Goal: Communication & Community: Answer question/provide support

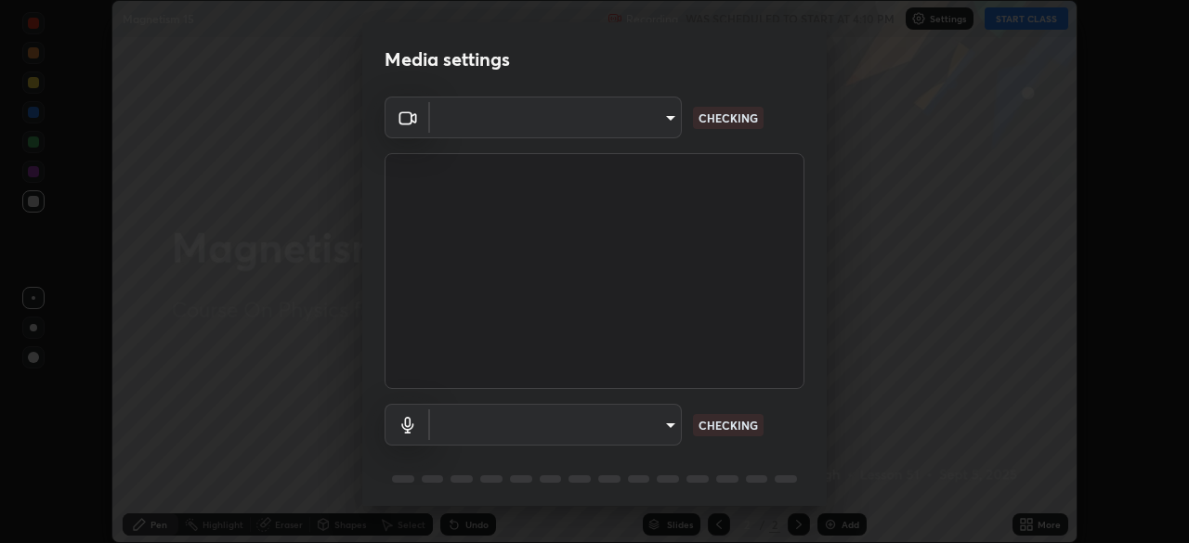
scroll to position [66, 0]
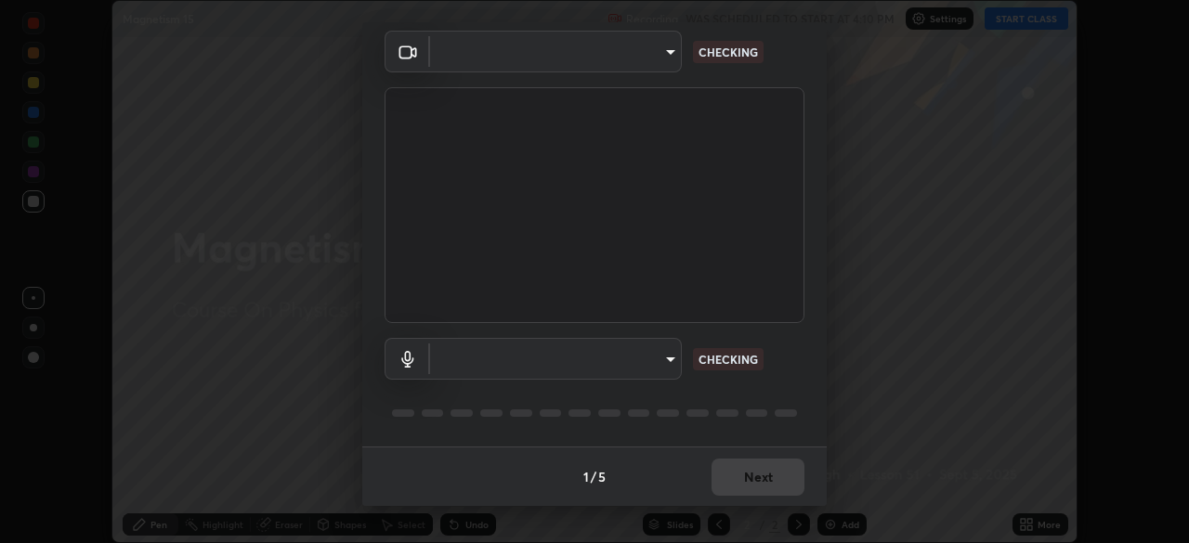
click at [646, 360] on body "Erase all Magnetism 15 Recording WAS SCHEDULED TO START AT 4:10 PM Settings STA…" at bounding box center [594, 271] width 1189 height 543
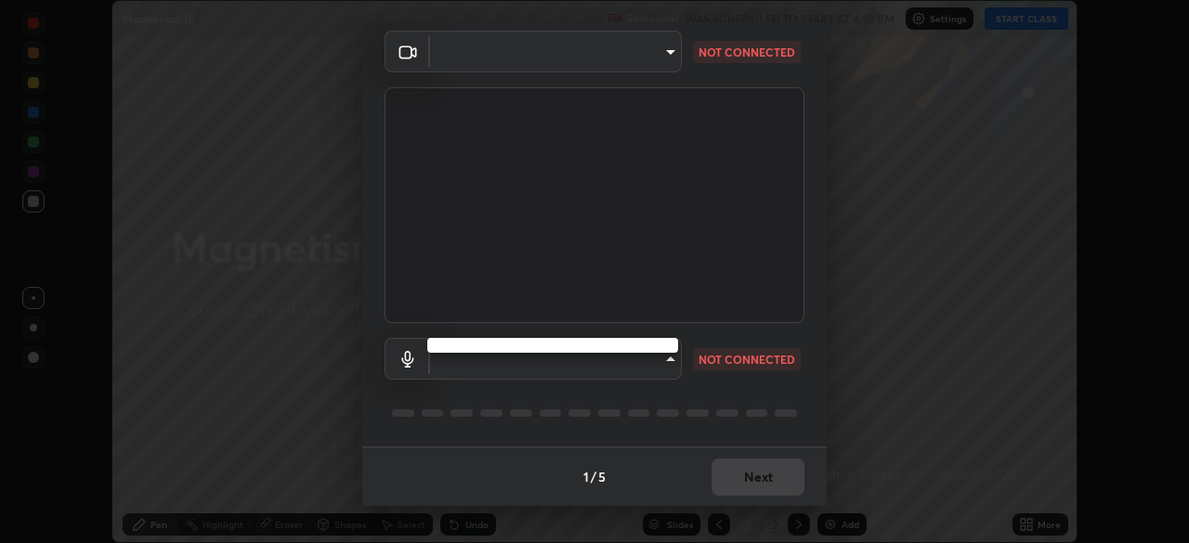
type input "4cdb2335677a50284d4d52bfea2454a8eb2b8fde0954bdd1b922a39853c109bf"
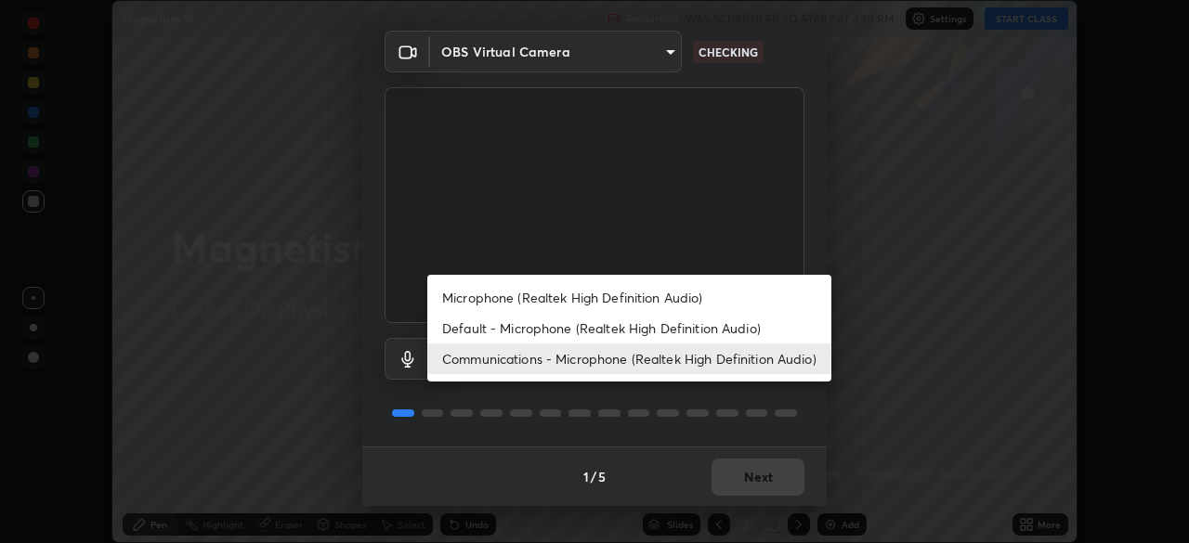
click at [653, 330] on li "Default - Microphone (Realtek High Definition Audio)" at bounding box center [629, 328] width 404 height 31
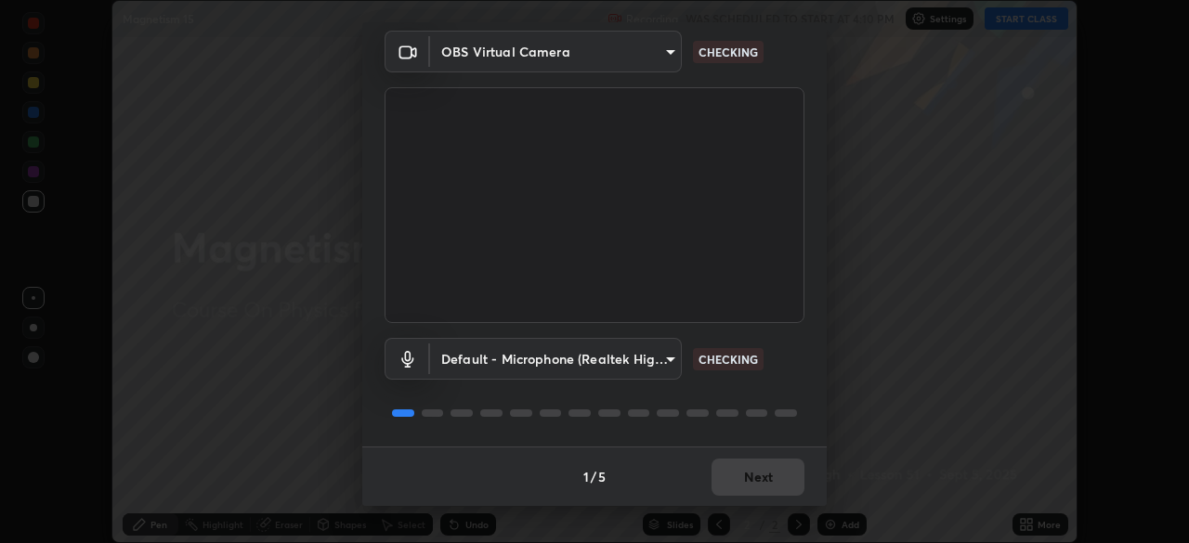
click at [624, 360] on body "Erase all Magnetism 15 Recording WAS SCHEDULED TO START AT 4:10 PM Settings STA…" at bounding box center [594, 271] width 1189 height 543
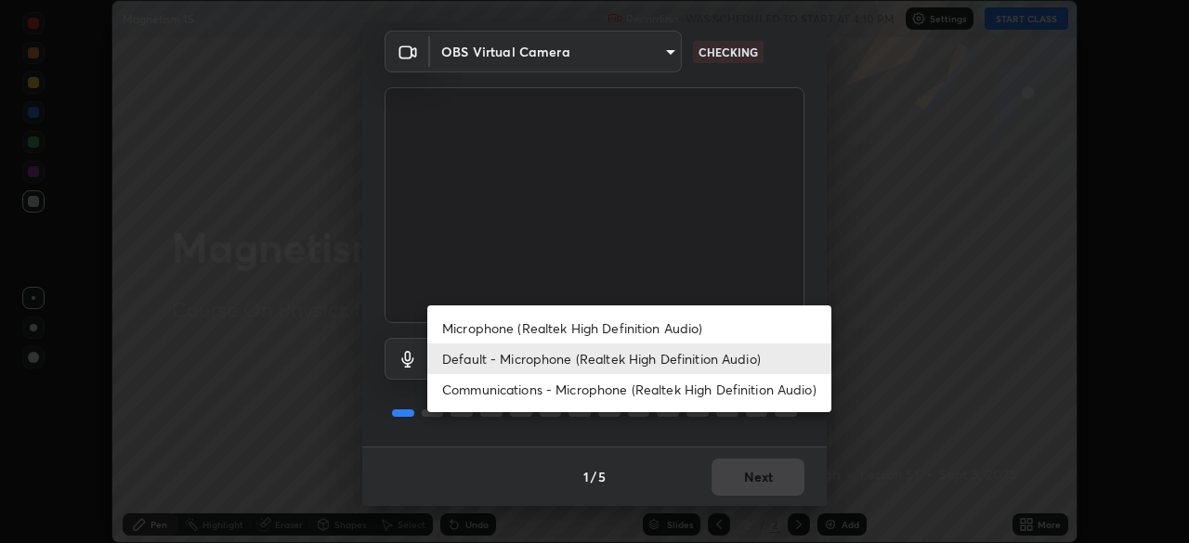
click at [648, 389] on li "Communications - Microphone (Realtek High Definition Audio)" at bounding box center [629, 389] width 404 height 31
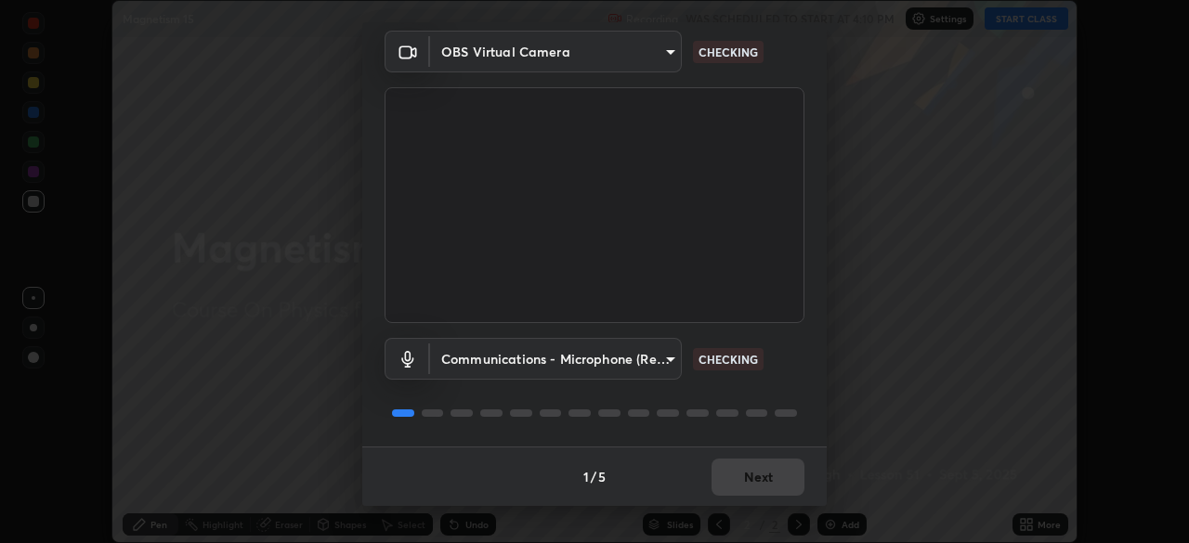
type input "communications"
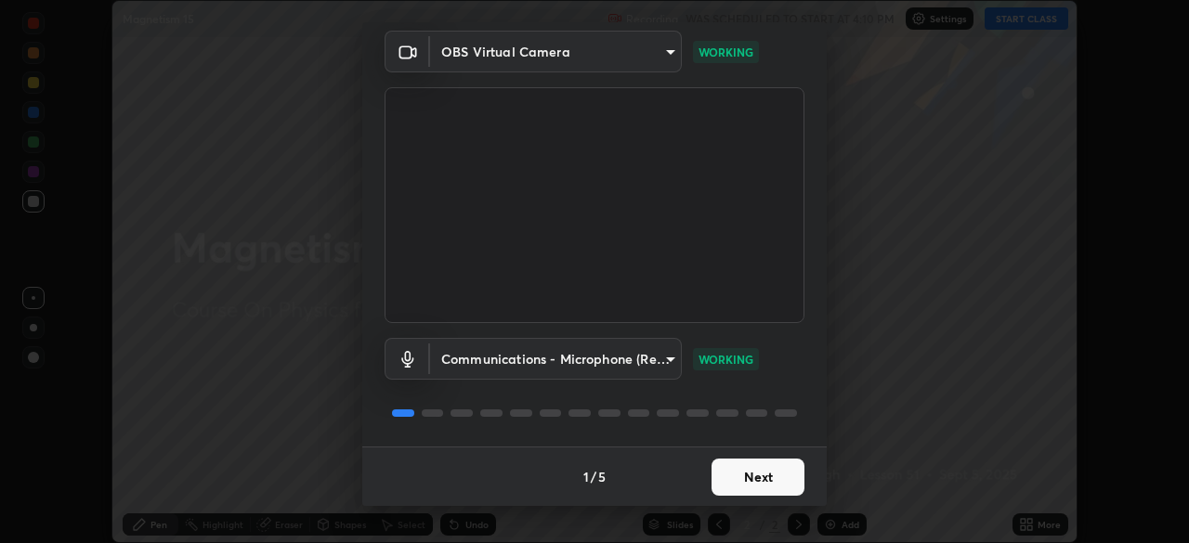
click at [756, 487] on button "Next" at bounding box center [758, 477] width 93 height 37
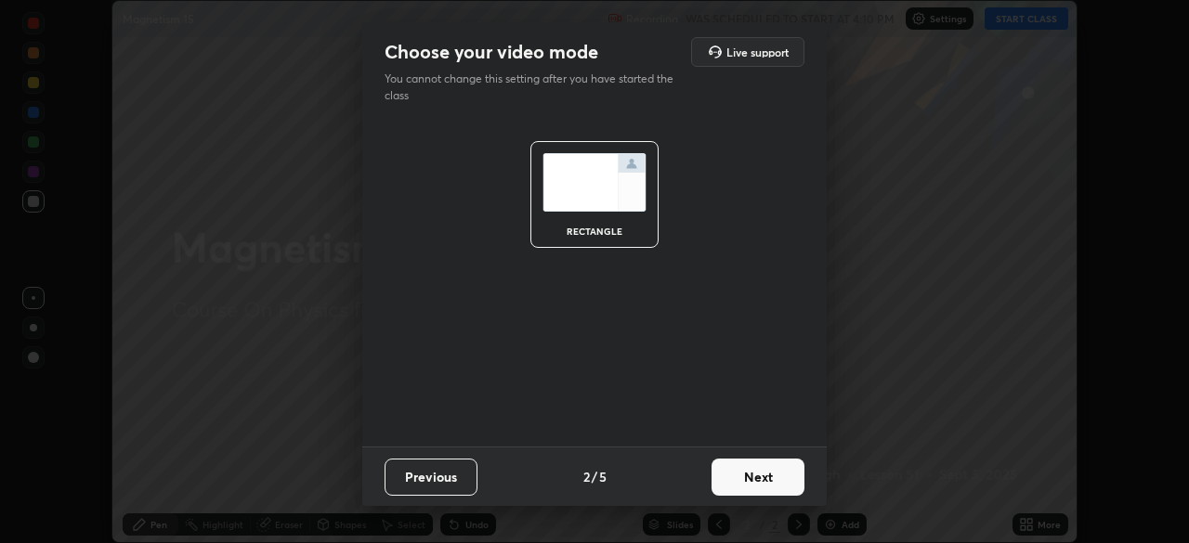
scroll to position [0, 0]
click at [755, 485] on button "Next" at bounding box center [758, 477] width 93 height 37
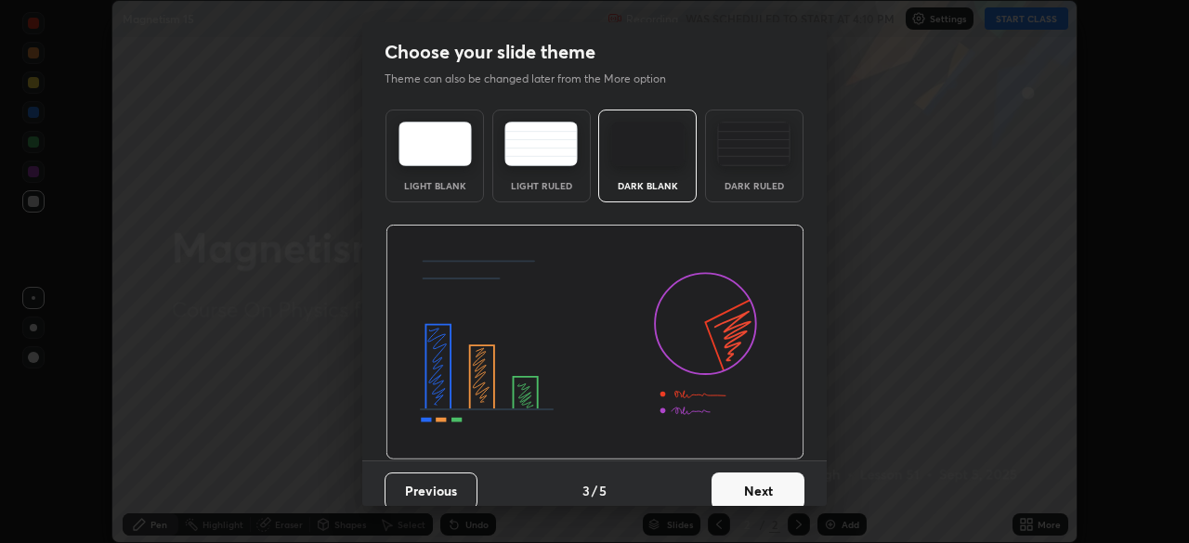
click at [756, 484] on button "Next" at bounding box center [758, 491] width 93 height 37
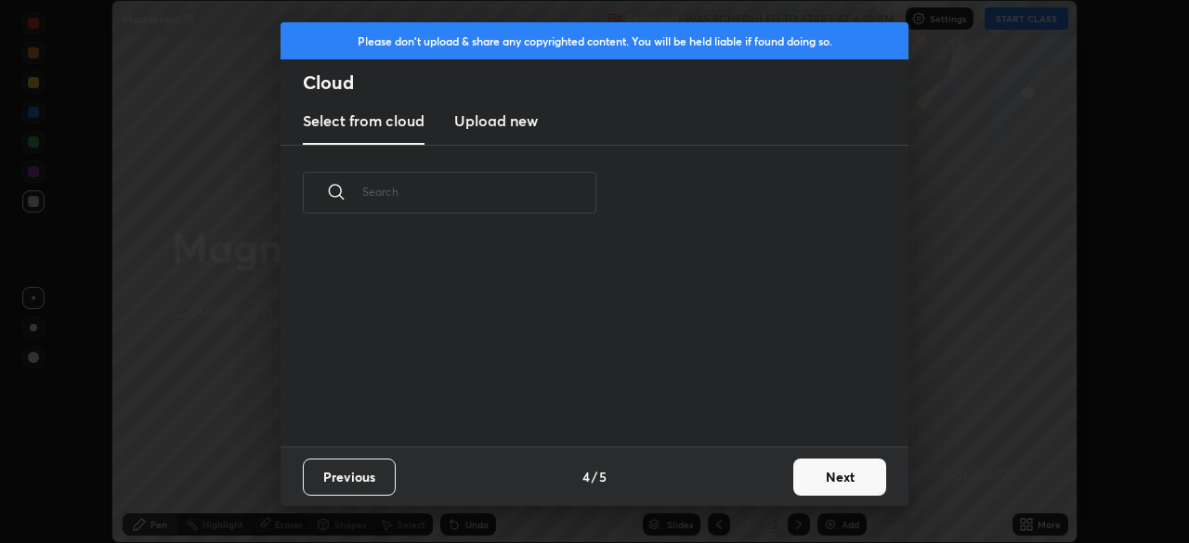
click at [827, 481] on button "Next" at bounding box center [839, 477] width 93 height 37
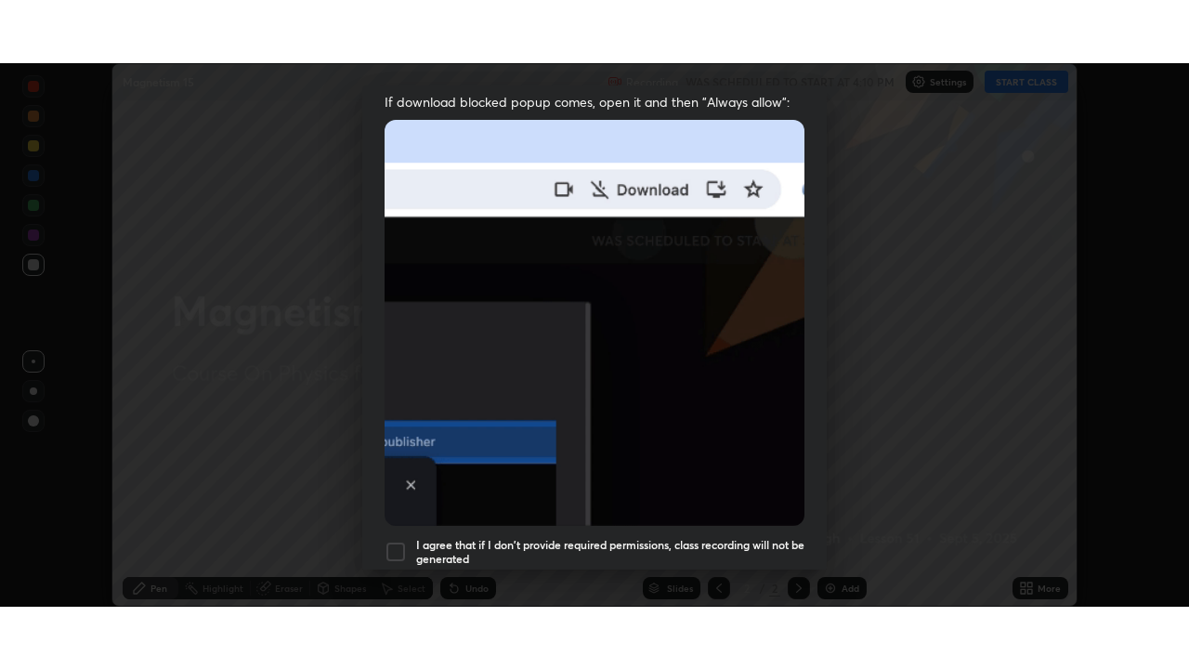
scroll to position [445, 0]
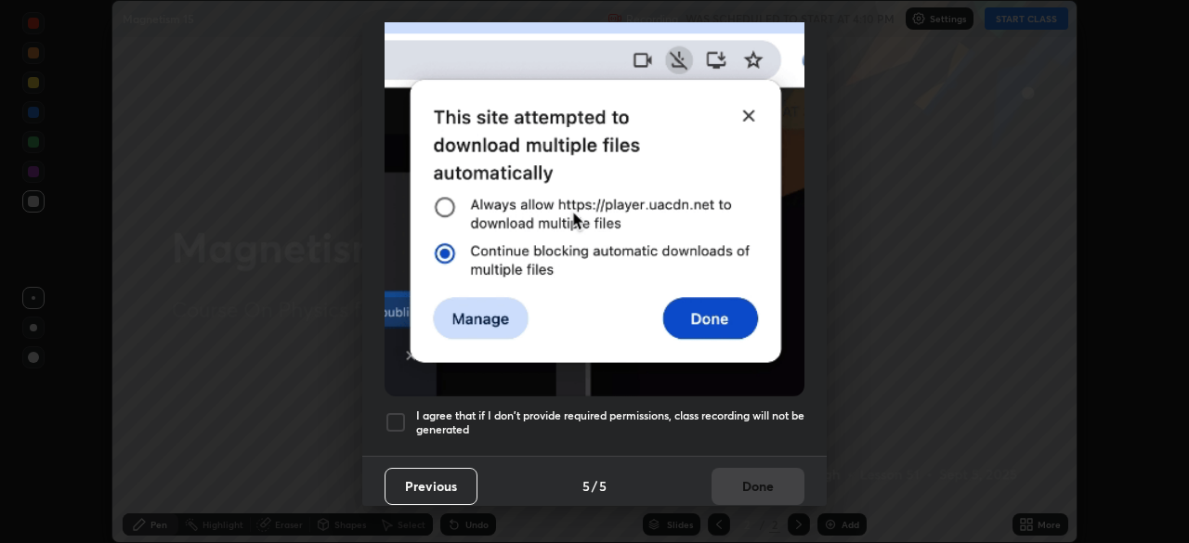
click at [751, 409] on h5 "I agree that if I don't provide required permissions, class recording will not …" at bounding box center [610, 423] width 388 height 29
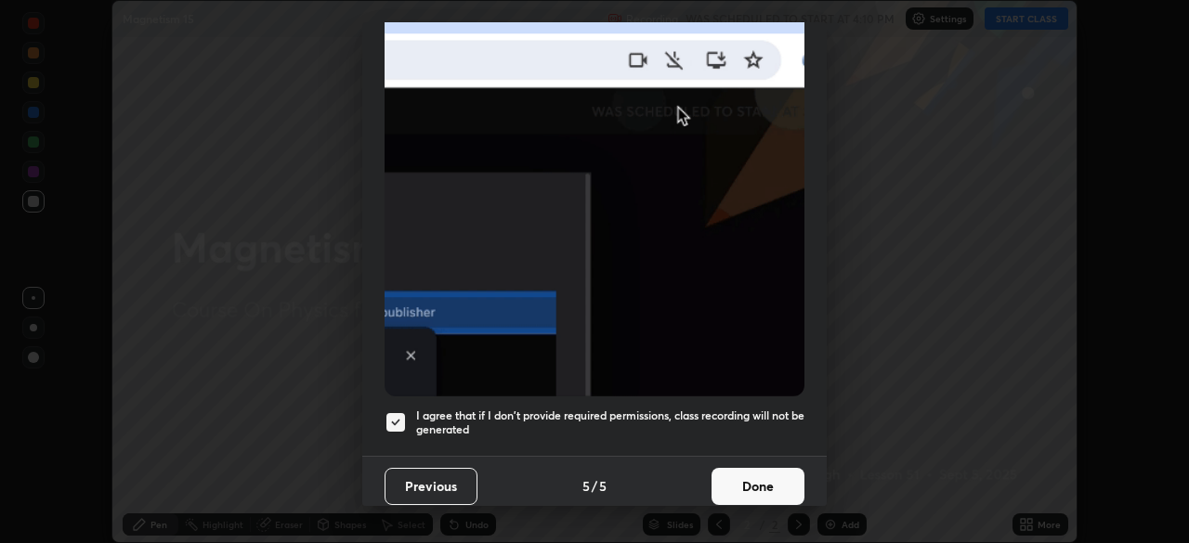
click at [745, 485] on button "Done" at bounding box center [758, 486] width 93 height 37
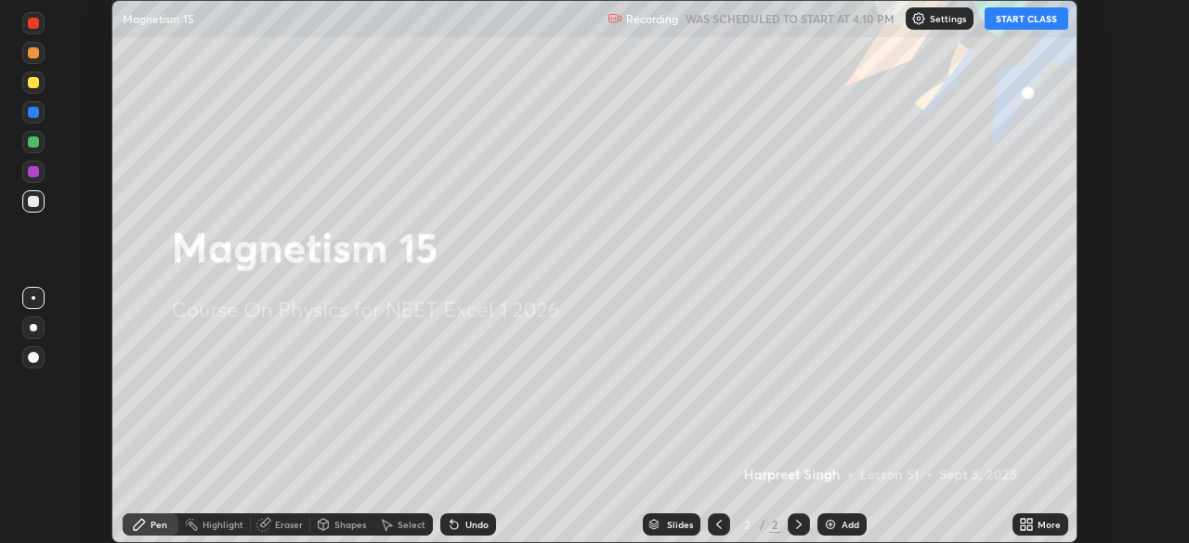
click at [1023, 528] on icon at bounding box center [1023, 528] width 5 height 5
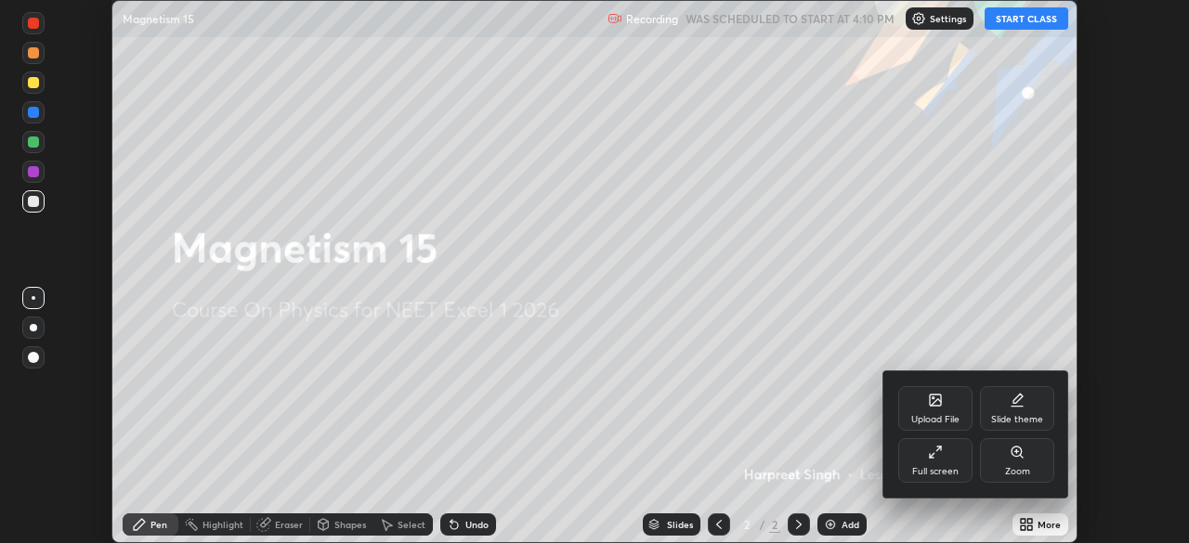
click at [945, 459] on div "Full screen" at bounding box center [935, 460] width 74 height 45
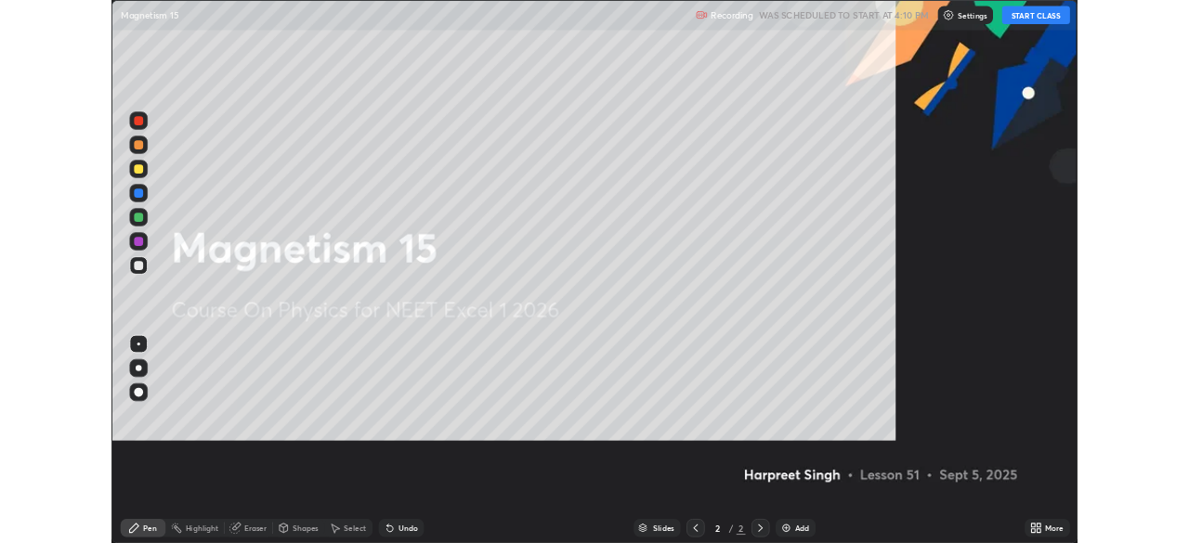
scroll to position [669, 1189]
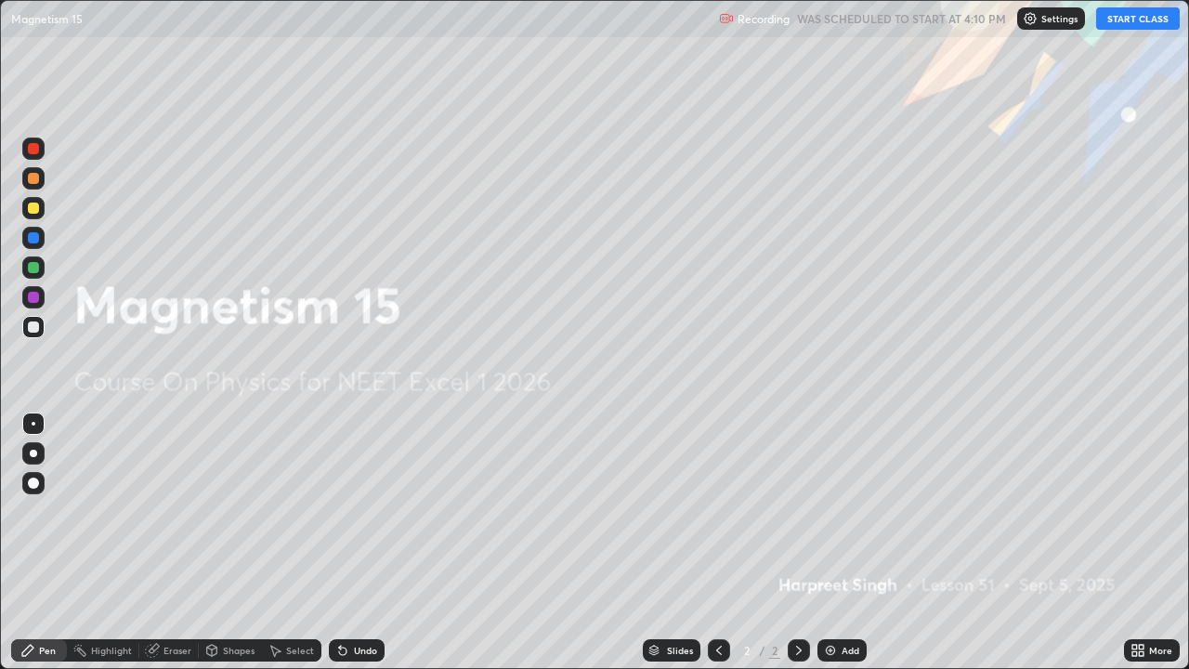
click at [1144, 27] on button "START CLASS" at bounding box center [1138, 18] width 84 height 22
click at [850, 543] on div "Add" at bounding box center [851, 650] width 18 height 9
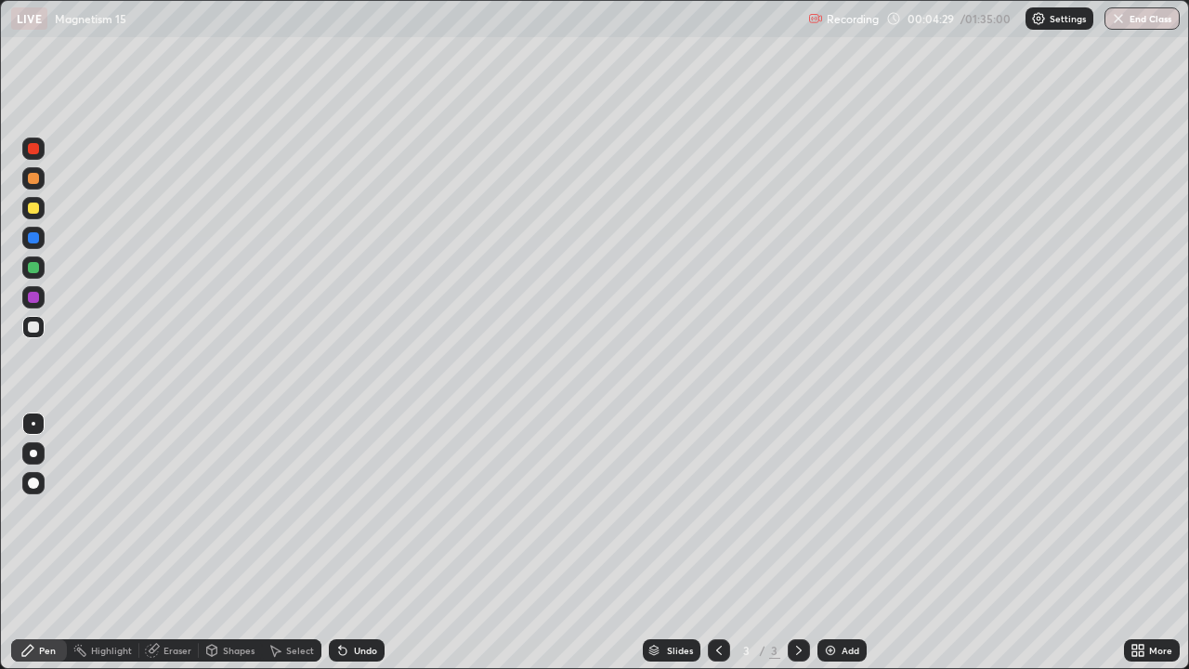
click at [29, 484] on div at bounding box center [33, 482] width 11 height 11
click at [30, 483] on div at bounding box center [33, 482] width 11 height 11
click at [35, 477] on div at bounding box center [33, 482] width 11 height 11
click at [29, 431] on div at bounding box center [33, 423] width 22 height 22
click at [40, 209] on div at bounding box center [33, 208] width 22 height 22
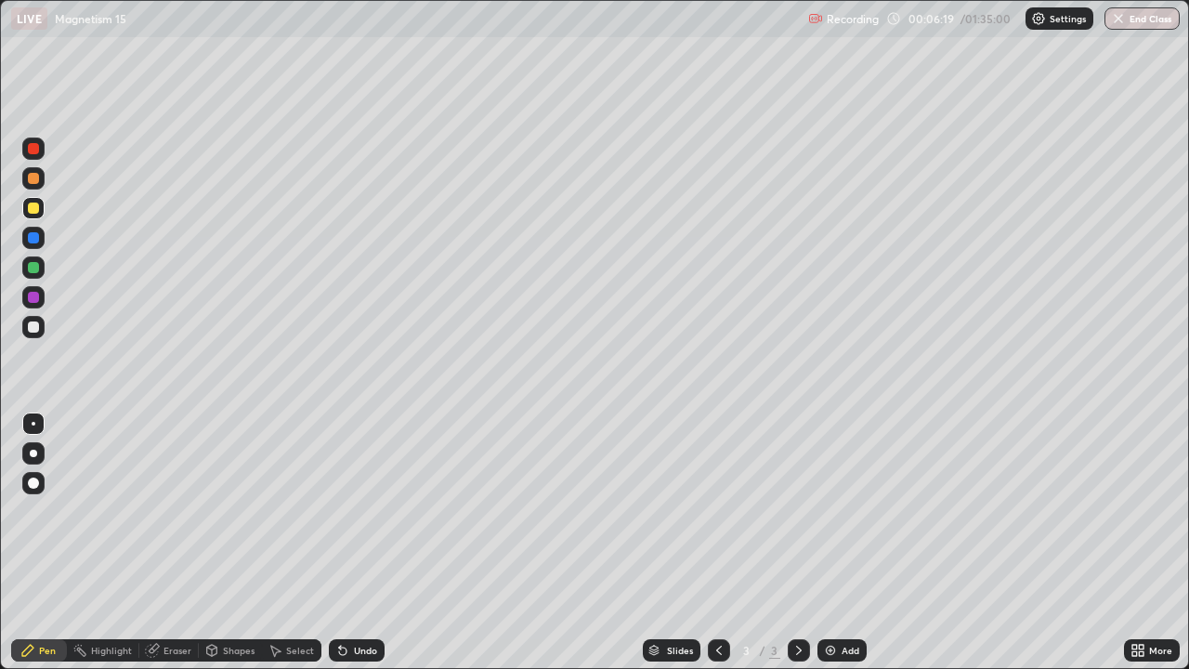
click at [175, 543] on div "Eraser" at bounding box center [177, 650] width 28 height 9
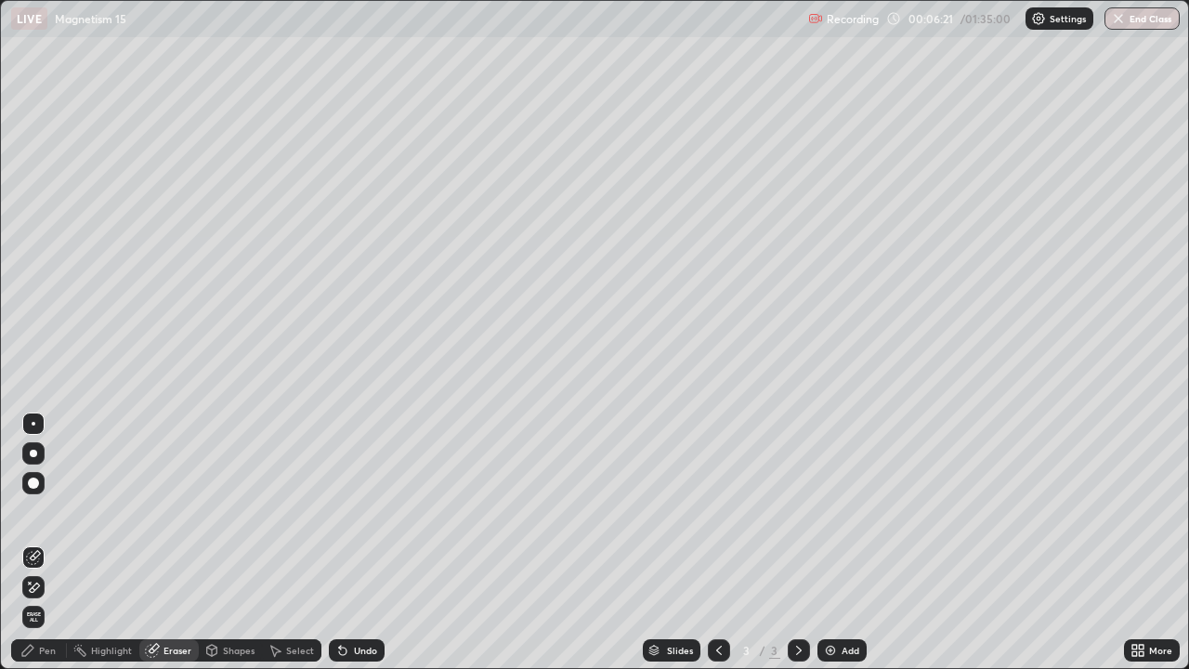
click at [45, 543] on div "Pen" at bounding box center [39, 650] width 56 height 22
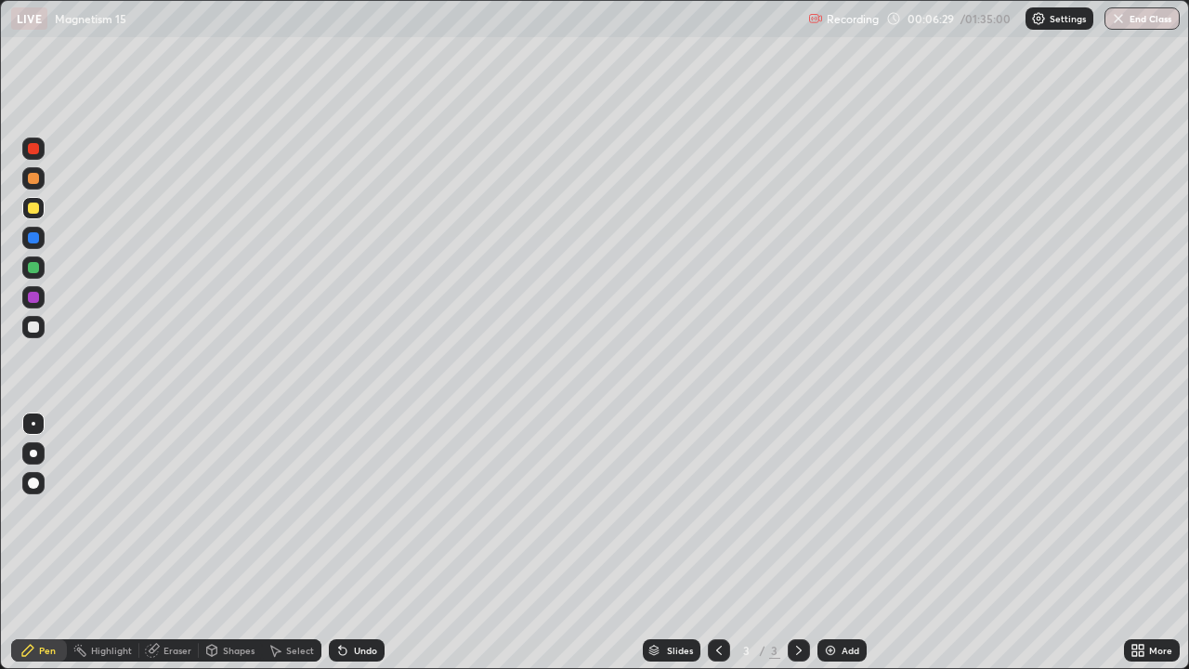
click at [32, 328] on div at bounding box center [33, 326] width 11 height 11
click at [165, 543] on div "Eraser" at bounding box center [177, 650] width 28 height 9
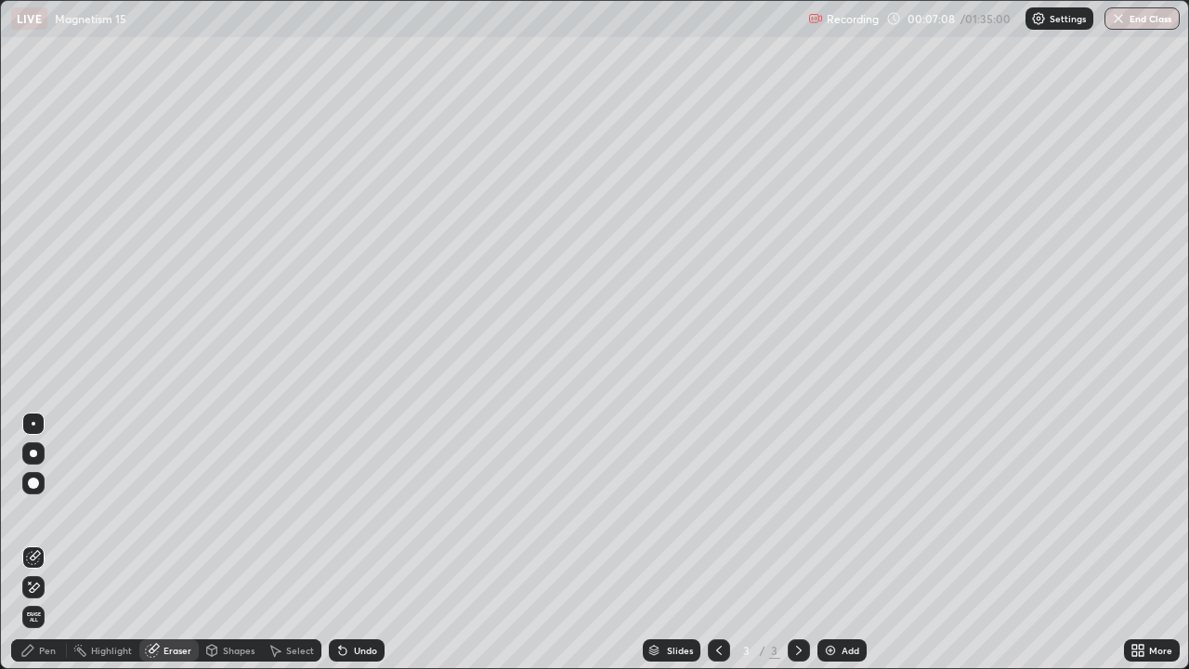
click at [35, 543] on div "Pen" at bounding box center [39, 650] width 56 height 22
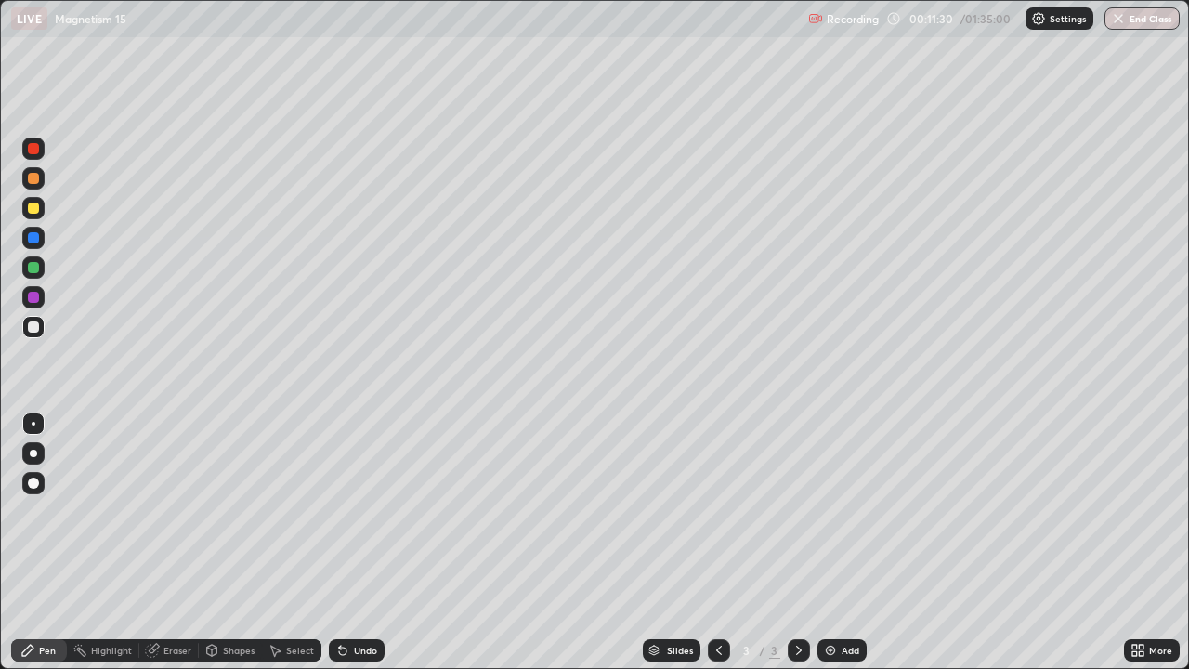
click at [846, 543] on div "Add" at bounding box center [851, 650] width 18 height 9
click at [38, 210] on div at bounding box center [33, 208] width 11 height 11
click at [167, 543] on div "Eraser" at bounding box center [177, 650] width 28 height 9
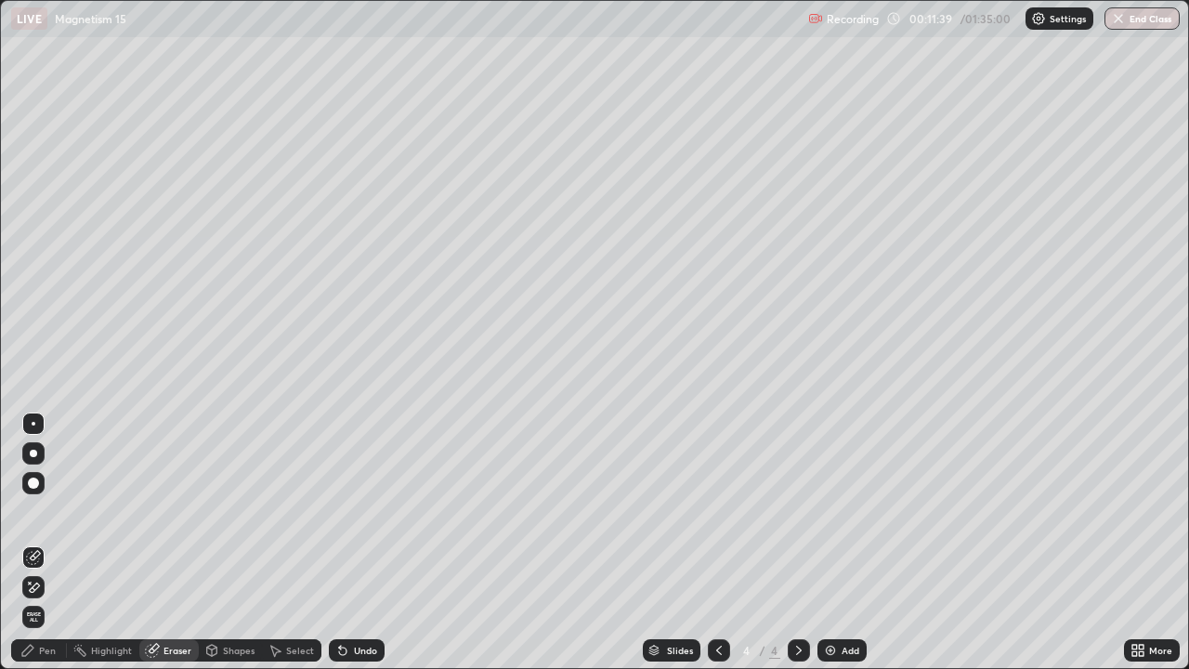
click at [50, 543] on div "Pen" at bounding box center [47, 650] width 17 height 9
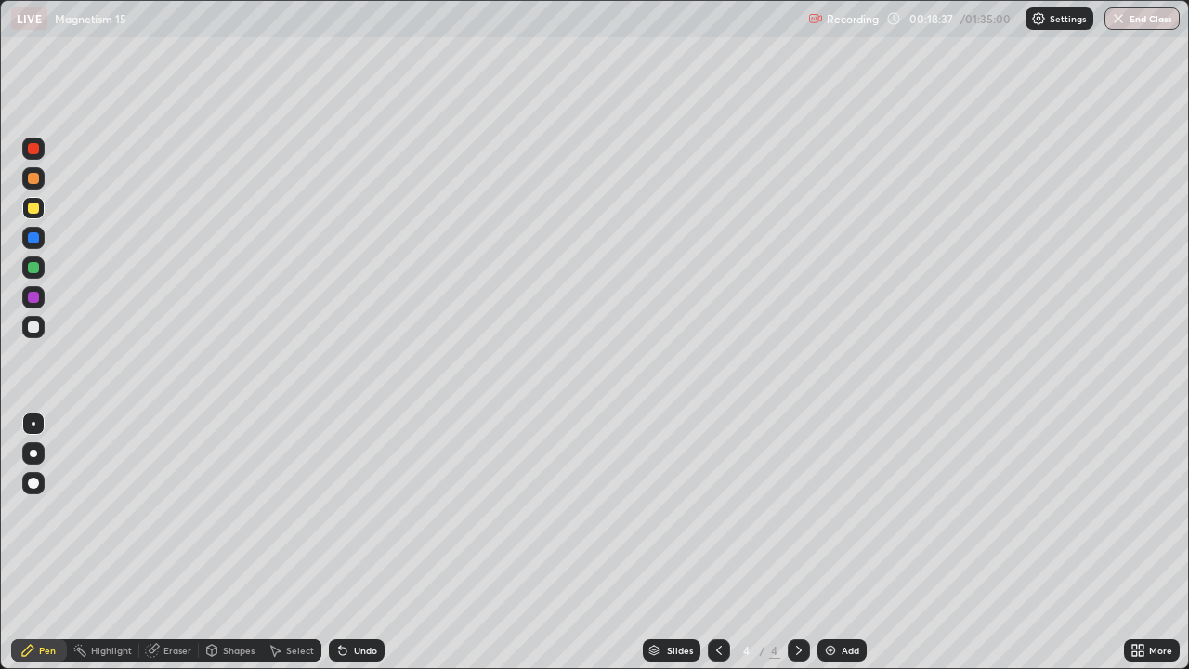
click at [31, 330] on div at bounding box center [33, 326] width 11 height 11
click at [170, 543] on div "Eraser" at bounding box center [177, 650] width 28 height 9
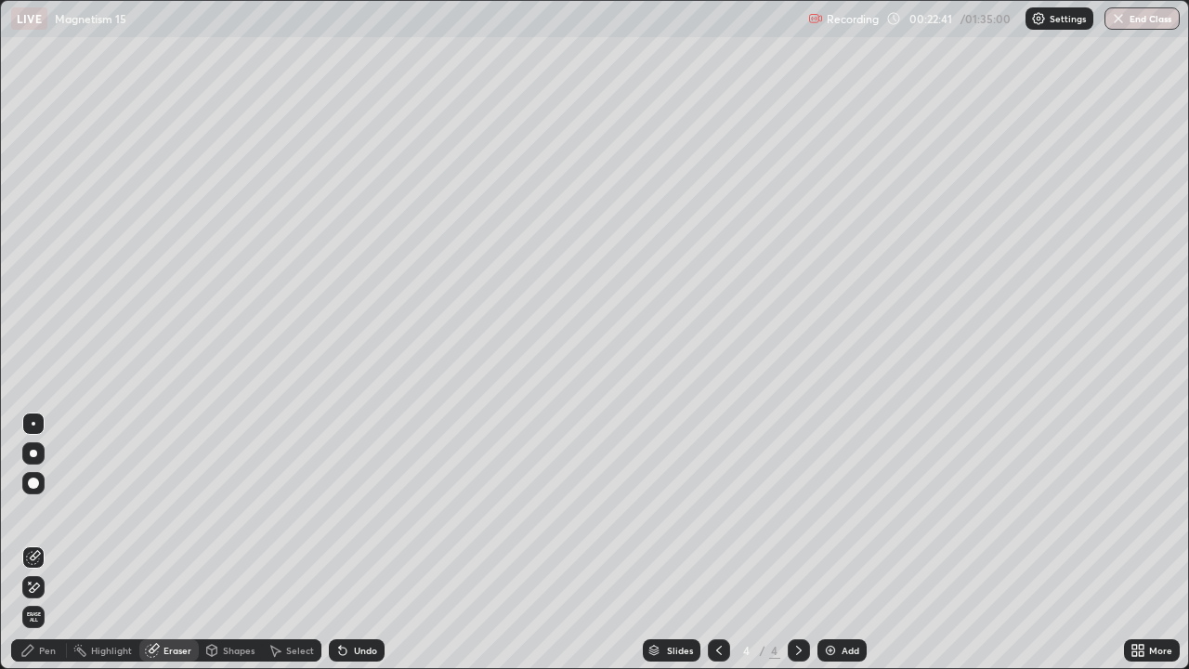
click at [33, 543] on icon at bounding box center [27, 650] width 15 height 15
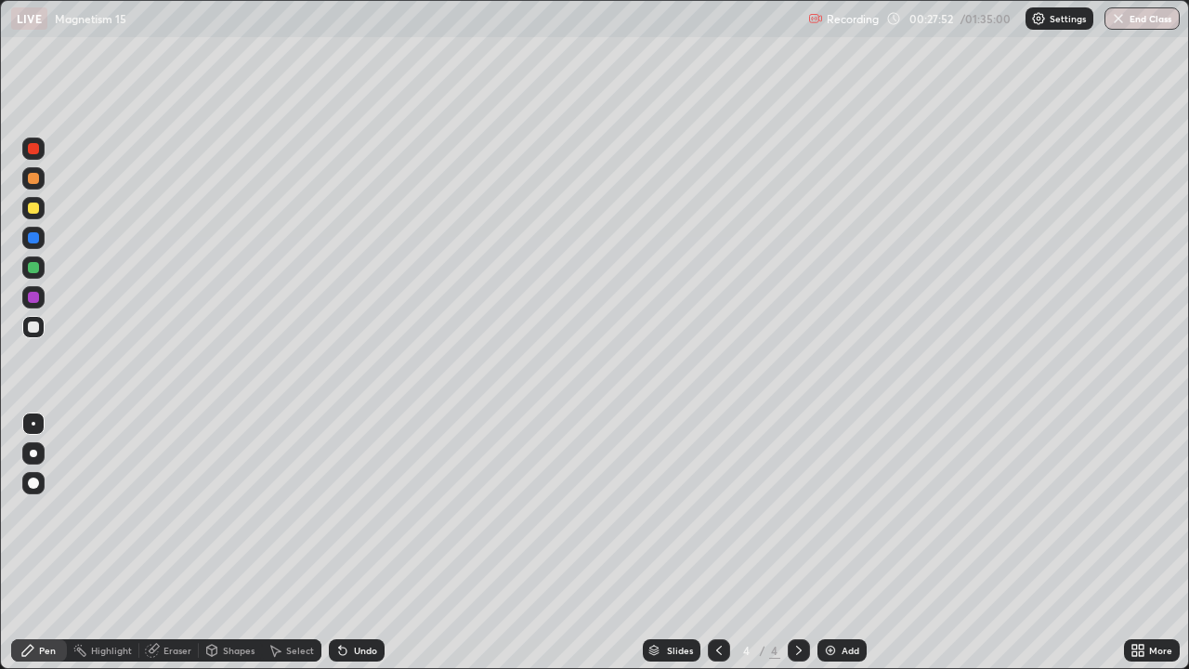
click at [852, 543] on div "Add" at bounding box center [851, 650] width 18 height 9
click at [719, 543] on icon at bounding box center [719, 650] width 15 height 15
click at [796, 543] on icon at bounding box center [798, 650] width 15 height 15
click at [38, 208] on div at bounding box center [33, 208] width 11 height 11
click at [167, 543] on div "Eraser" at bounding box center [168, 650] width 59 height 22
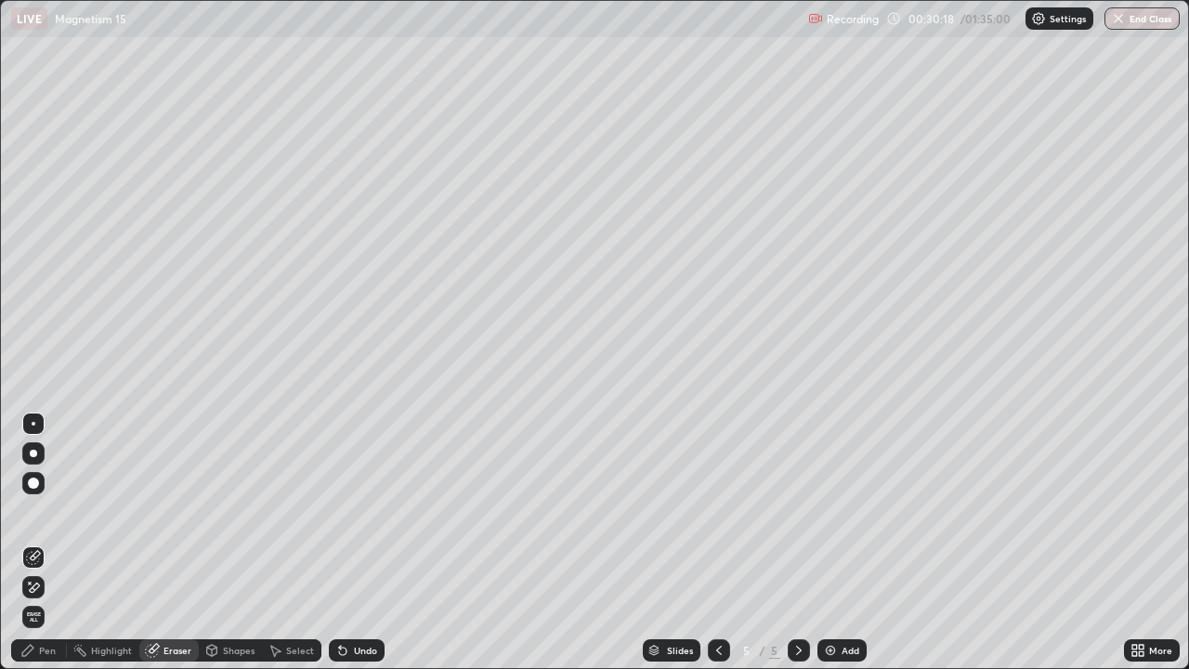
click at [53, 543] on div "Pen" at bounding box center [47, 650] width 17 height 9
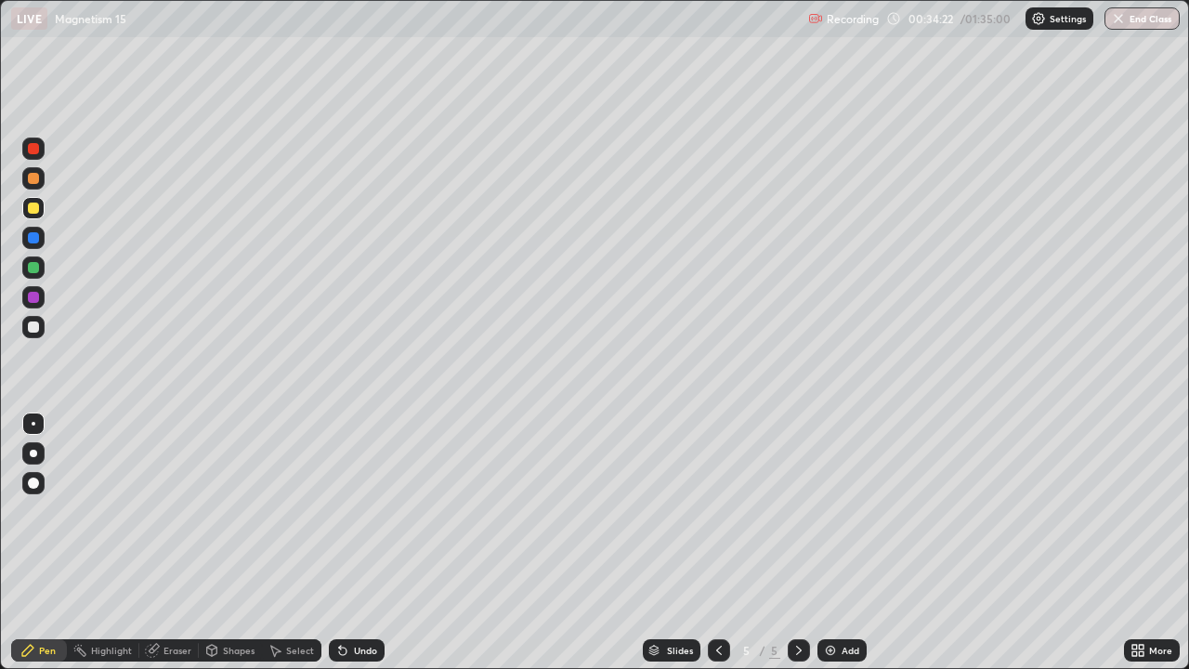
click at [36, 327] on div at bounding box center [33, 326] width 11 height 11
click at [176, 543] on div "Eraser" at bounding box center [168, 650] width 59 height 22
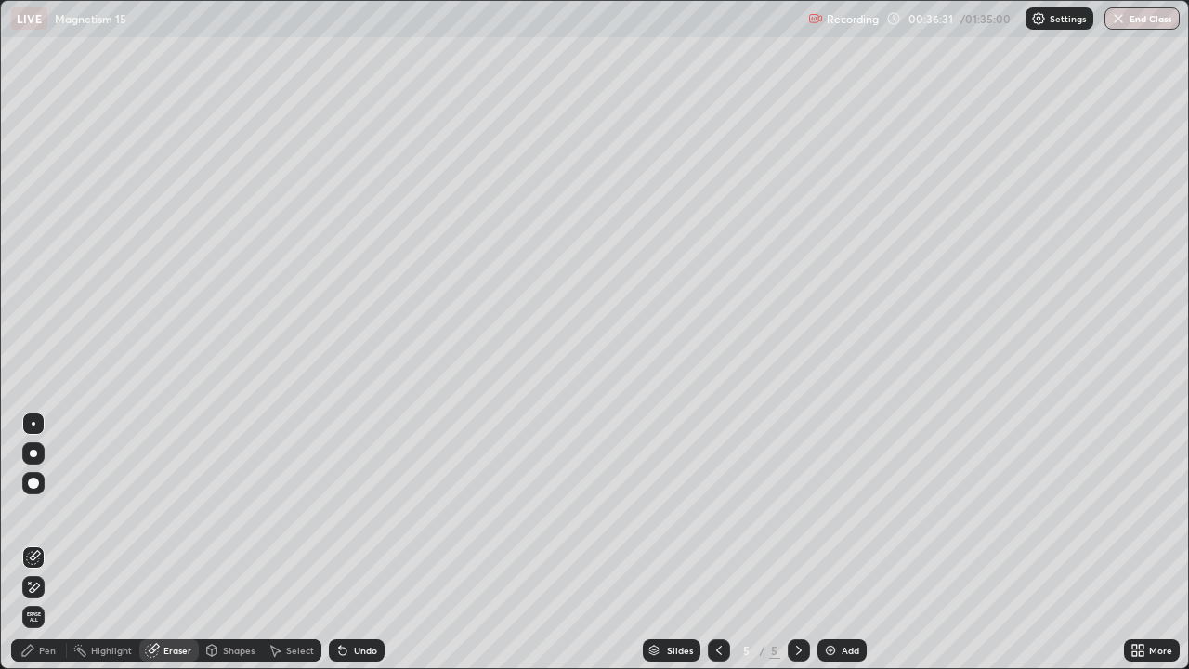
click at [46, 543] on div "Pen" at bounding box center [47, 650] width 17 height 9
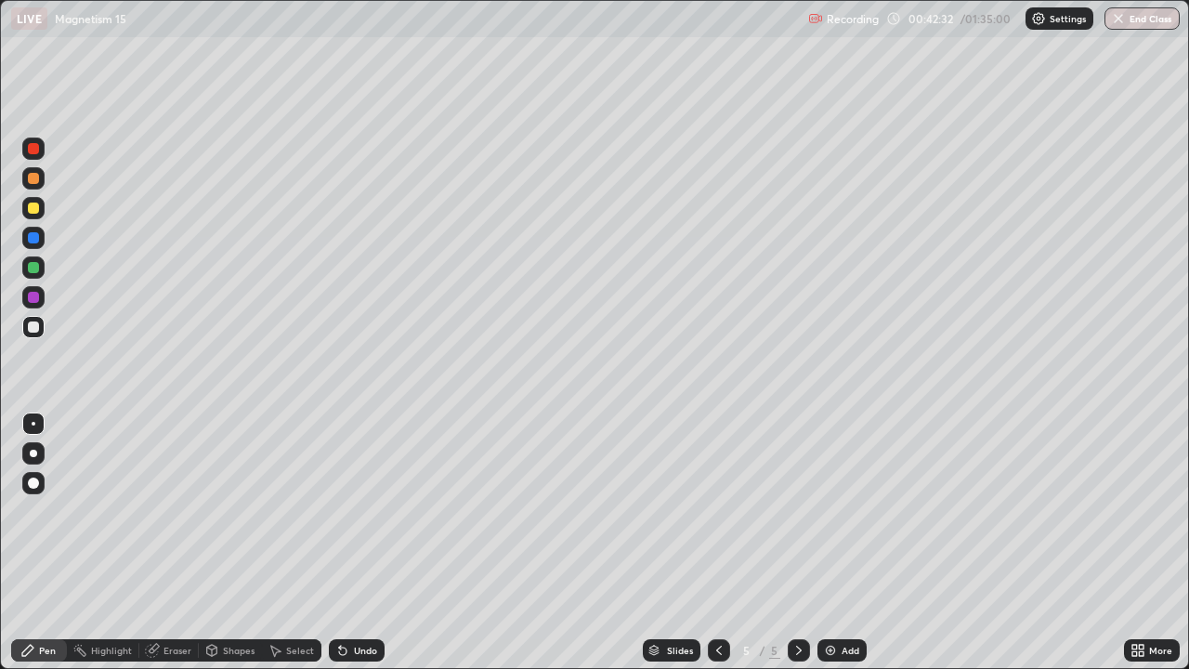
click at [848, 543] on div "Add" at bounding box center [851, 650] width 18 height 9
click at [34, 208] on div at bounding box center [33, 208] width 11 height 11
click at [179, 543] on div "Eraser" at bounding box center [177, 650] width 28 height 9
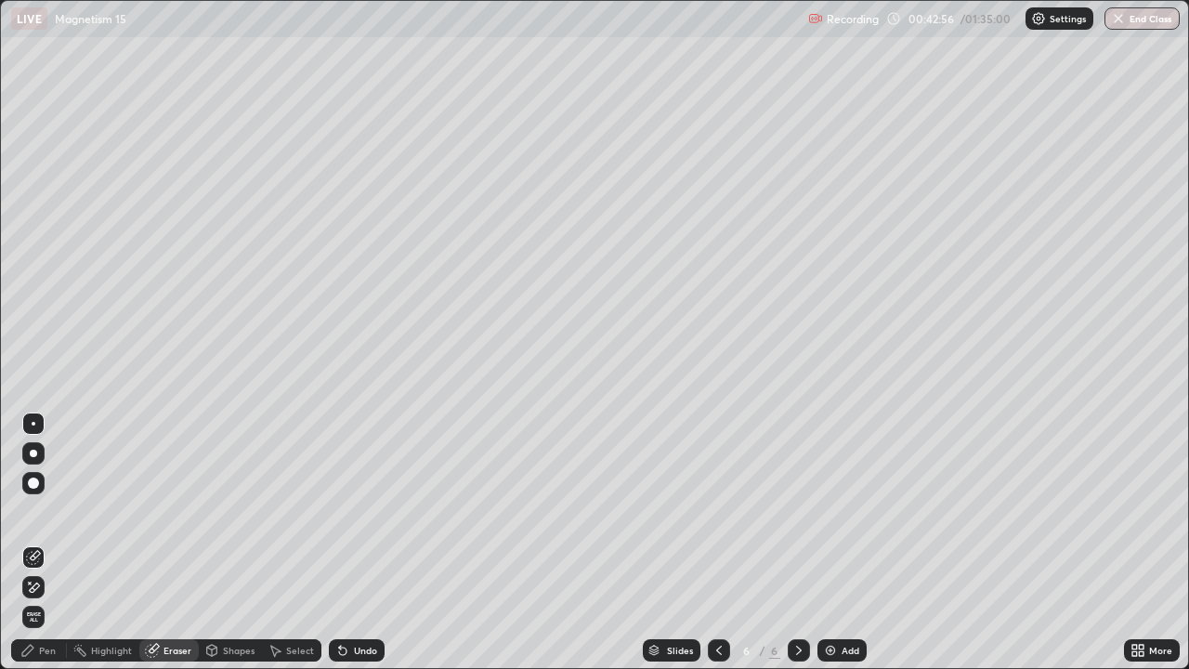
click at [51, 543] on div "Pen" at bounding box center [47, 650] width 17 height 9
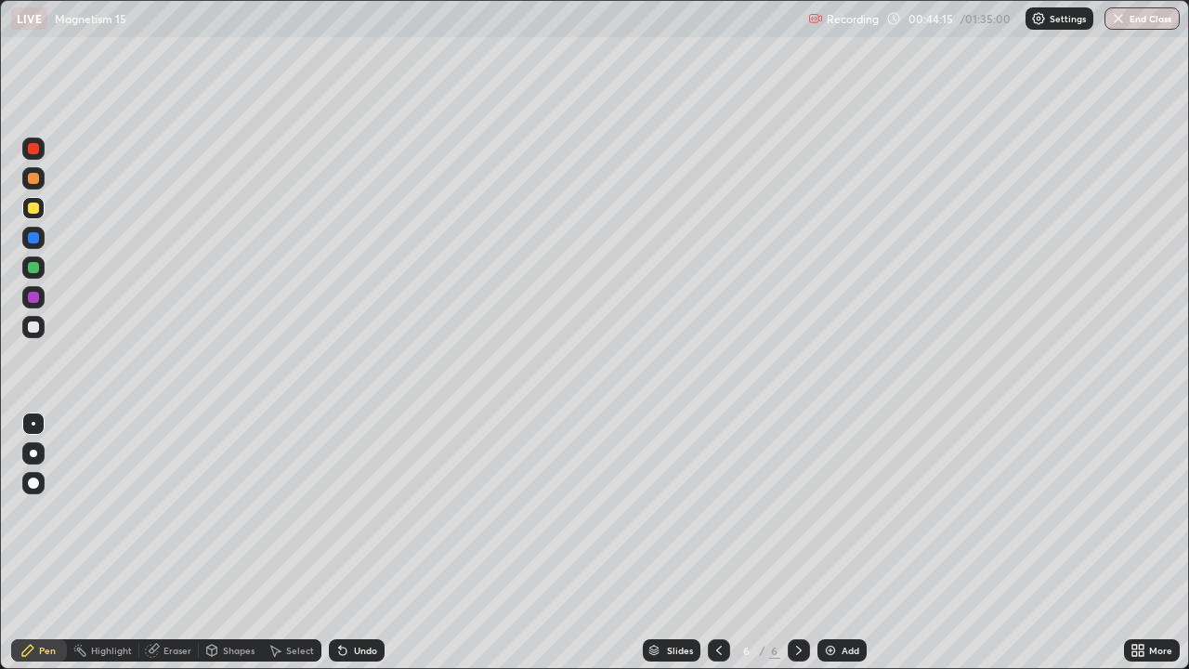
click at [30, 270] on div at bounding box center [33, 267] width 11 height 11
click at [173, 543] on div "Eraser" at bounding box center [177, 650] width 28 height 9
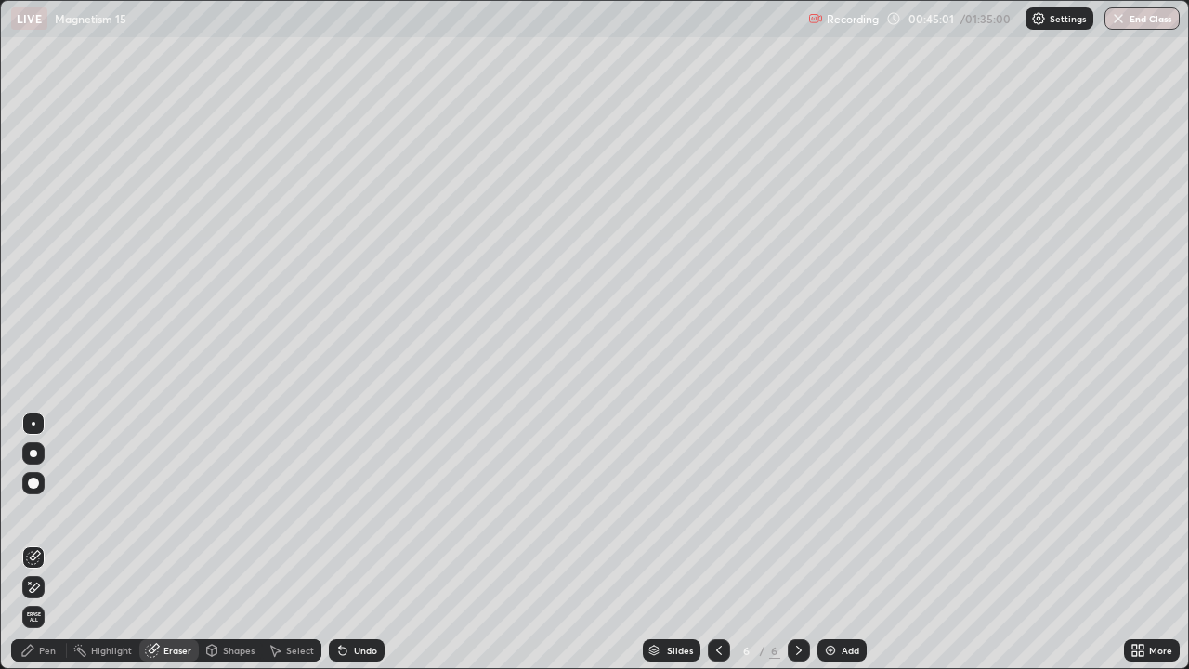
click at [53, 543] on div "Pen" at bounding box center [47, 650] width 17 height 9
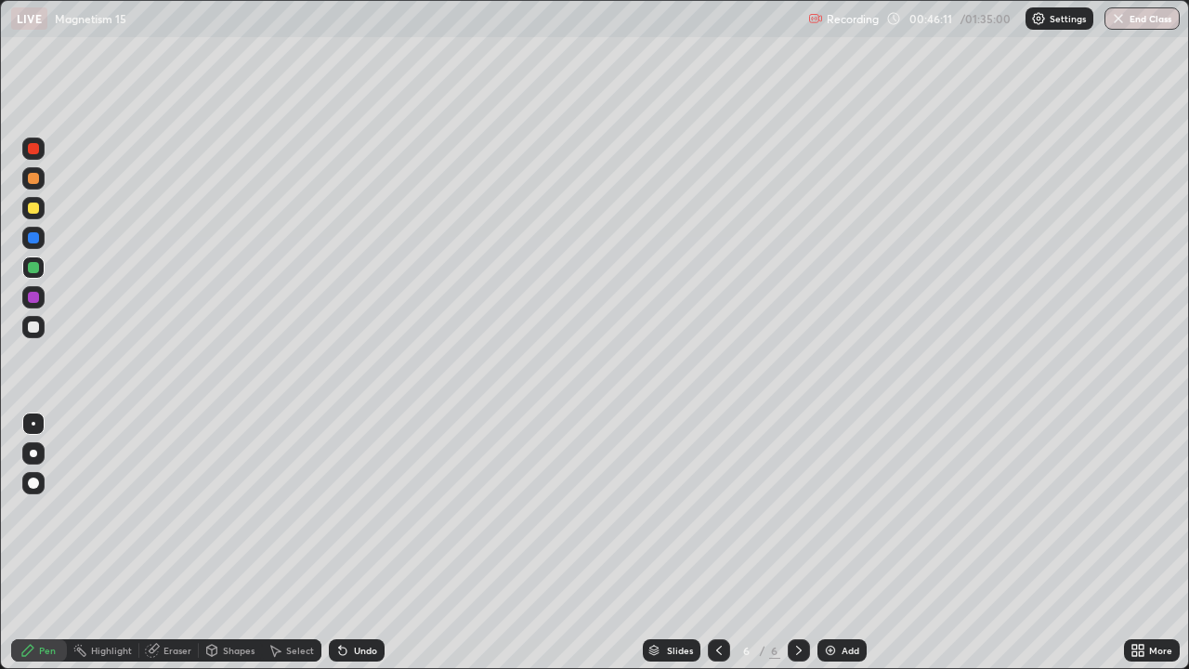
click at [39, 331] on div at bounding box center [33, 327] width 22 height 22
click at [34, 272] on div at bounding box center [33, 267] width 11 height 11
click at [36, 206] on div at bounding box center [33, 208] width 11 height 11
click at [717, 543] on icon at bounding box center [719, 650] width 15 height 15
click at [797, 543] on icon at bounding box center [798, 650] width 15 height 15
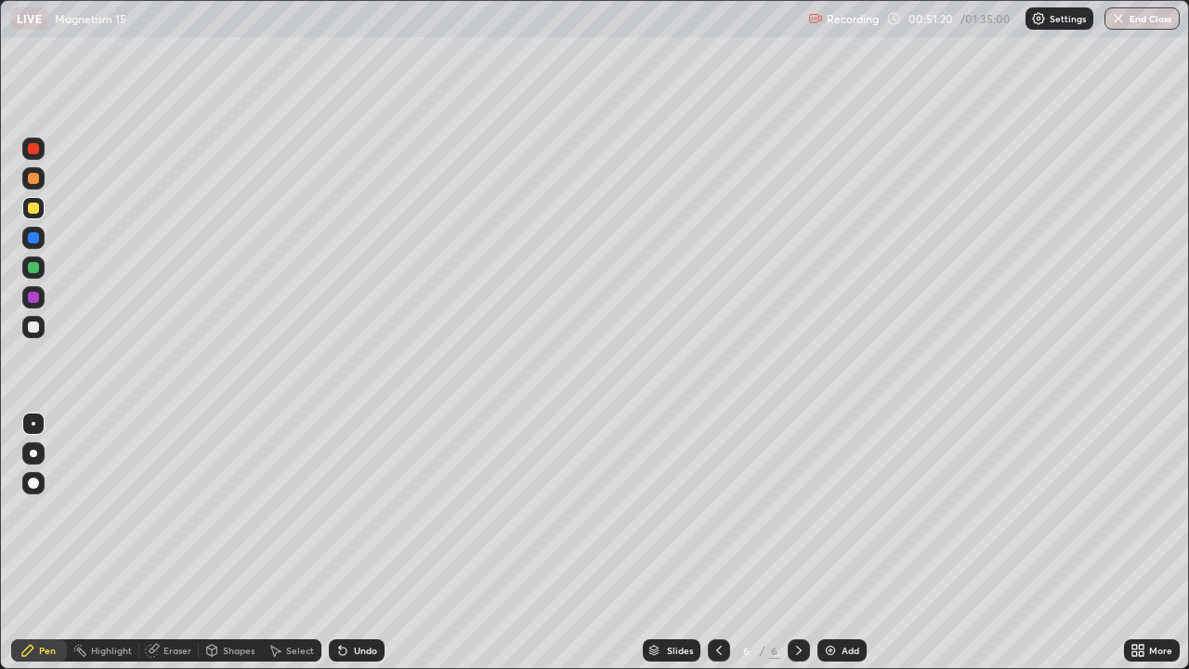
click at [850, 543] on div "Add" at bounding box center [851, 650] width 18 height 9
click at [35, 327] on div at bounding box center [33, 326] width 11 height 11
click at [182, 543] on div "Eraser" at bounding box center [177, 650] width 28 height 9
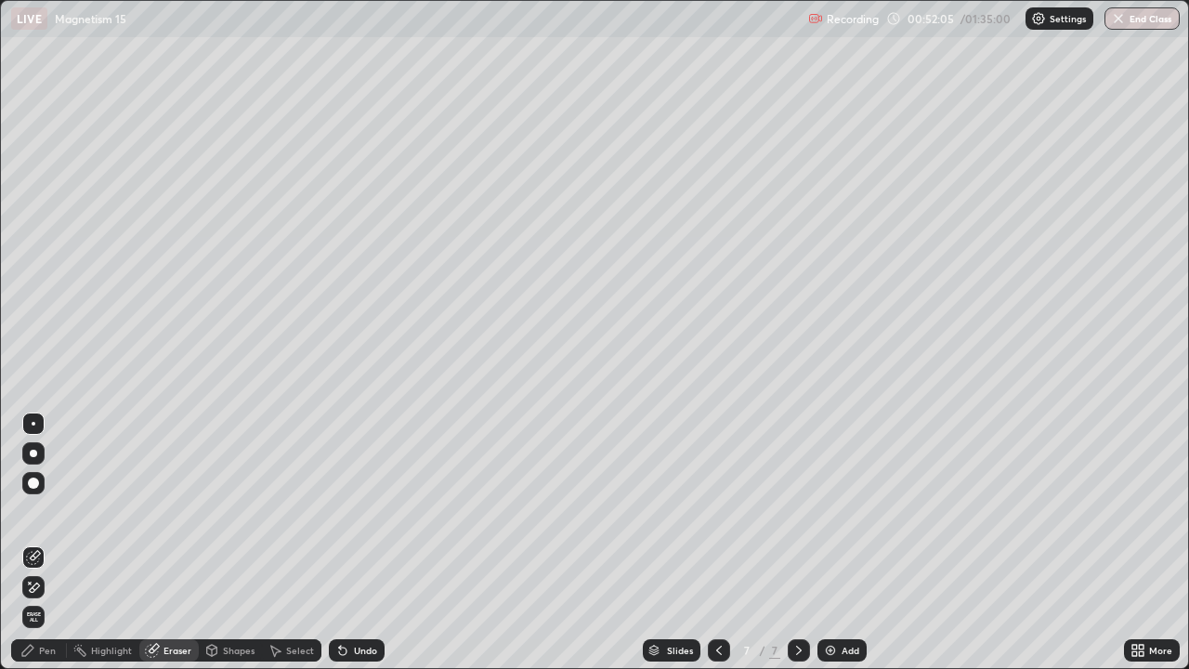
click at [49, 543] on div "Pen" at bounding box center [47, 650] width 17 height 9
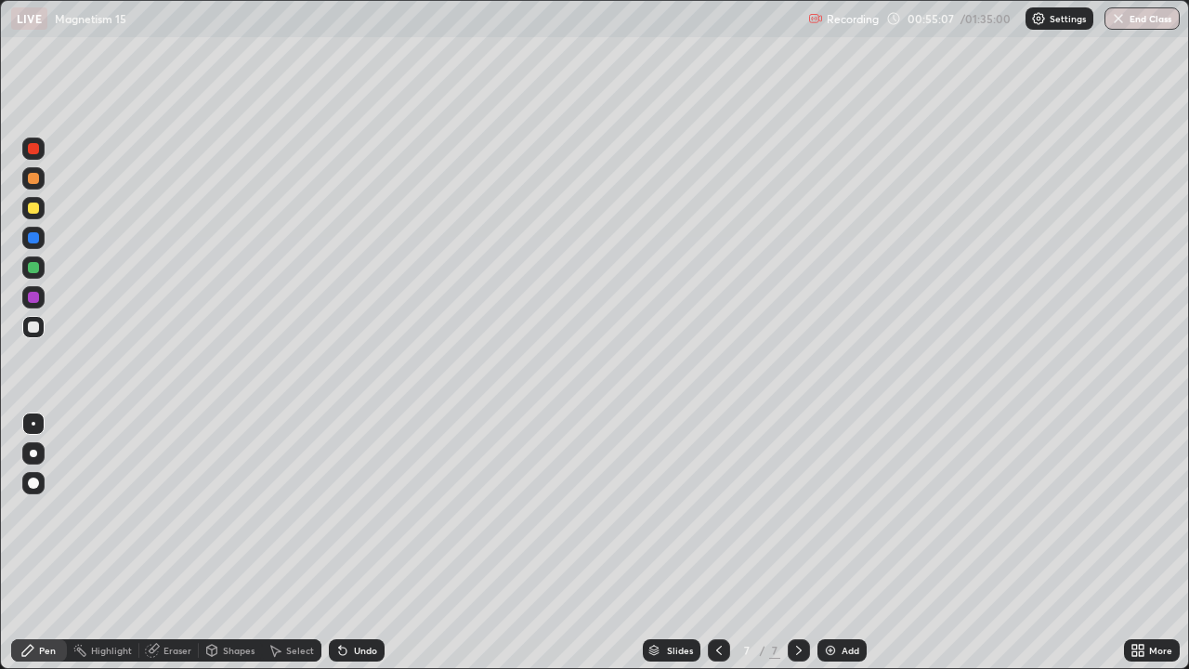
click at [35, 208] on div at bounding box center [33, 208] width 11 height 11
click at [34, 268] on div at bounding box center [33, 267] width 11 height 11
click at [847, 543] on div "Add" at bounding box center [851, 650] width 18 height 9
click at [38, 330] on div at bounding box center [33, 326] width 11 height 11
click at [849, 543] on div "Add" at bounding box center [851, 650] width 18 height 9
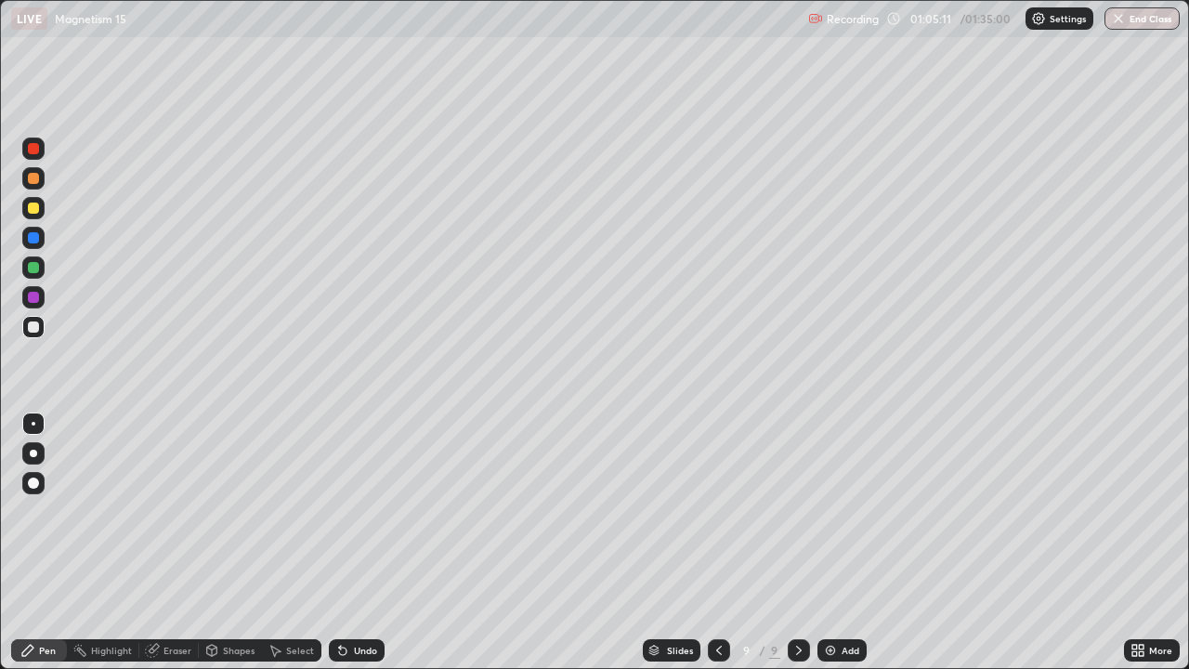
click at [37, 210] on div at bounding box center [33, 208] width 11 height 11
click at [166, 543] on div "Eraser" at bounding box center [168, 650] width 59 height 22
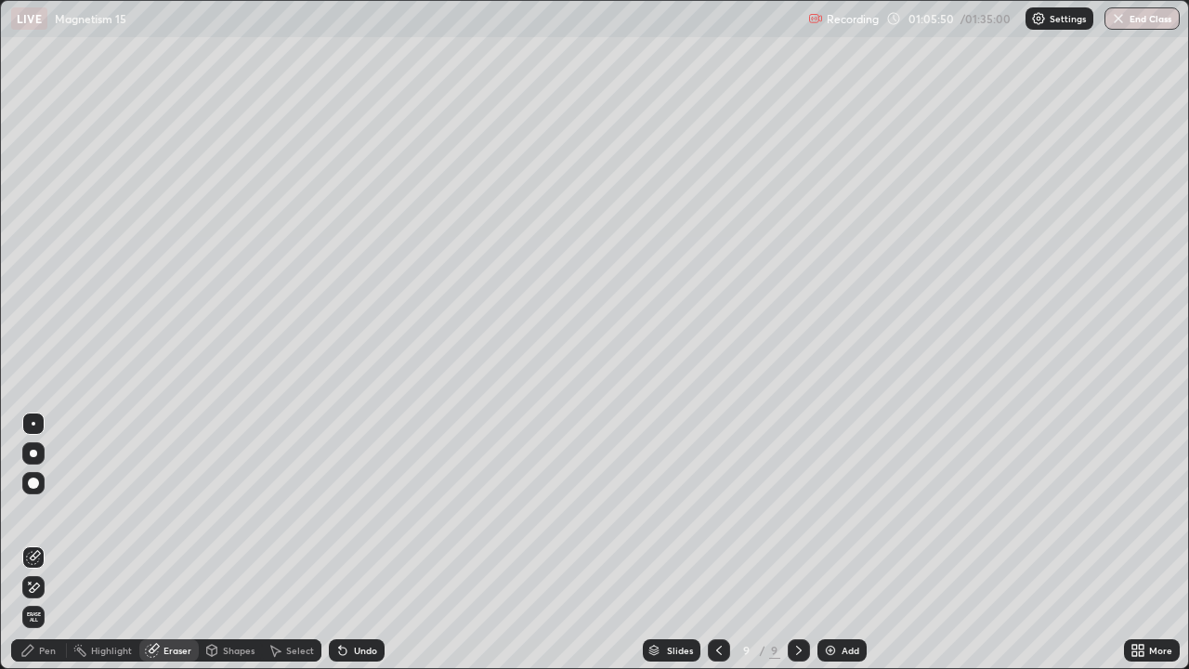
click at [49, 543] on div "Pen" at bounding box center [47, 650] width 17 height 9
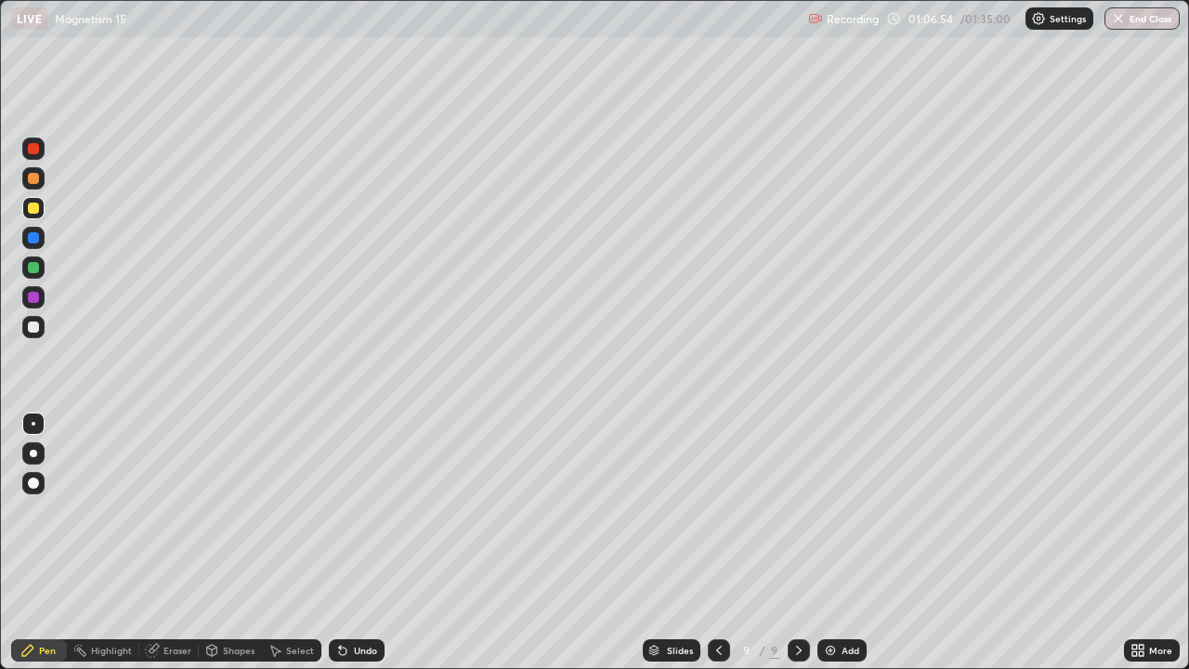
click at [33, 328] on div at bounding box center [33, 326] width 11 height 11
click at [850, 543] on div "Add" at bounding box center [851, 650] width 18 height 9
click at [721, 543] on icon at bounding box center [718, 650] width 15 height 15
click at [716, 543] on icon at bounding box center [718, 650] width 6 height 9
click at [712, 543] on icon at bounding box center [718, 650] width 15 height 15
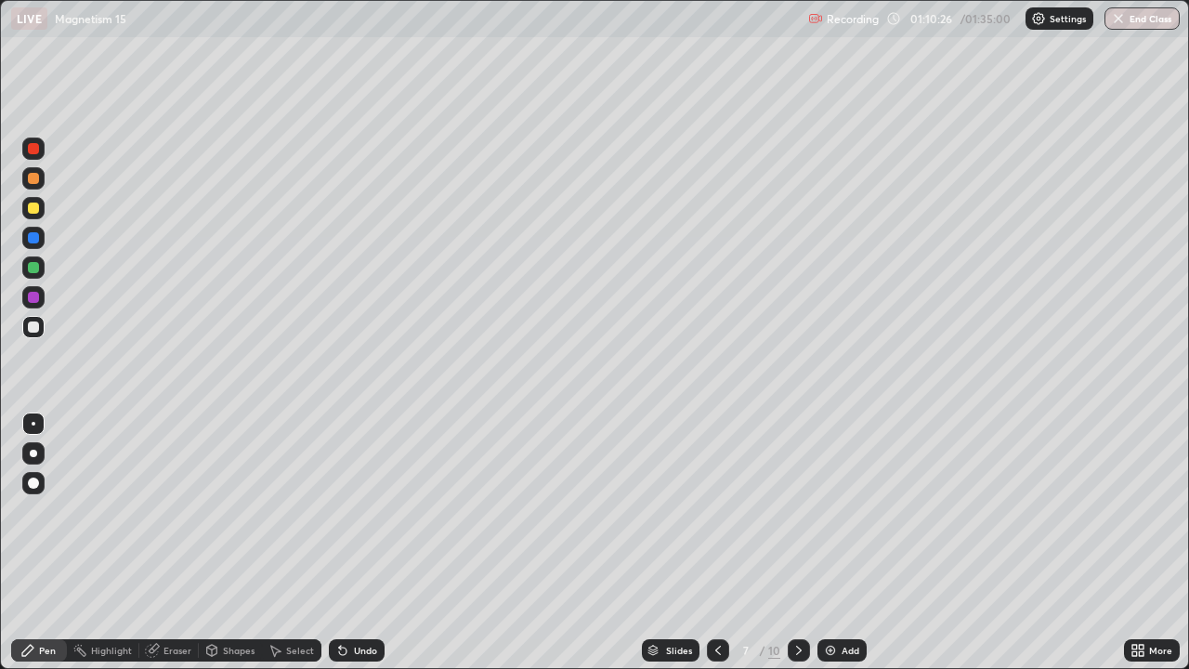
click at [716, 543] on icon at bounding box center [718, 650] width 15 height 15
click at [715, 543] on icon at bounding box center [718, 650] width 15 height 15
click at [791, 543] on div at bounding box center [799, 650] width 22 height 22
click at [797, 543] on icon at bounding box center [798, 650] width 15 height 15
click at [796, 543] on icon at bounding box center [798, 650] width 15 height 15
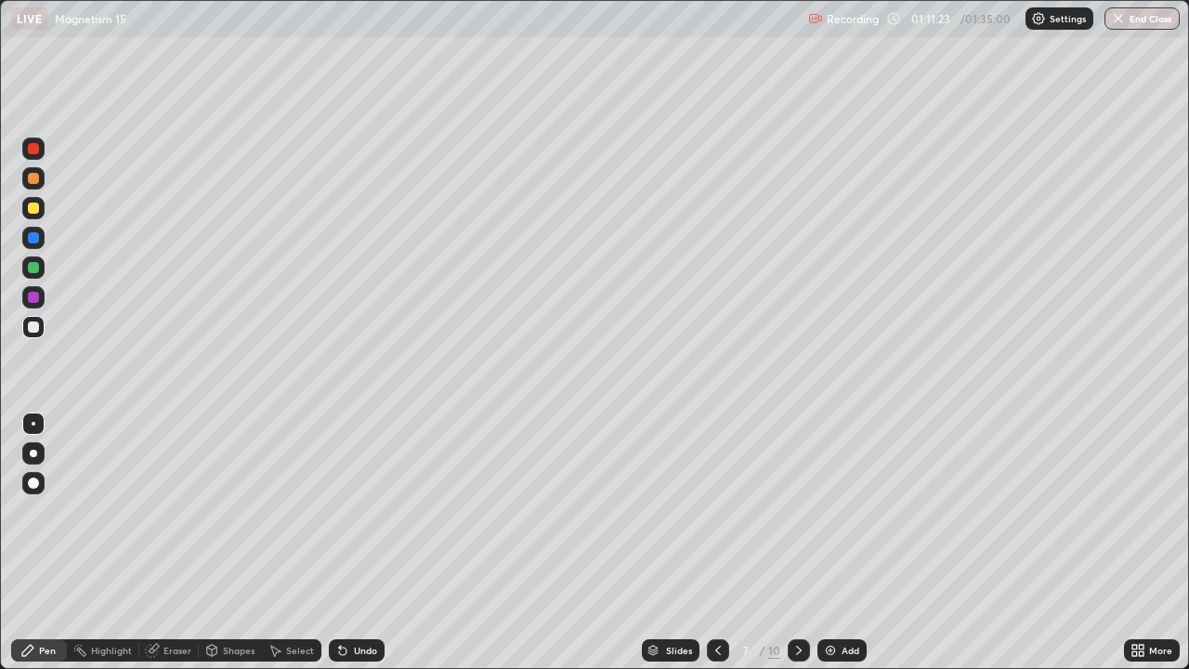
click at [797, 543] on icon at bounding box center [798, 650] width 15 height 15
click at [173, 543] on div "Eraser" at bounding box center [177, 650] width 28 height 9
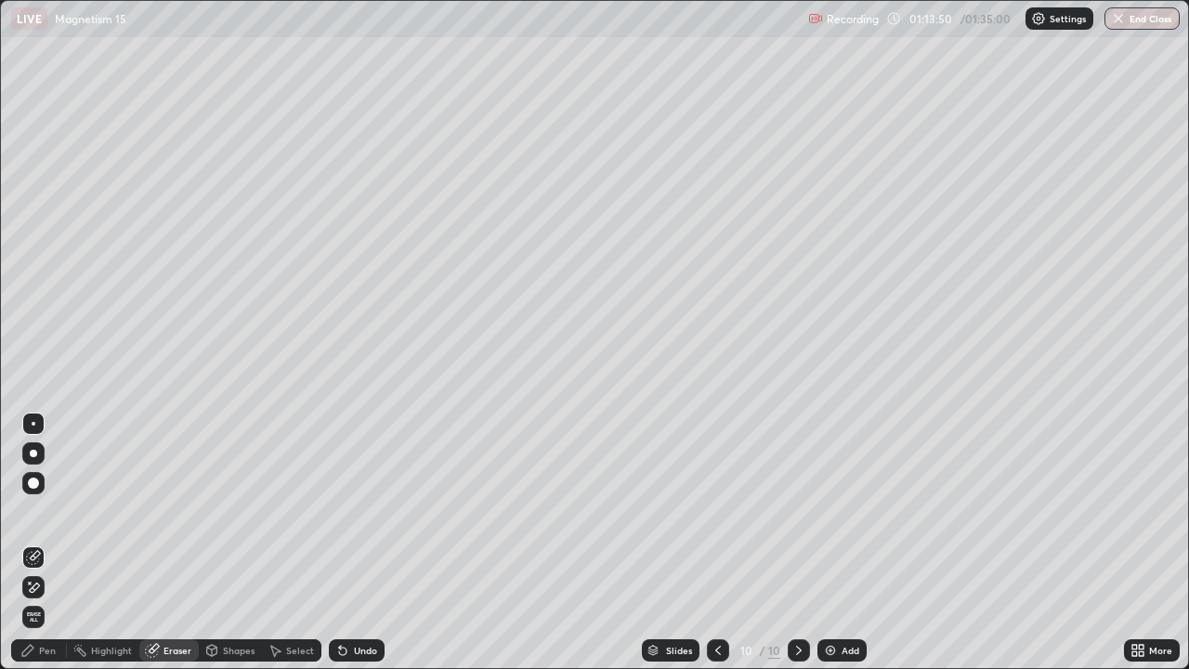
click at [57, 543] on div "Pen" at bounding box center [39, 650] width 56 height 22
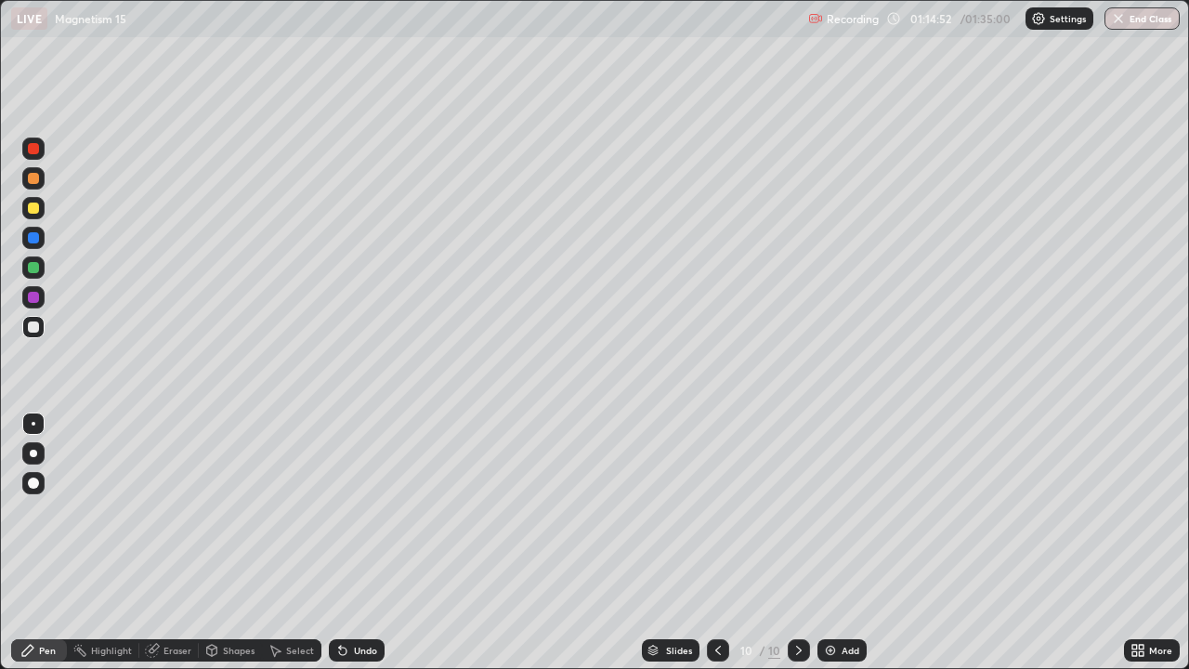
click at [171, 543] on div "Eraser" at bounding box center [168, 650] width 59 height 22
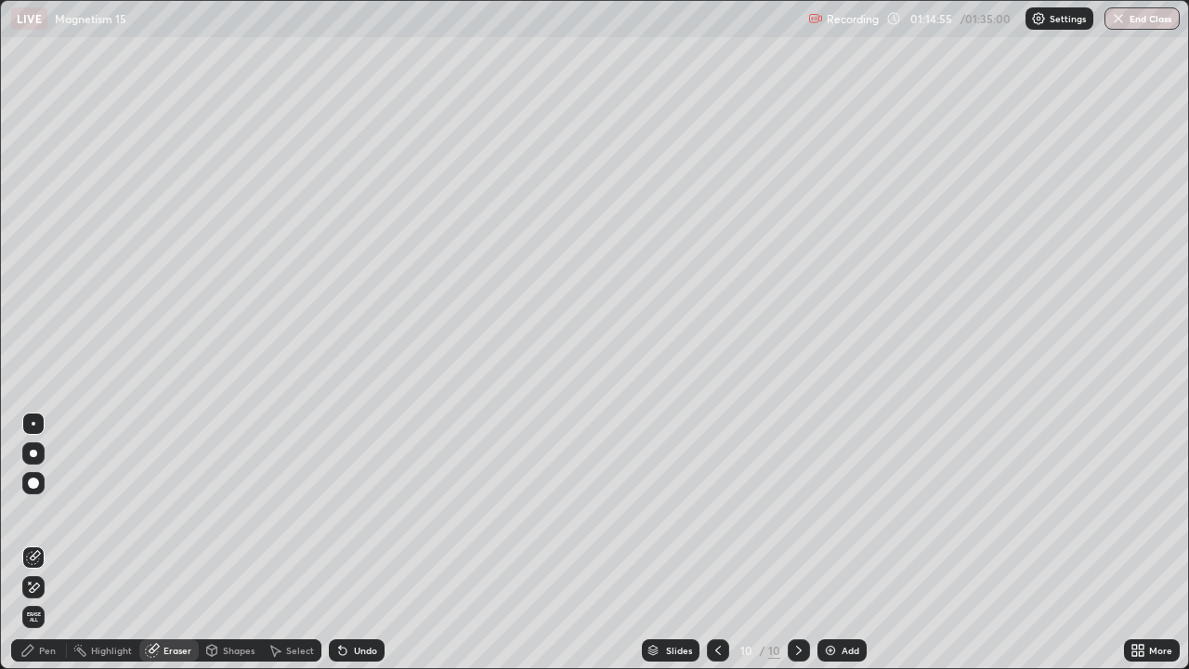
click at [54, 543] on div "Pen" at bounding box center [47, 650] width 17 height 9
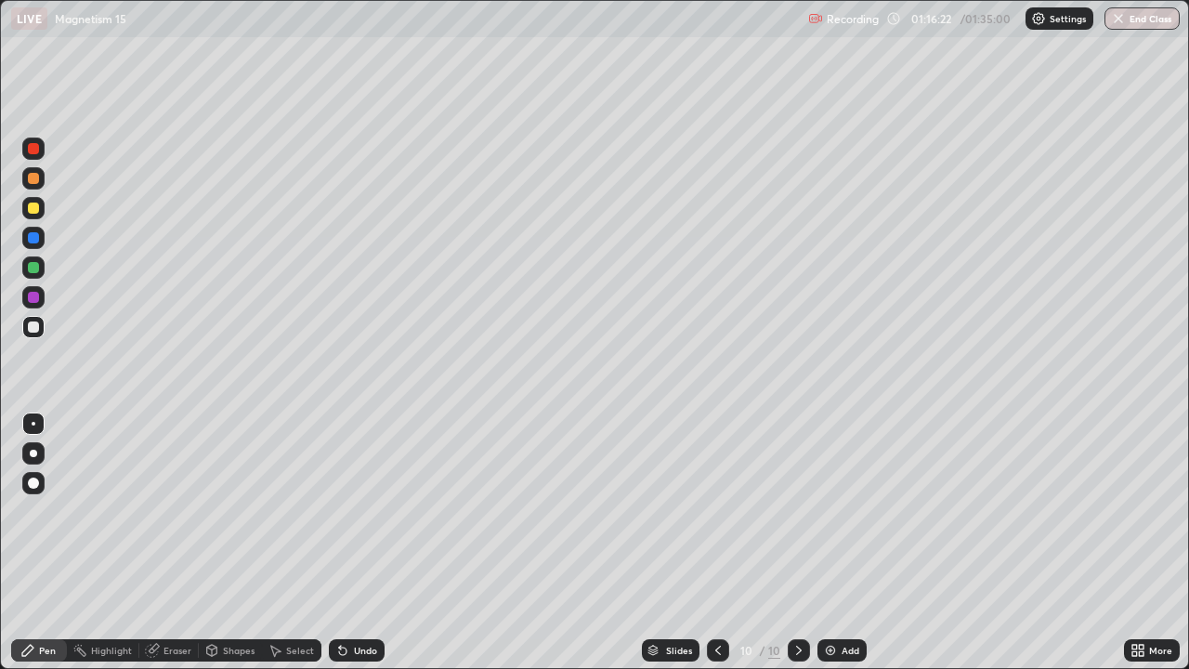
click at [164, 543] on div "Eraser" at bounding box center [177, 650] width 28 height 9
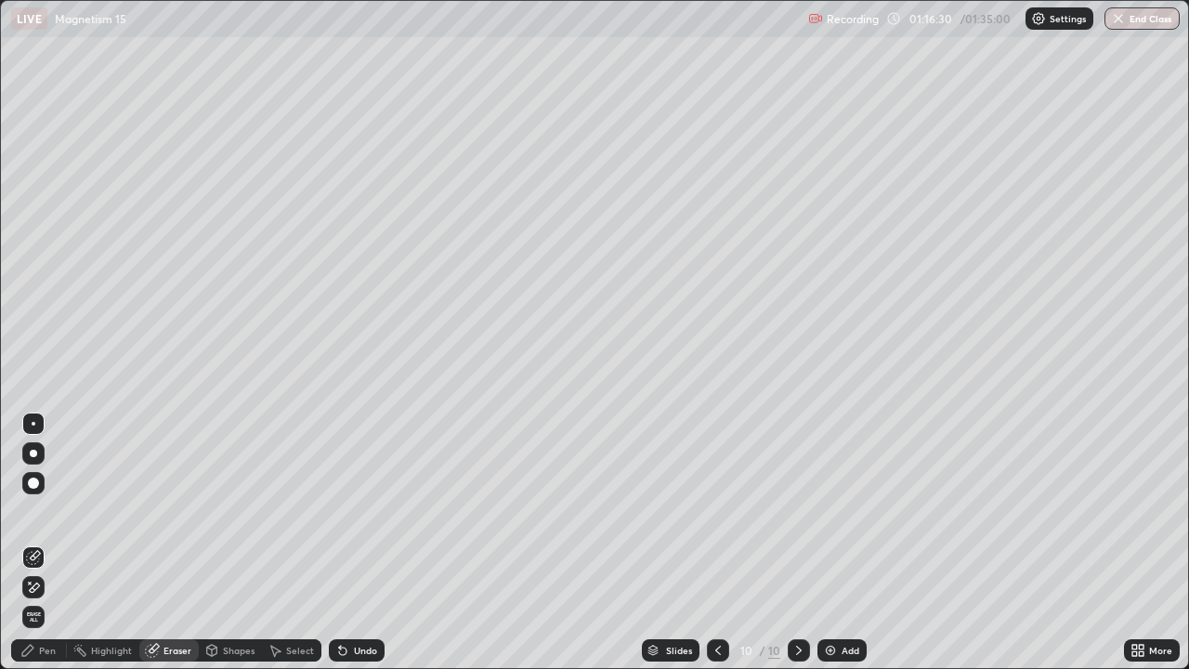
click at [48, 543] on div "Pen" at bounding box center [47, 650] width 17 height 9
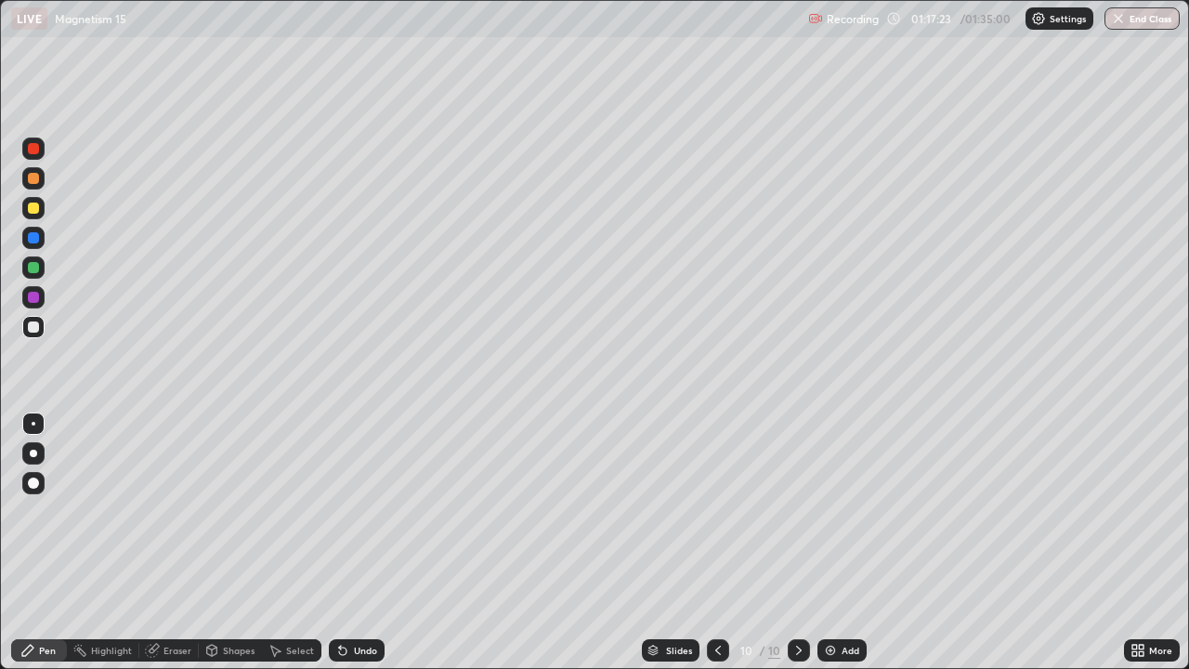
click at [184, 543] on div "Eraser" at bounding box center [177, 650] width 28 height 9
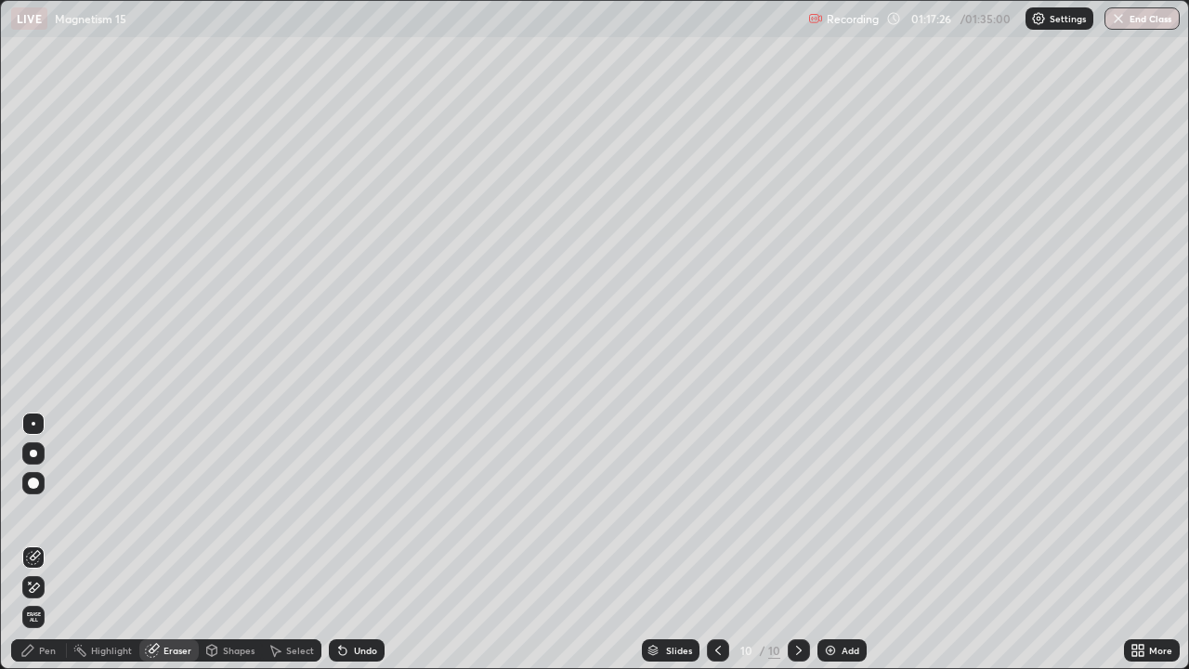
click at [46, 543] on div "Pen" at bounding box center [47, 650] width 17 height 9
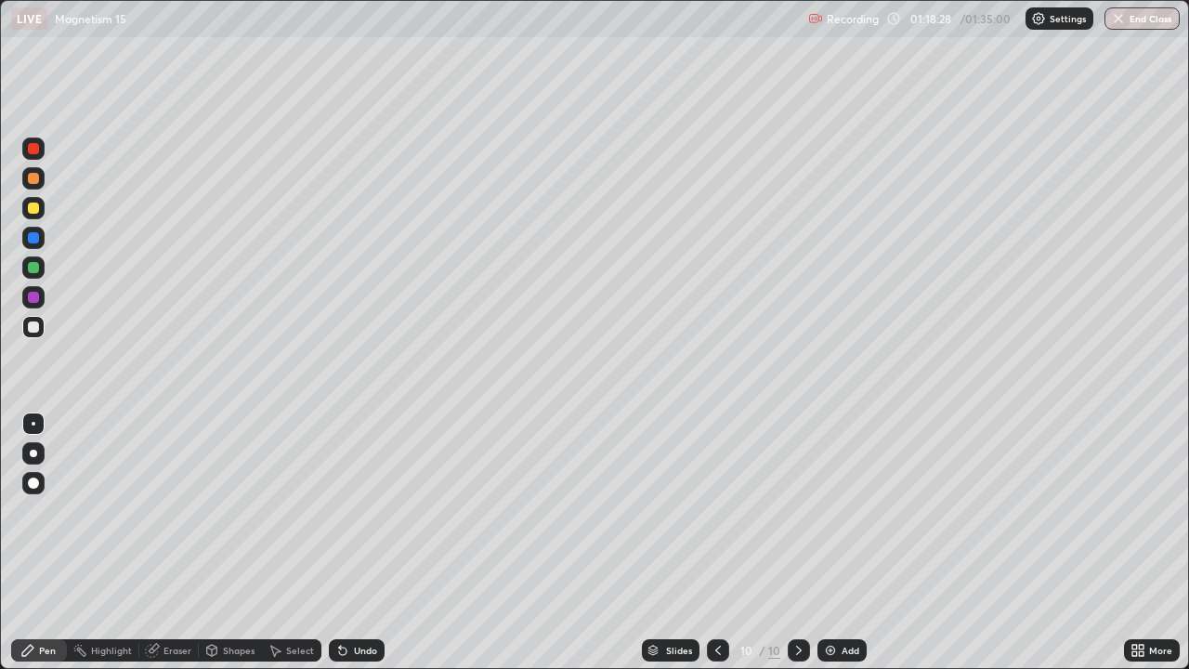
click at [173, 543] on div "Eraser" at bounding box center [177, 650] width 28 height 9
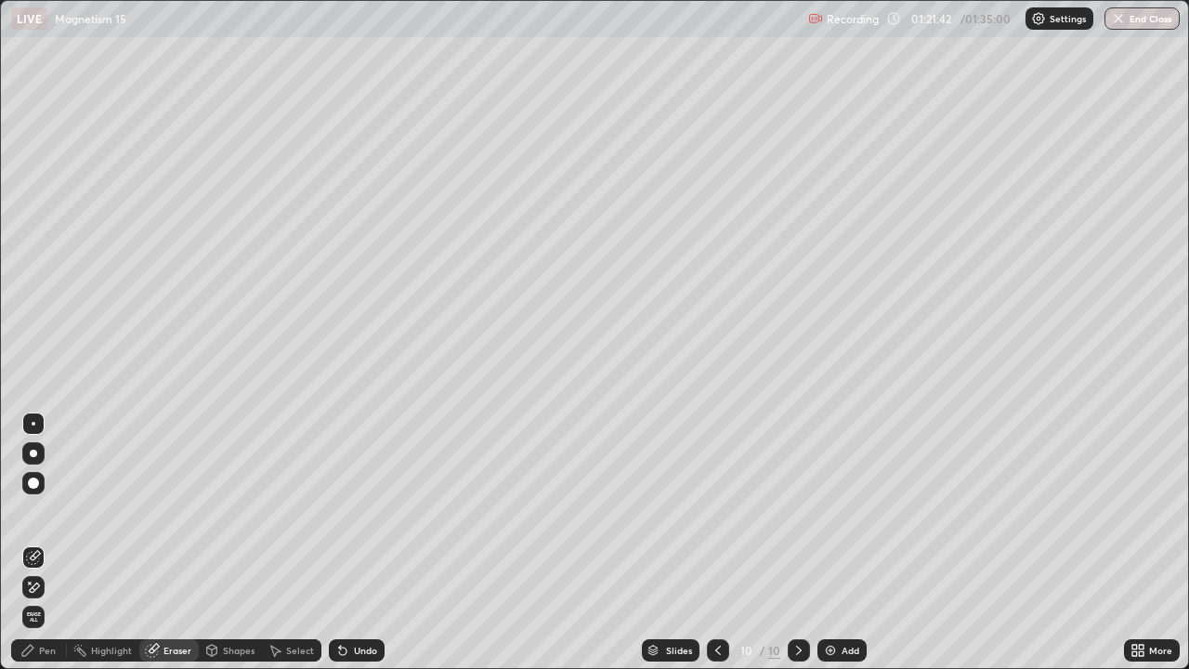
click at [718, 543] on icon at bounding box center [718, 650] width 15 height 15
click at [716, 543] on icon at bounding box center [718, 650] width 15 height 15
click at [52, 543] on div "Pen" at bounding box center [47, 650] width 17 height 9
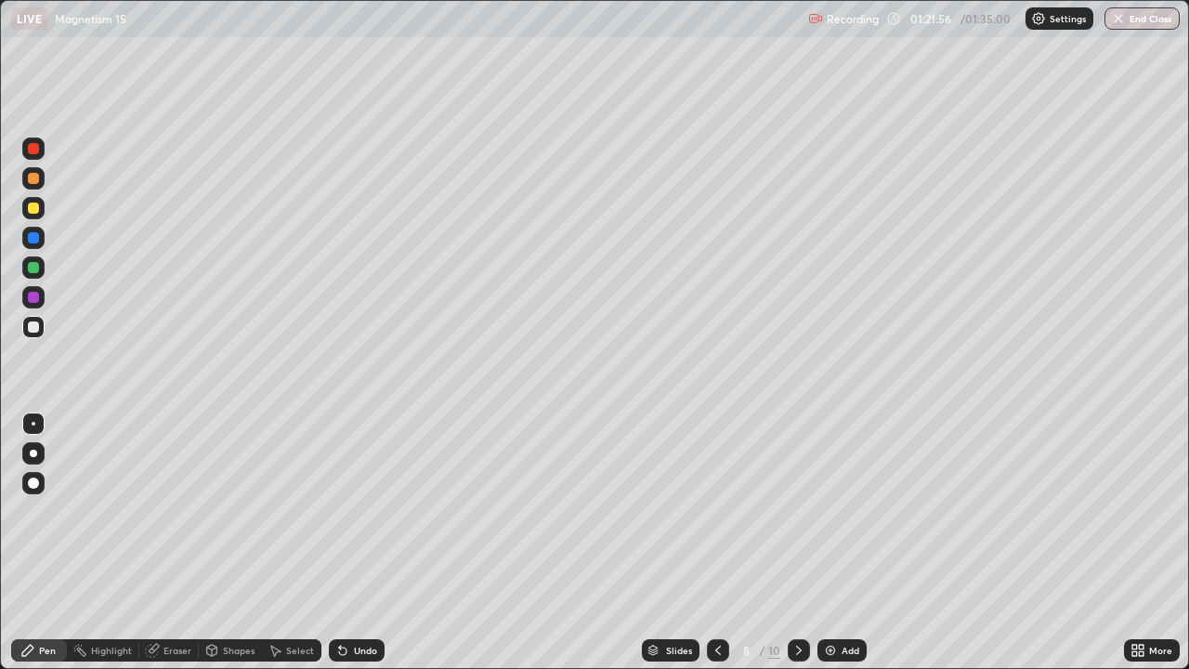
click at [718, 543] on icon at bounding box center [718, 650] width 15 height 15
click at [717, 543] on icon at bounding box center [718, 650] width 6 height 9
click at [797, 543] on icon at bounding box center [798, 650] width 15 height 15
click at [798, 543] on icon at bounding box center [798, 650] width 15 height 15
click at [799, 543] on icon at bounding box center [798, 650] width 15 height 15
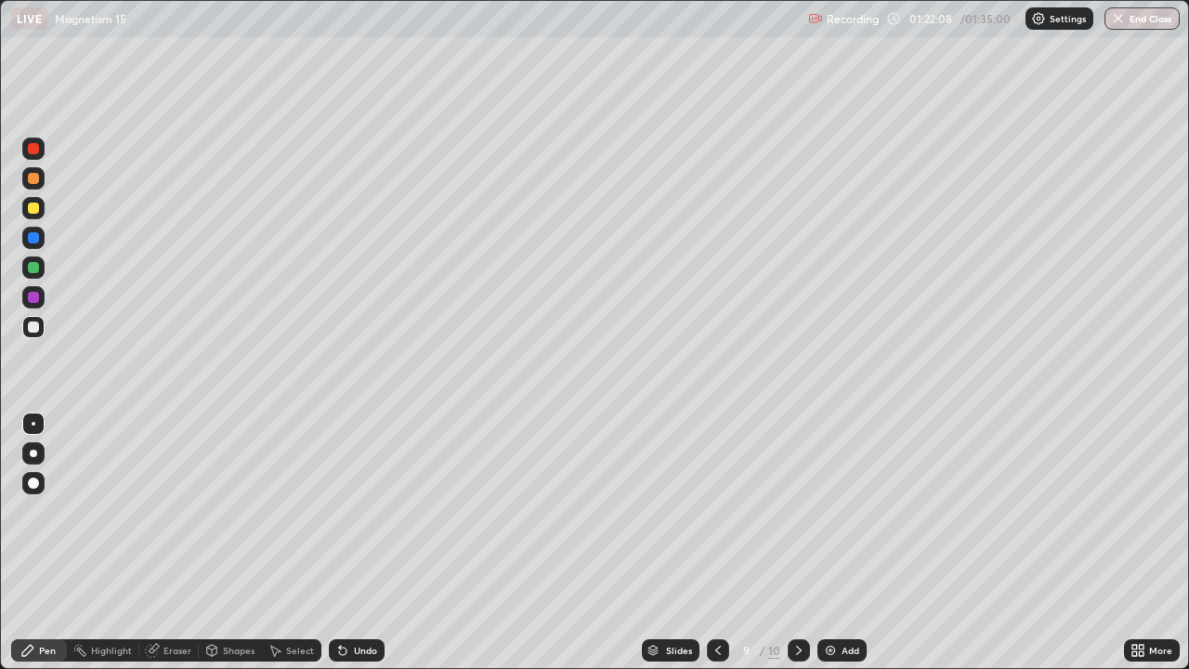
click at [798, 543] on icon at bounding box center [799, 650] width 6 height 9
click at [795, 543] on icon at bounding box center [798, 650] width 15 height 15
click at [849, 543] on div "Add" at bounding box center [851, 650] width 18 height 9
click at [37, 207] on div at bounding box center [33, 208] width 11 height 11
click at [39, 326] on div at bounding box center [33, 327] width 22 height 22
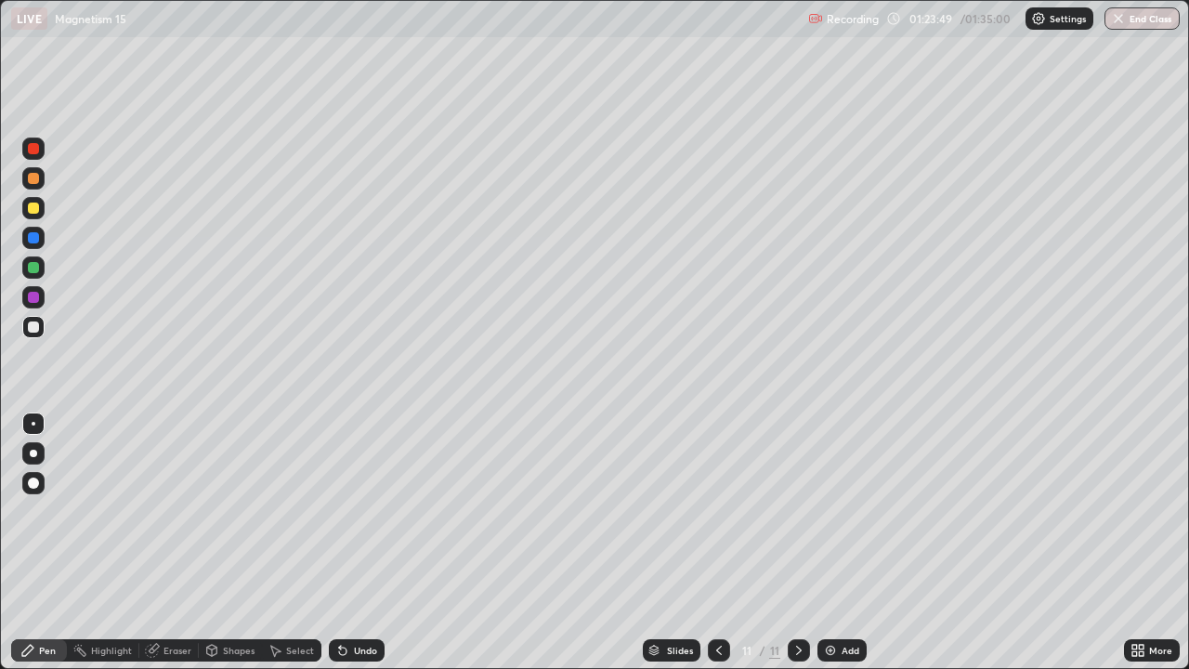
click at [31, 207] on div at bounding box center [33, 208] width 11 height 11
click at [29, 328] on div at bounding box center [33, 326] width 11 height 11
click at [172, 543] on div "Eraser" at bounding box center [177, 650] width 28 height 9
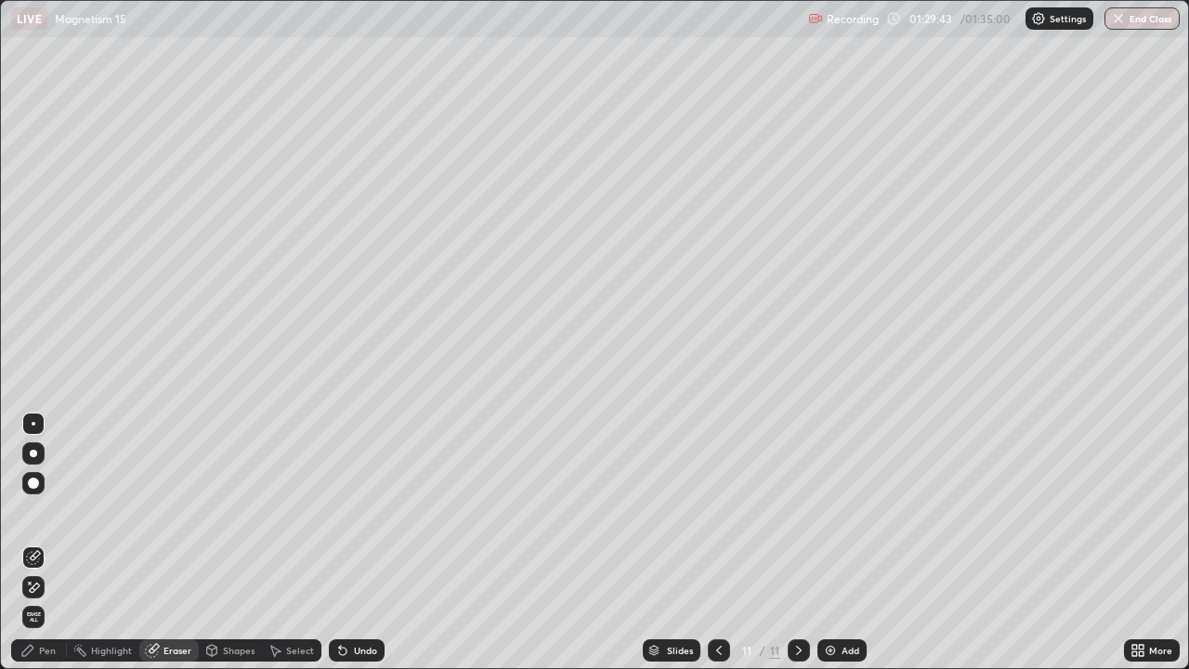
click at [851, 543] on div "Add" at bounding box center [851, 650] width 18 height 9
click at [45, 543] on div "Pen" at bounding box center [39, 650] width 56 height 22
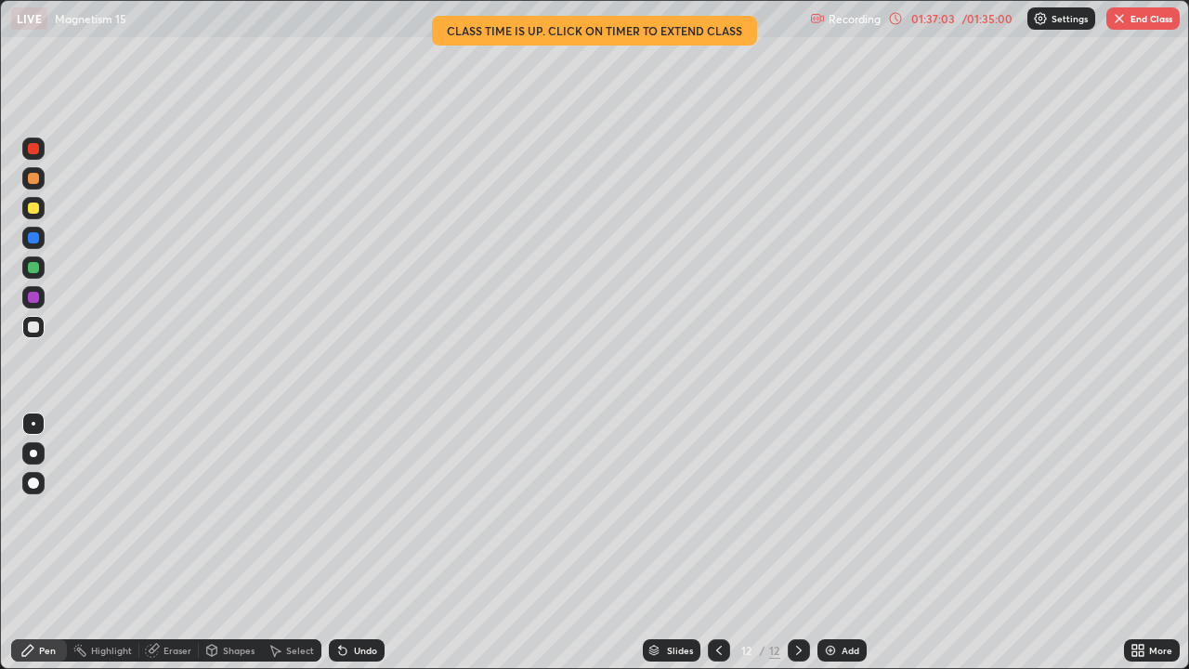
click at [1147, 22] on button "End Class" at bounding box center [1142, 18] width 73 height 22
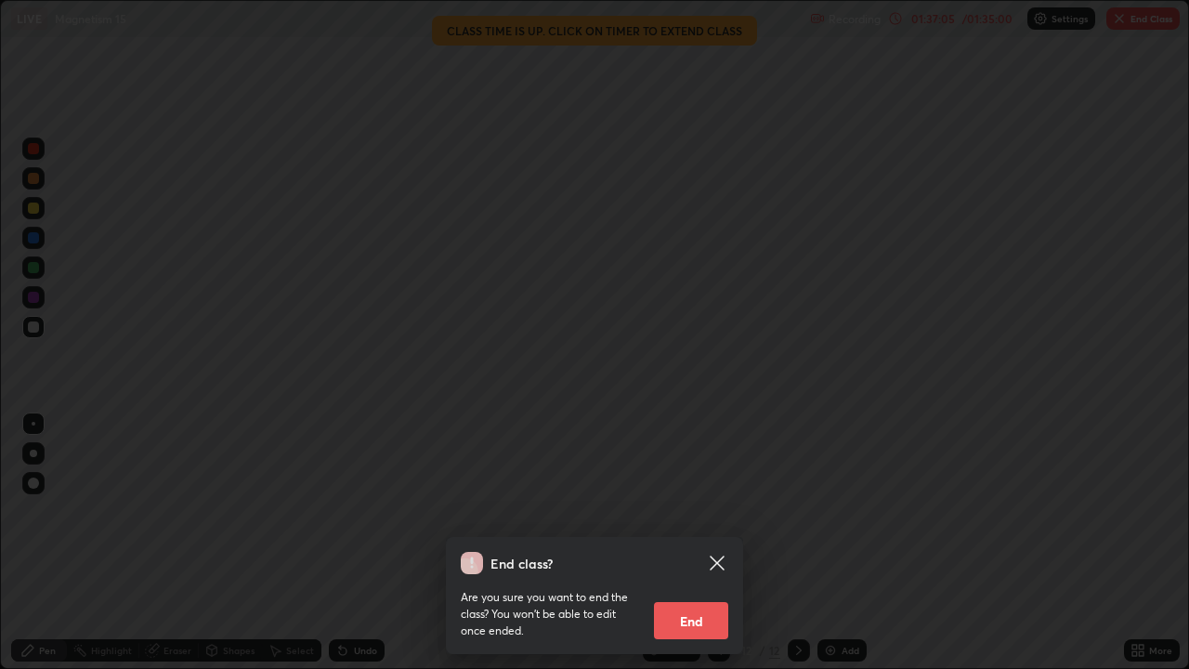
click at [699, 543] on button "End" at bounding box center [691, 620] width 74 height 37
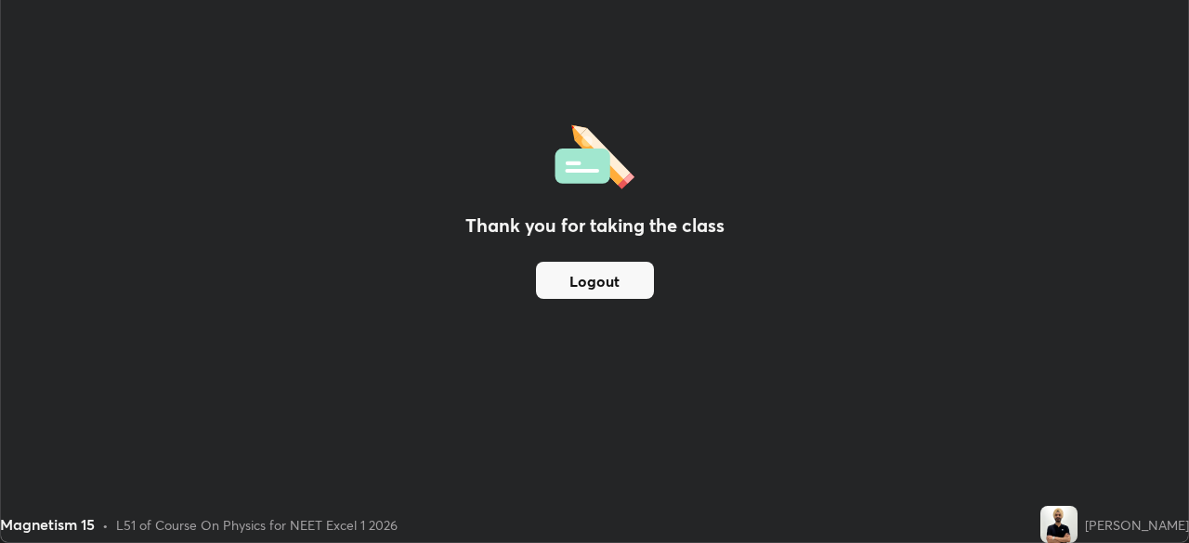
scroll to position [92351, 91705]
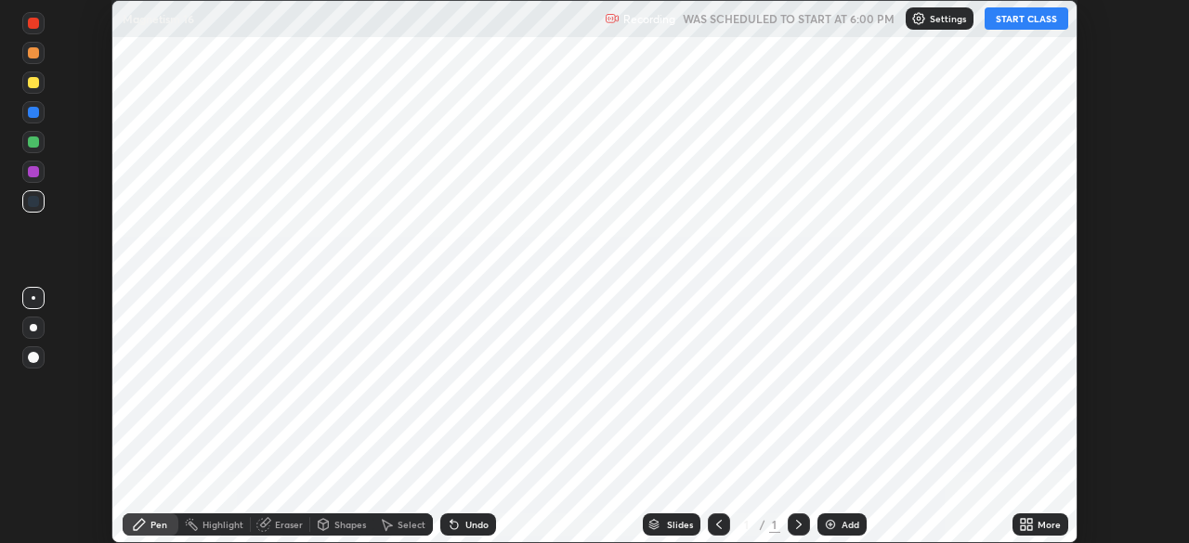
scroll to position [543, 1188]
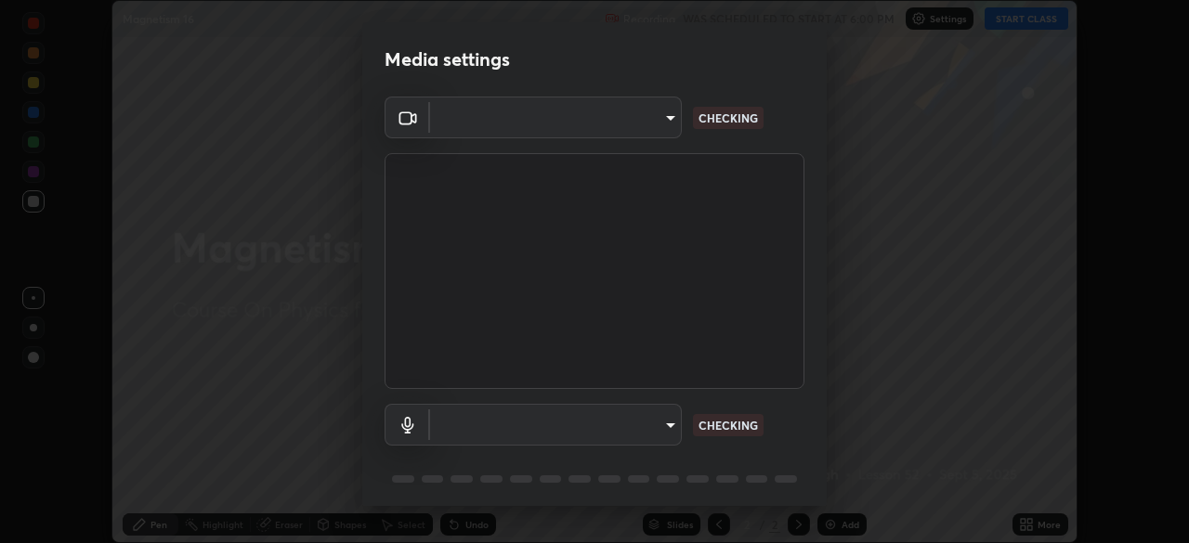
type input "4cdb2335677a50284d4d52bfea2454a8eb2b8fde0954bdd1b922a39853c109bf"
click at [640, 433] on body "Erase all Magnetism 16 Recording WAS SCHEDULED TO START AT 6:00 PM Settings STA…" at bounding box center [594, 271] width 1189 height 543
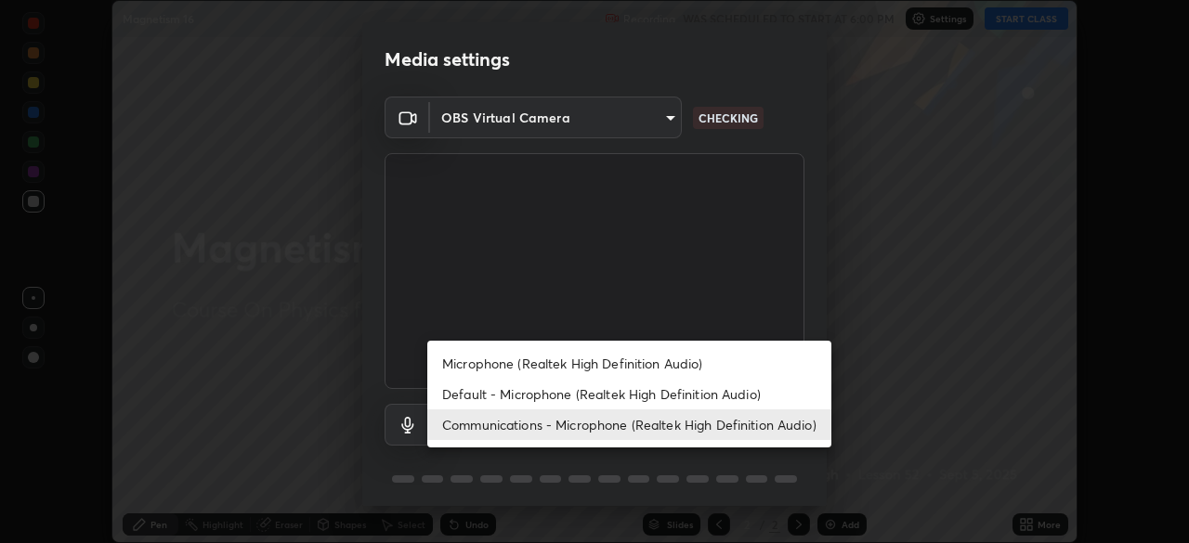
click at [608, 395] on li "Default - Microphone (Realtek High Definition Audio)" at bounding box center [629, 394] width 404 height 31
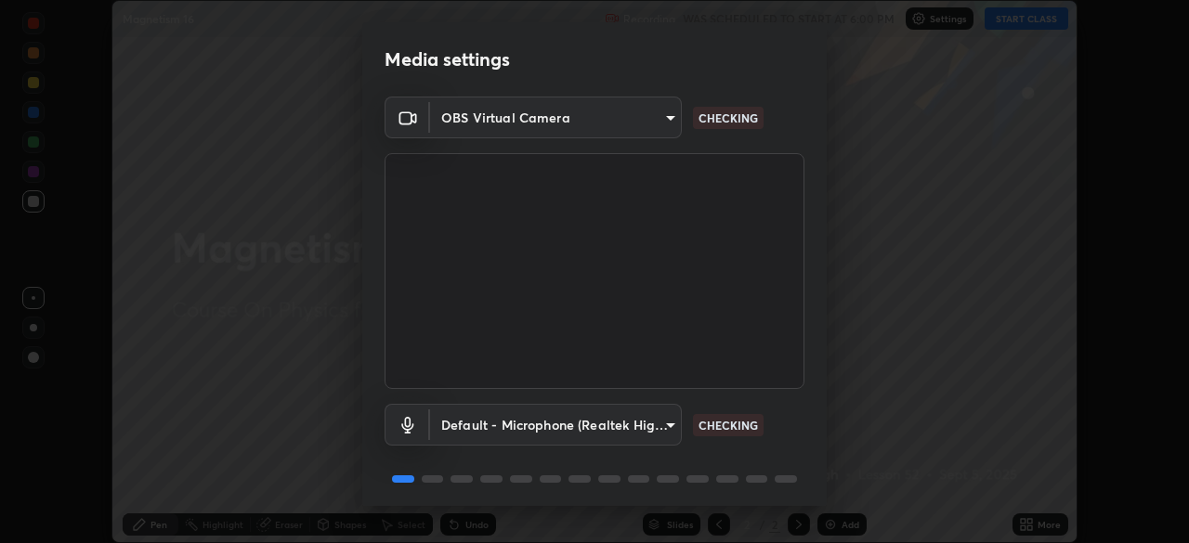
click at [591, 429] on body "Erase all Magnetism 16 Recording WAS SCHEDULED TO START AT 6:00 PM Settings STA…" at bounding box center [594, 271] width 1189 height 543
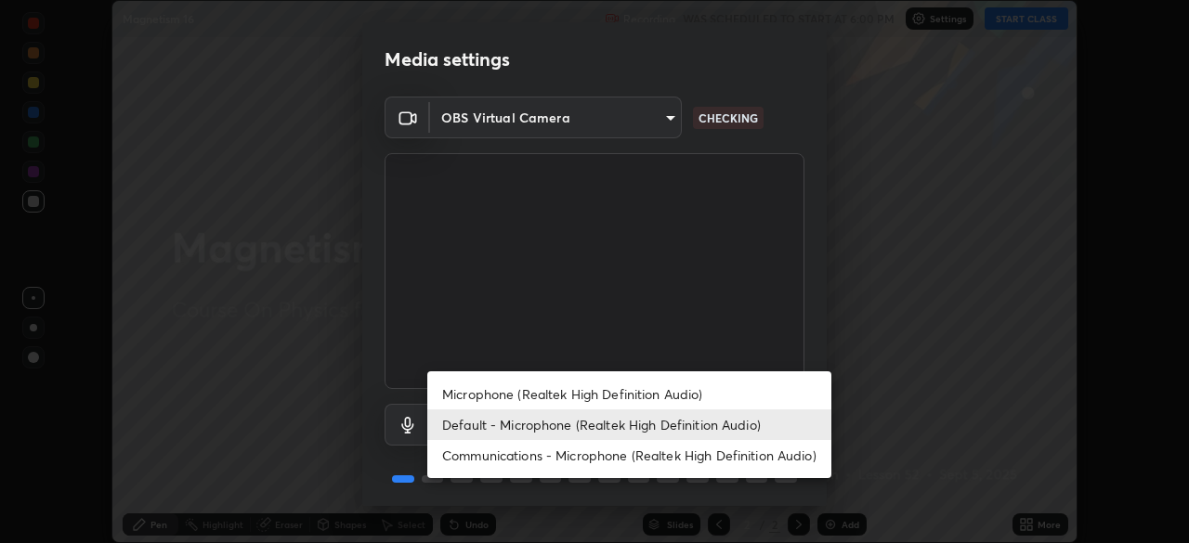
click at [605, 454] on li "Communications - Microphone (Realtek High Definition Audio)" at bounding box center [629, 455] width 404 height 31
type input "communications"
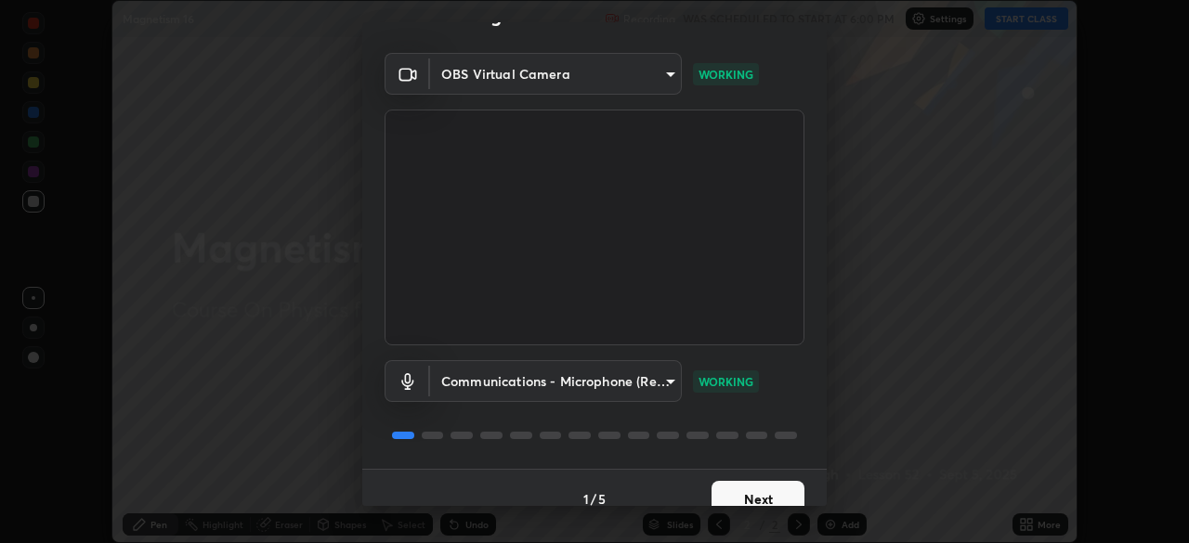
scroll to position [66, 0]
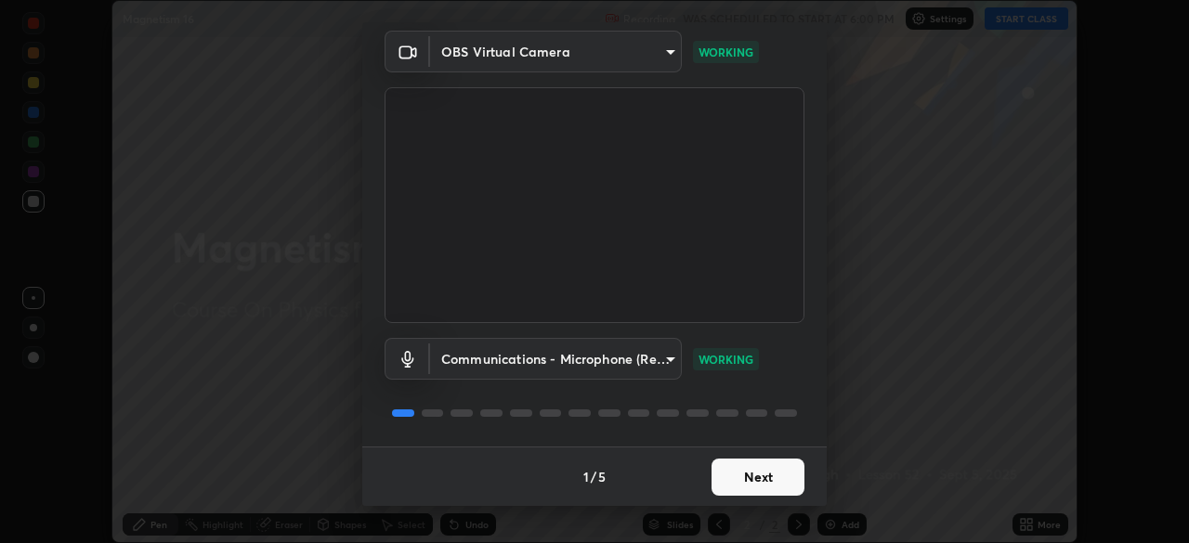
click at [758, 486] on button "Next" at bounding box center [758, 477] width 93 height 37
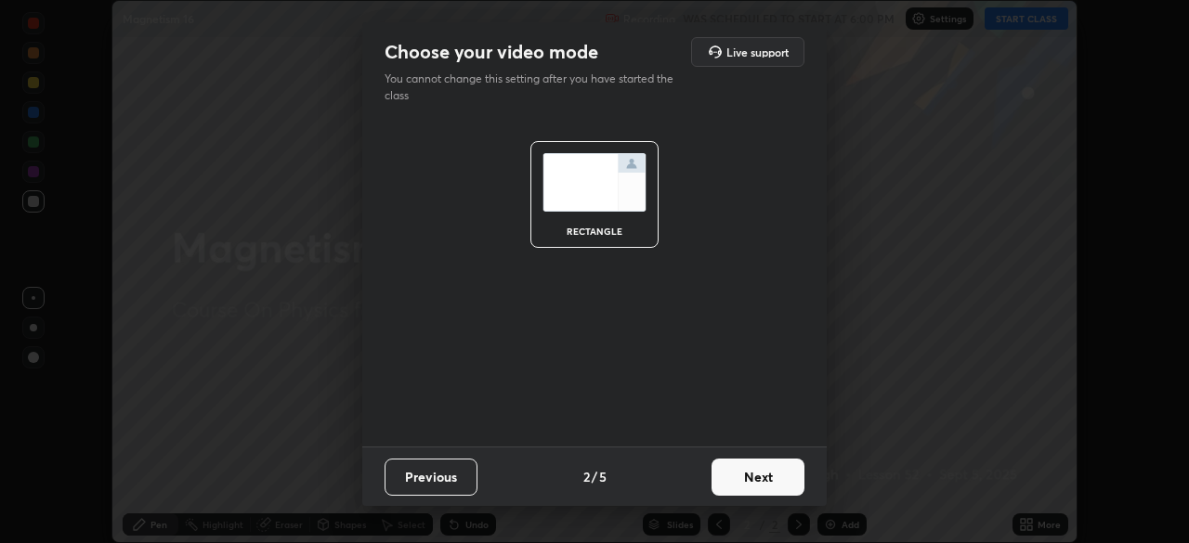
scroll to position [0, 0]
click at [765, 493] on button "Next" at bounding box center [758, 477] width 93 height 37
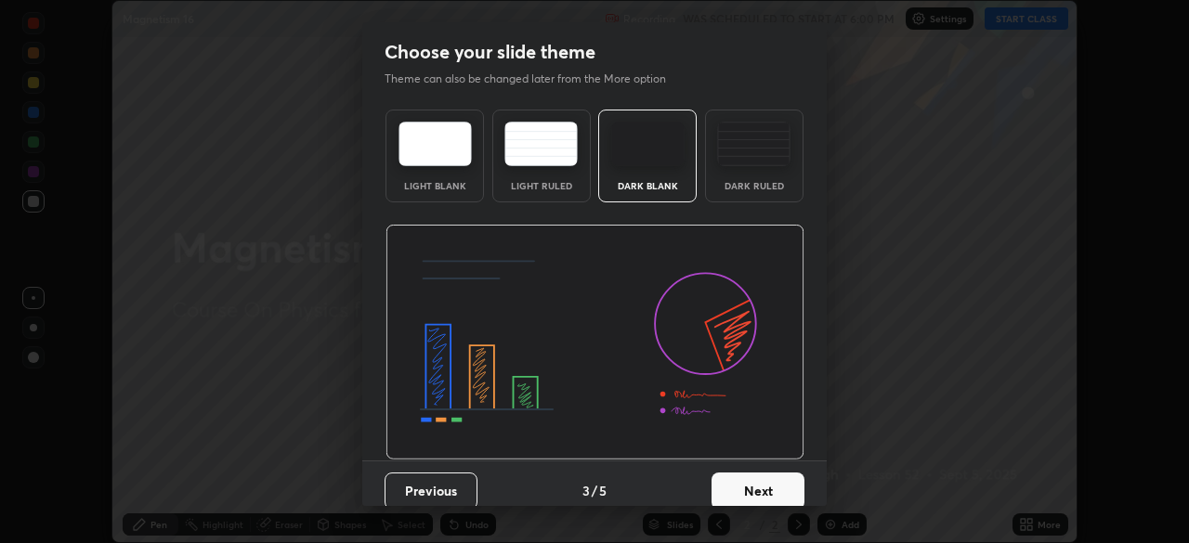
click at [767, 489] on button "Next" at bounding box center [758, 491] width 93 height 37
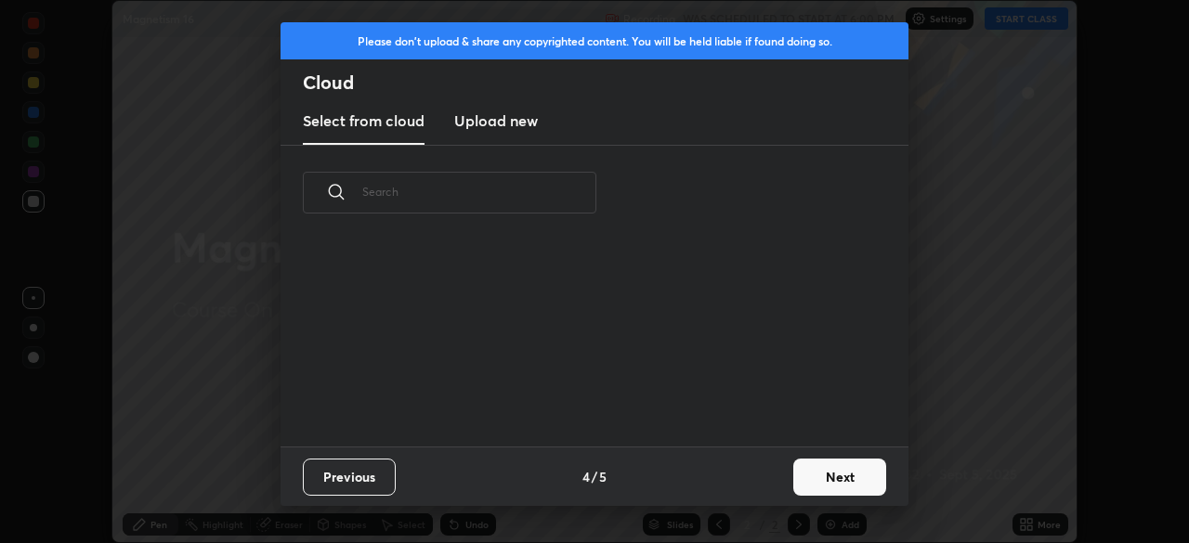
click at [768, 482] on div "Previous 4 / 5 Next" at bounding box center [595, 476] width 628 height 59
click at [826, 477] on button "Next" at bounding box center [839, 477] width 93 height 37
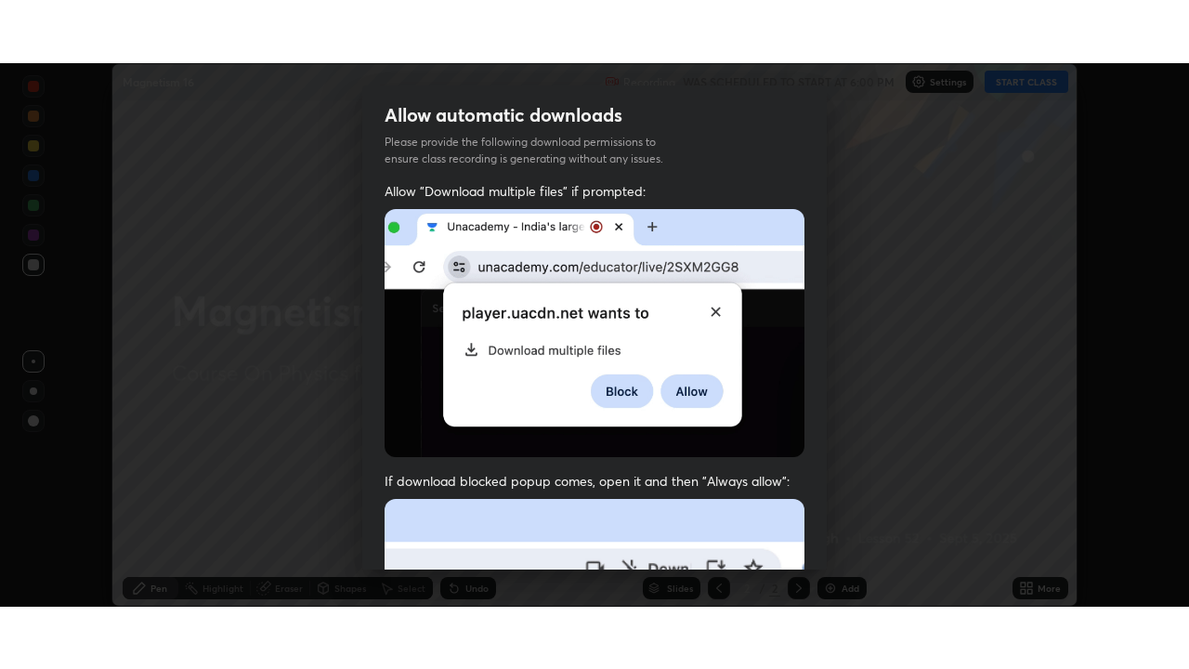
scroll to position [445, 0]
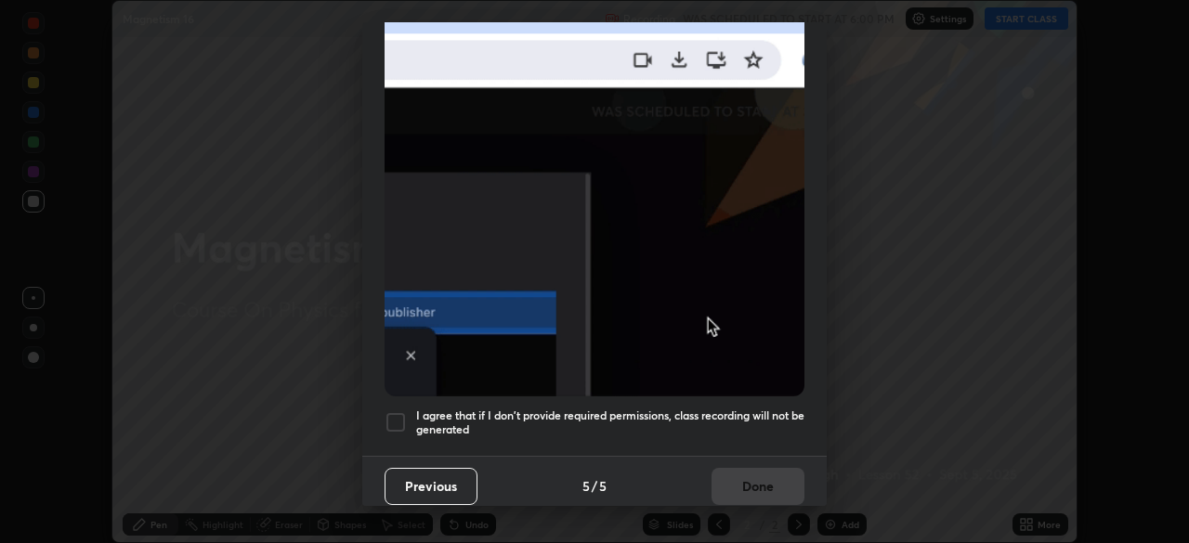
click at [734, 409] on h5 "I agree that if I don't provide required permissions, class recording will not …" at bounding box center [610, 423] width 388 height 29
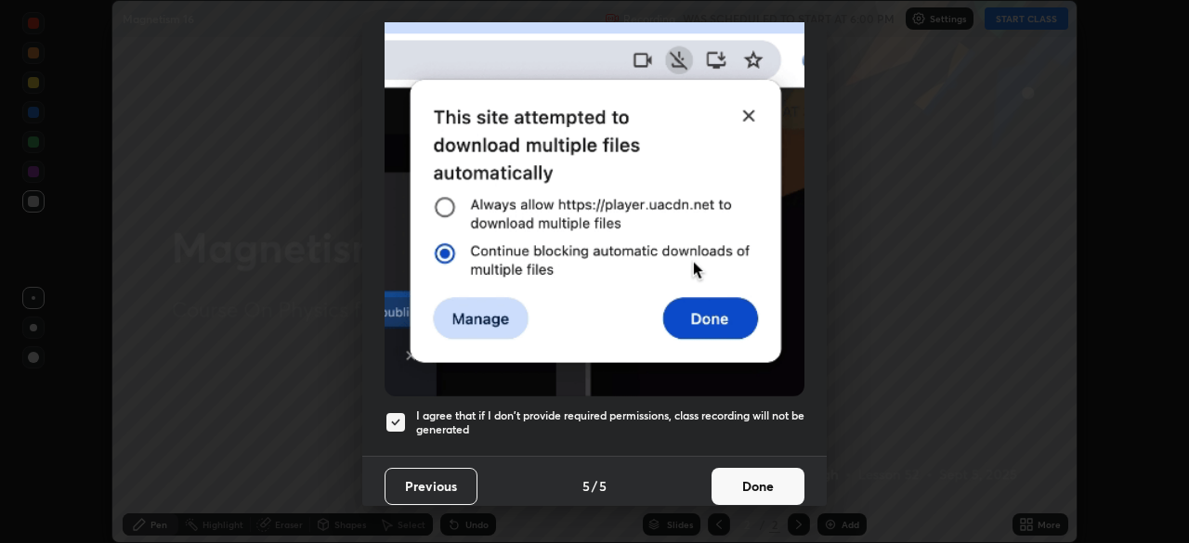
click at [743, 482] on button "Done" at bounding box center [758, 486] width 93 height 37
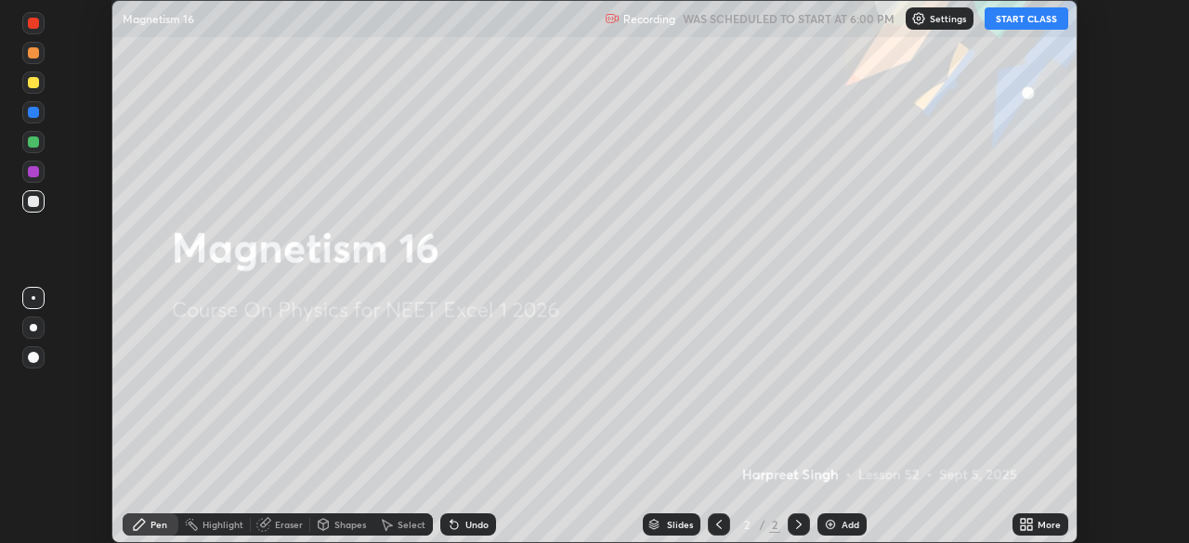
click at [1023, 521] on icon at bounding box center [1023, 521] width 5 height 5
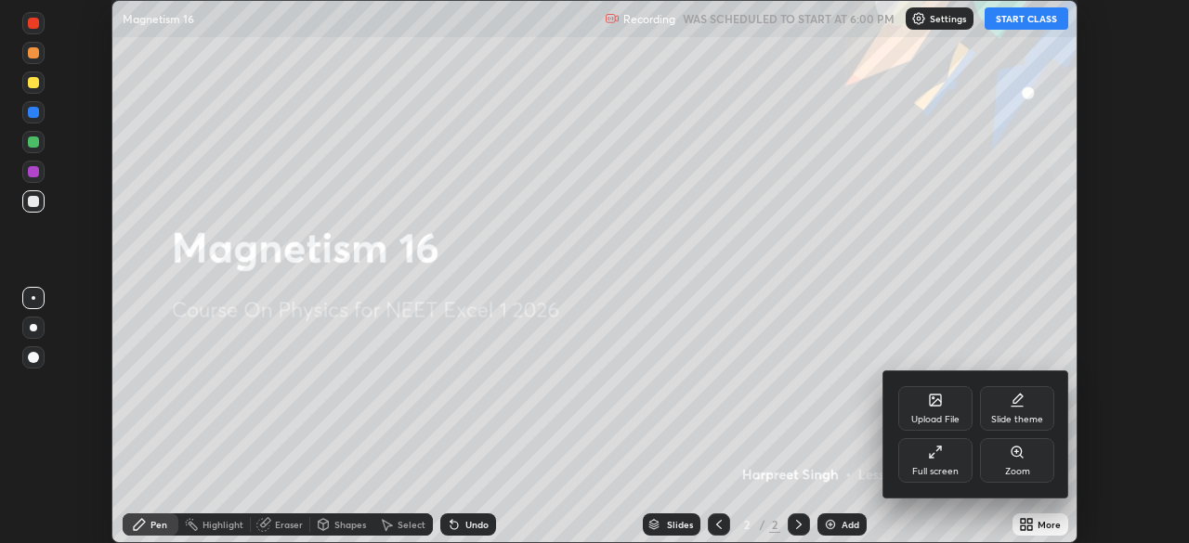
click at [930, 459] on icon at bounding box center [935, 452] width 15 height 15
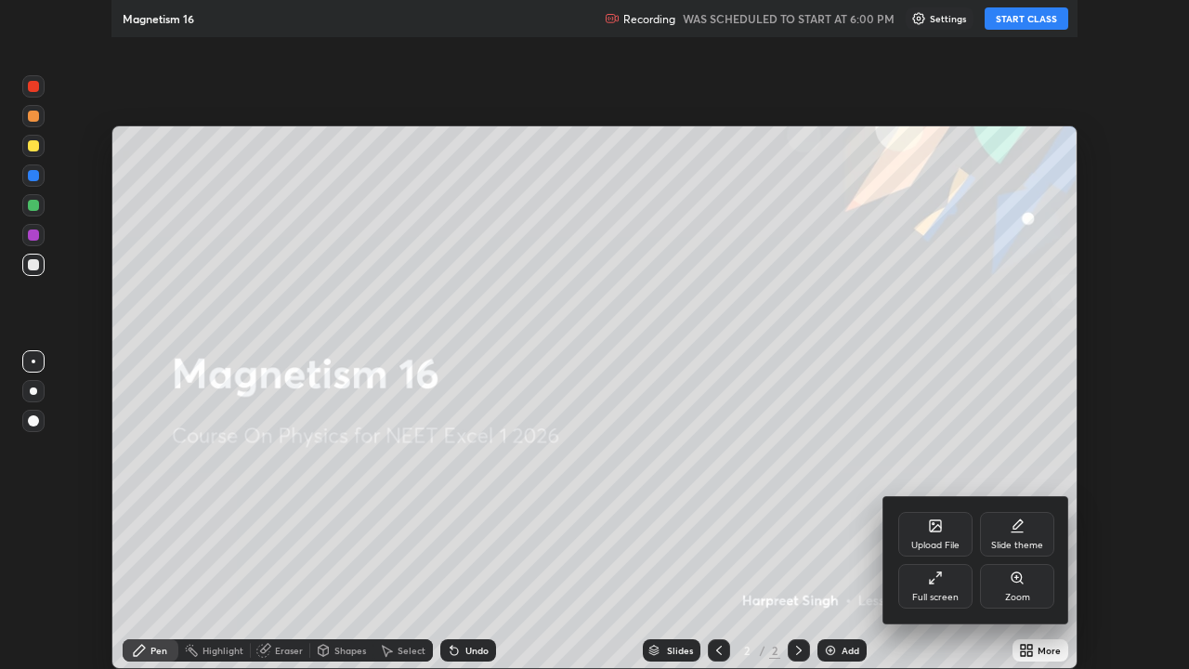
scroll to position [669, 1189]
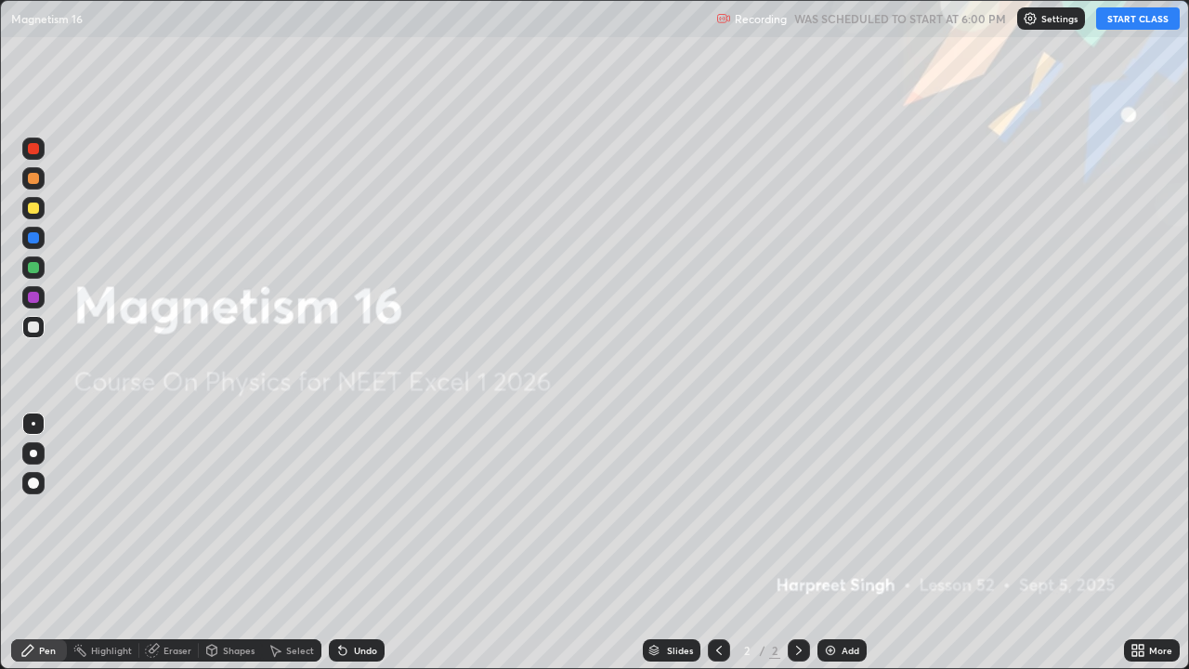
click at [1127, 12] on button "START CLASS" at bounding box center [1138, 18] width 84 height 22
click at [843, 543] on div "Add" at bounding box center [851, 650] width 18 height 9
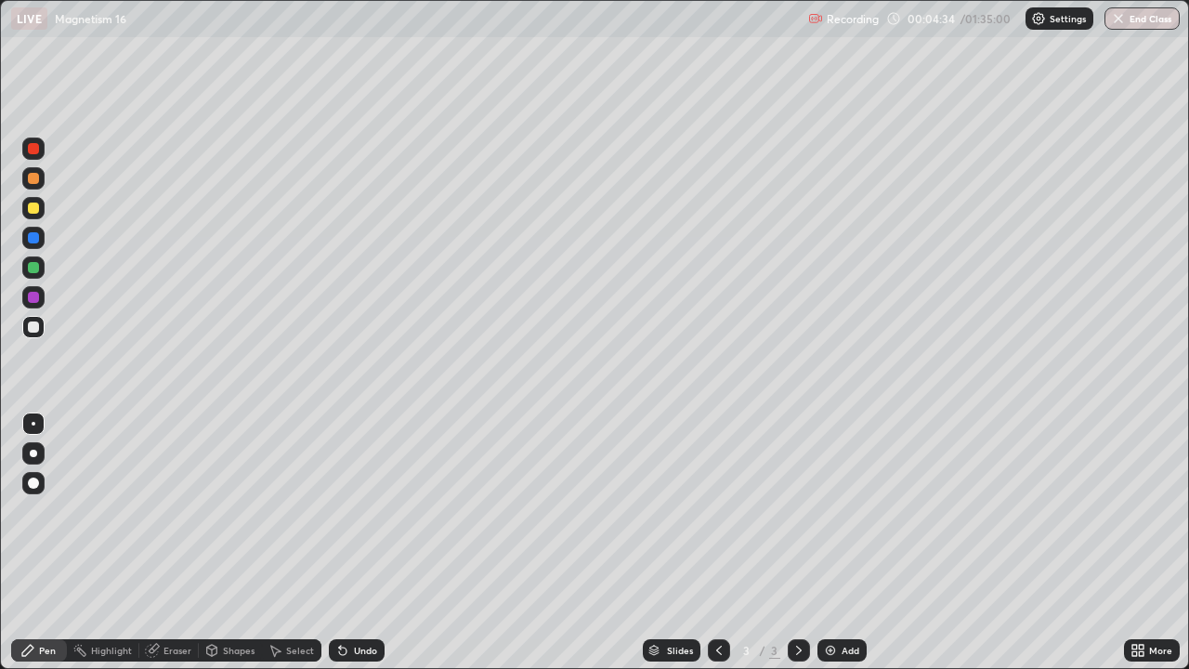
click at [36, 207] on div at bounding box center [33, 208] width 11 height 11
click at [34, 325] on div at bounding box center [33, 326] width 11 height 11
click at [36, 211] on div at bounding box center [33, 208] width 11 height 11
click at [178, 543] on div "Eraser" at bounding box center [177, 650] width 28 height 9
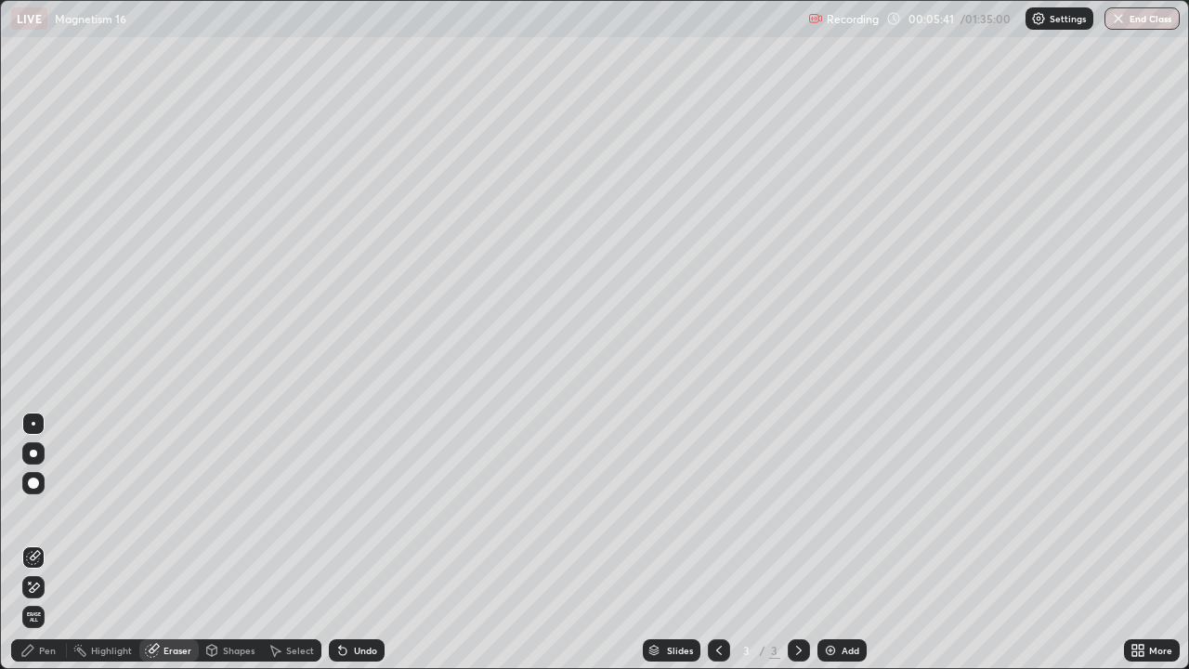
click at [40, 543] on div "Pen" at bounding box center [47, 650] width 17 height 9
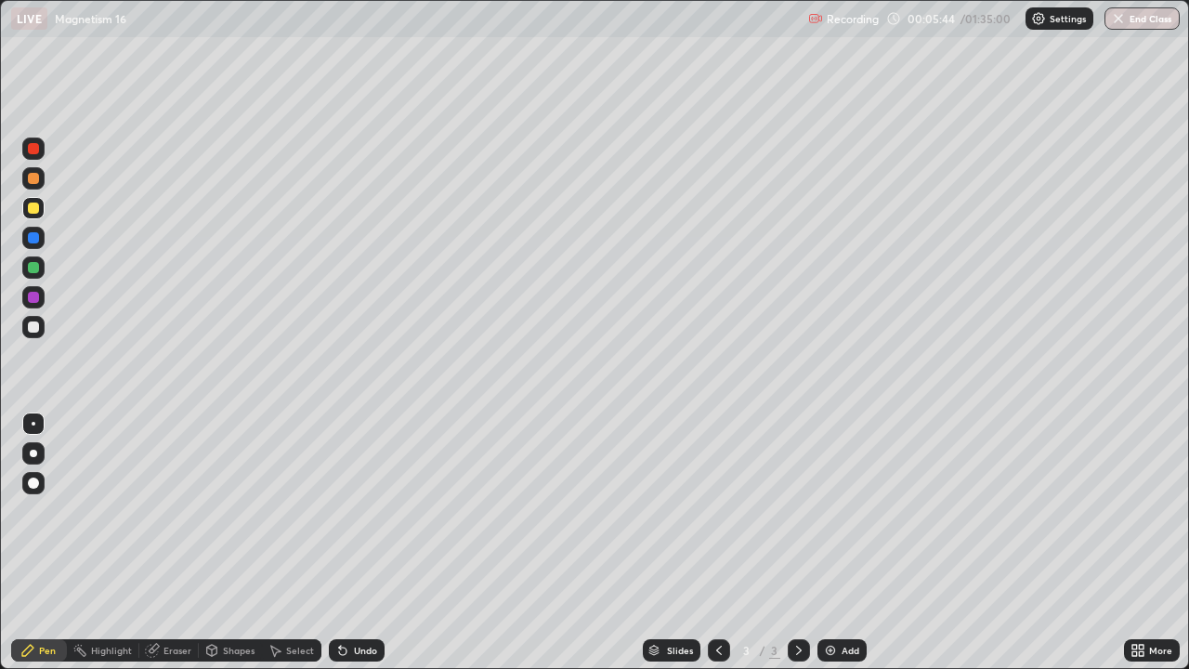
click at [159, 543] on div "Eraser" at bounding box center [168, 650] width 59 height 22
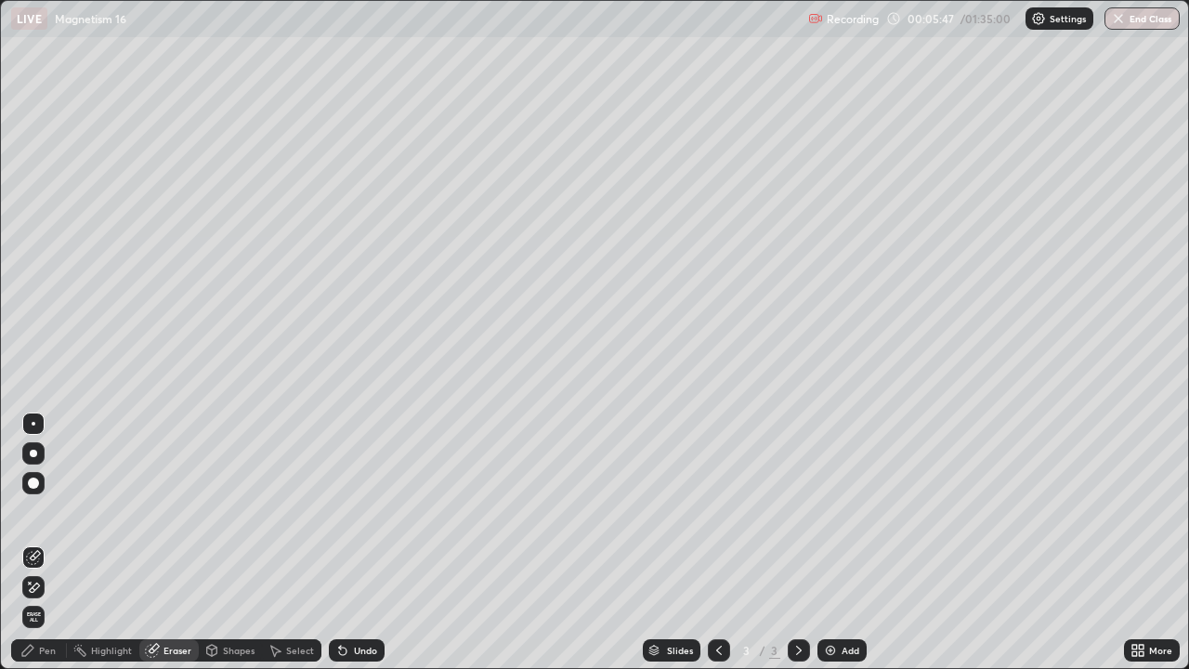
click at [49, 543] on div "Pen" at bounding box center [47, 650] width 17 height 9
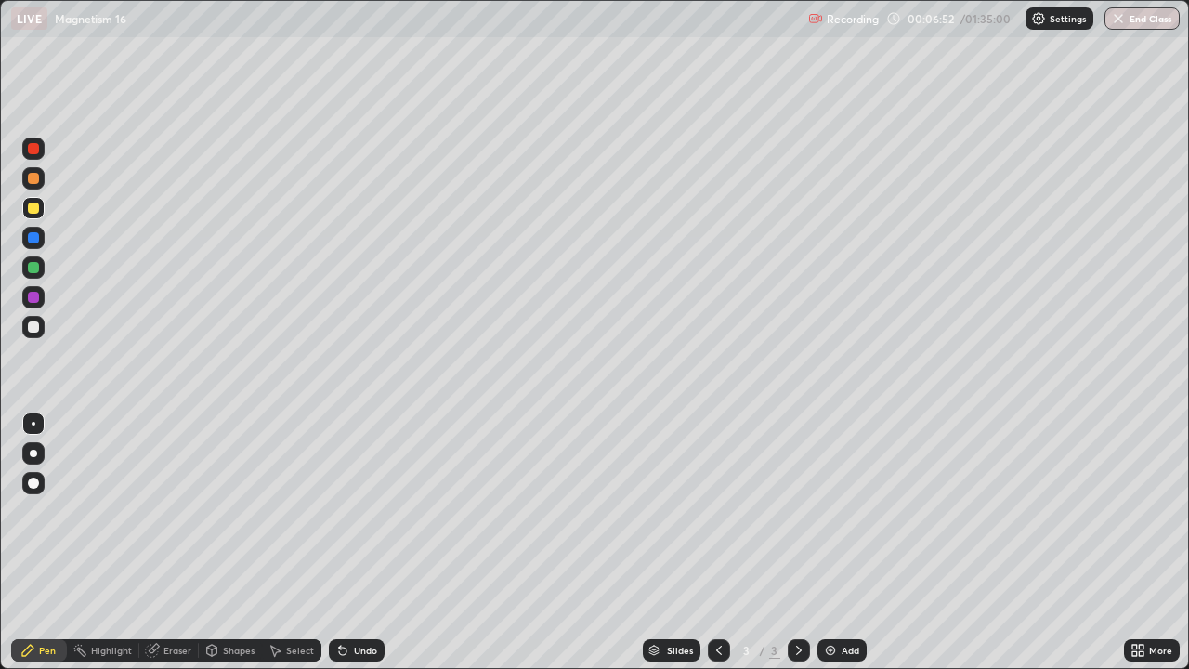
click at [178, 543] on div "Eraser" at bounding box center [177, 650] width 28 height 9
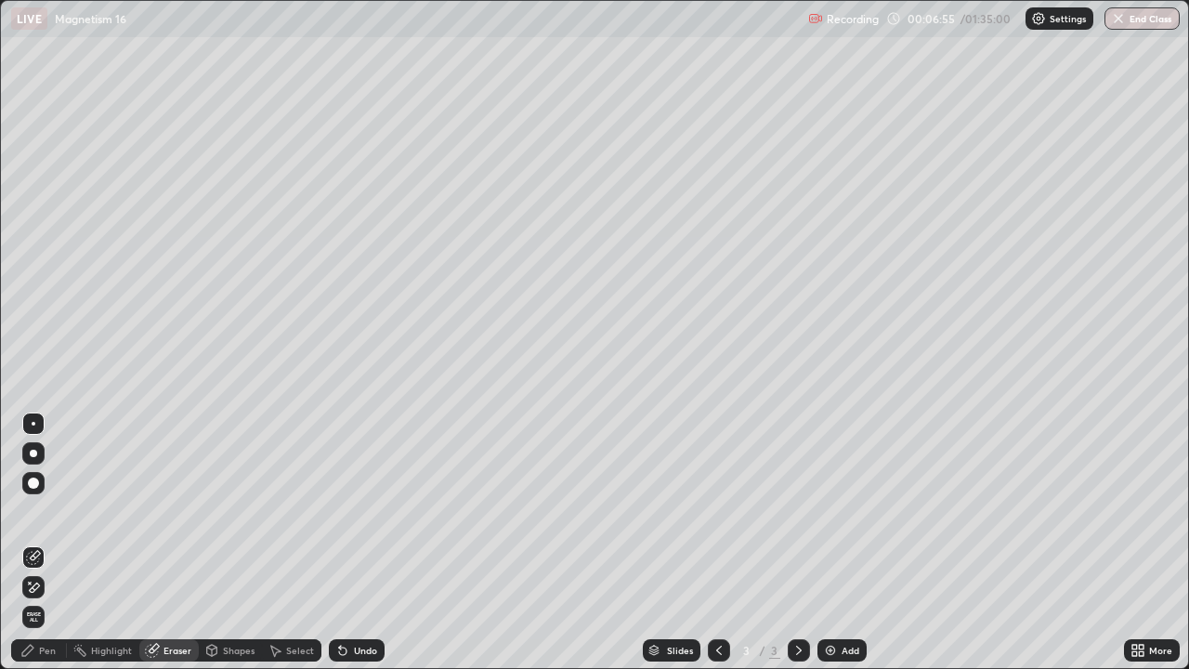
click at [44, 543] on div "Pen" at bounding box center [47, 650] width 17 height 9
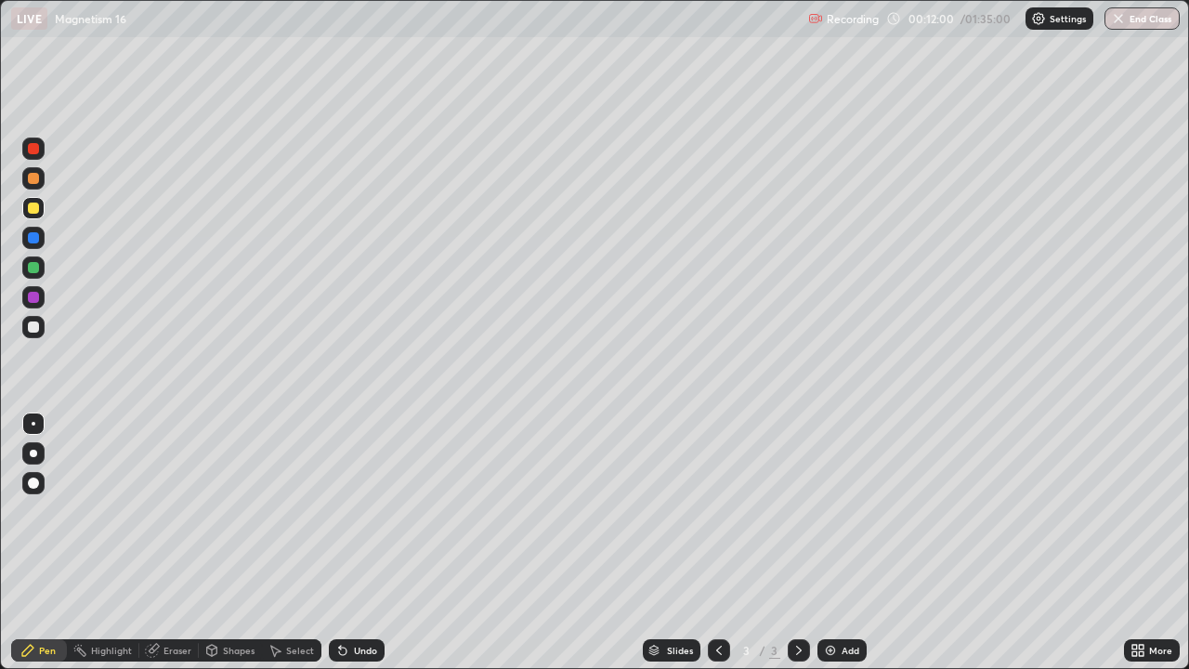
click at [40, 327] on div at bounding box center [33, 327] width 22 height 22
click at [176, 543] on div "Eraser" at bounding box center [177, 650] width 28 height 9
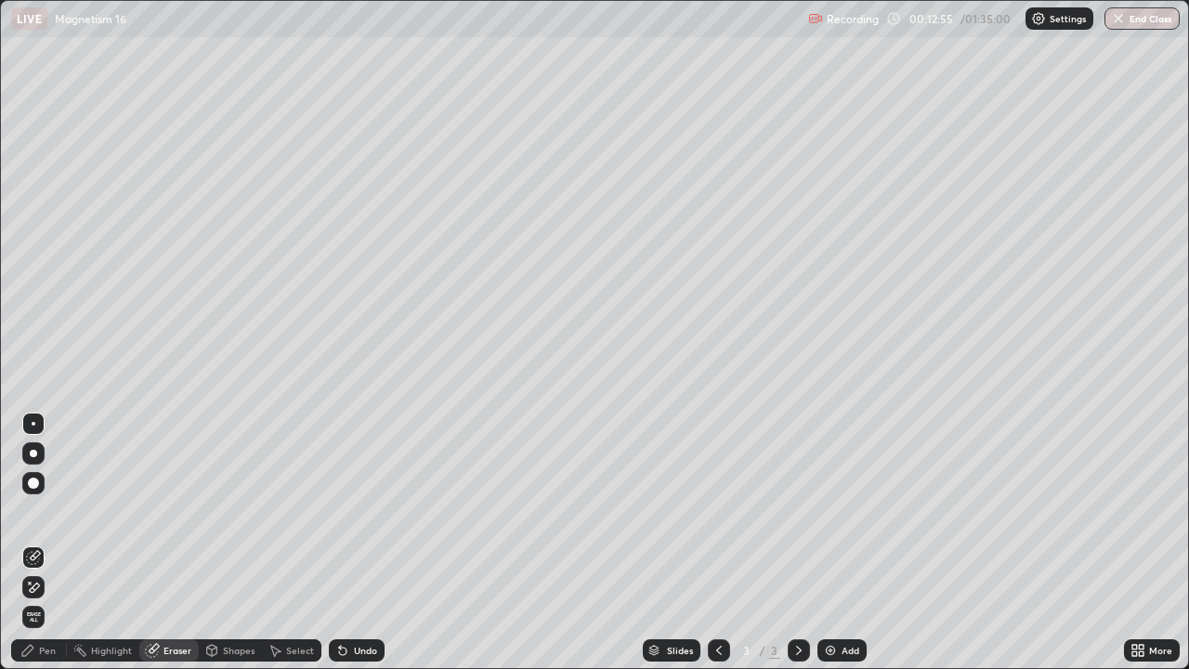
click at [58, 543] on div "Pen" at bounding box center [39, 650] width 56 height 22
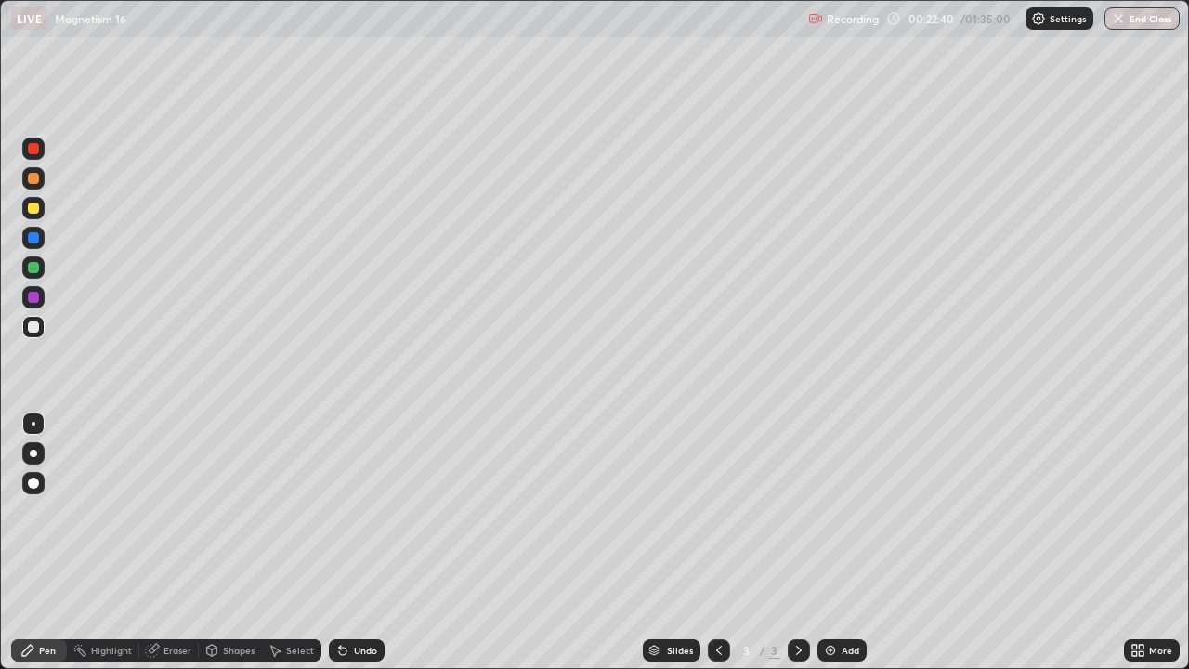
click at [852, 543] on div "Add" at bounding box center [851, 650] width 18 height 9
click at [31, 213] on div at bounding box center [33, 208] width 11 height 11
click at [174, 543] on div "Eraser" at bounding box center [177, 650] width 28 height 9
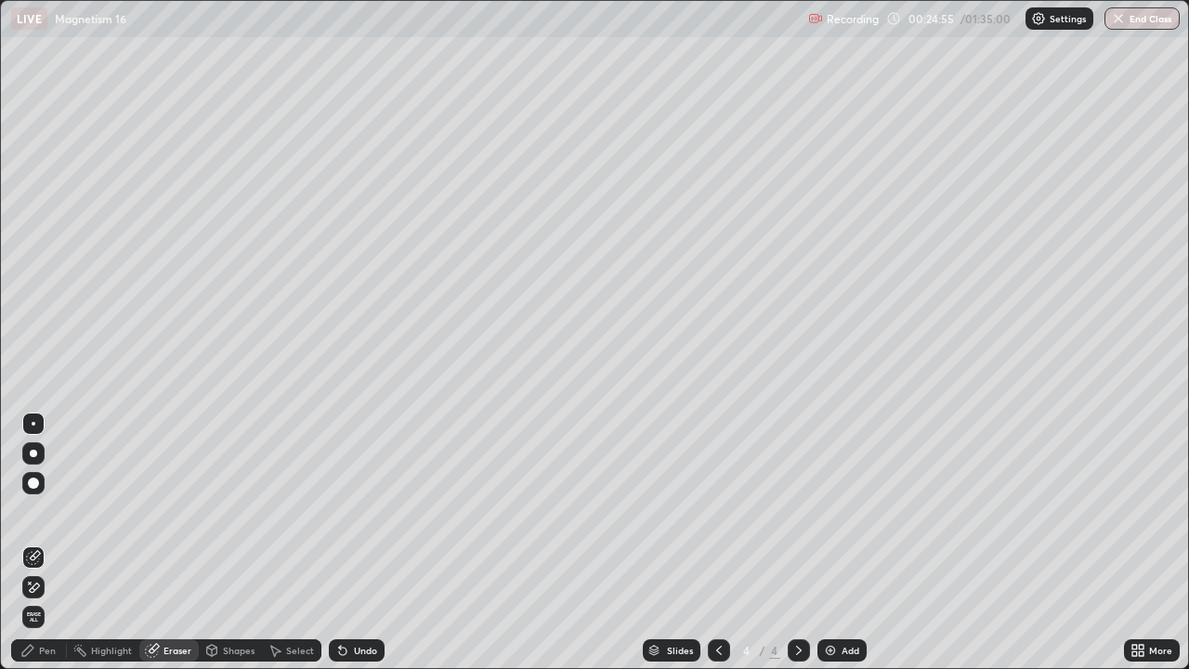
click at [38, 543] on div "Pen" at bounding box center [39, 650] width 56 height 22
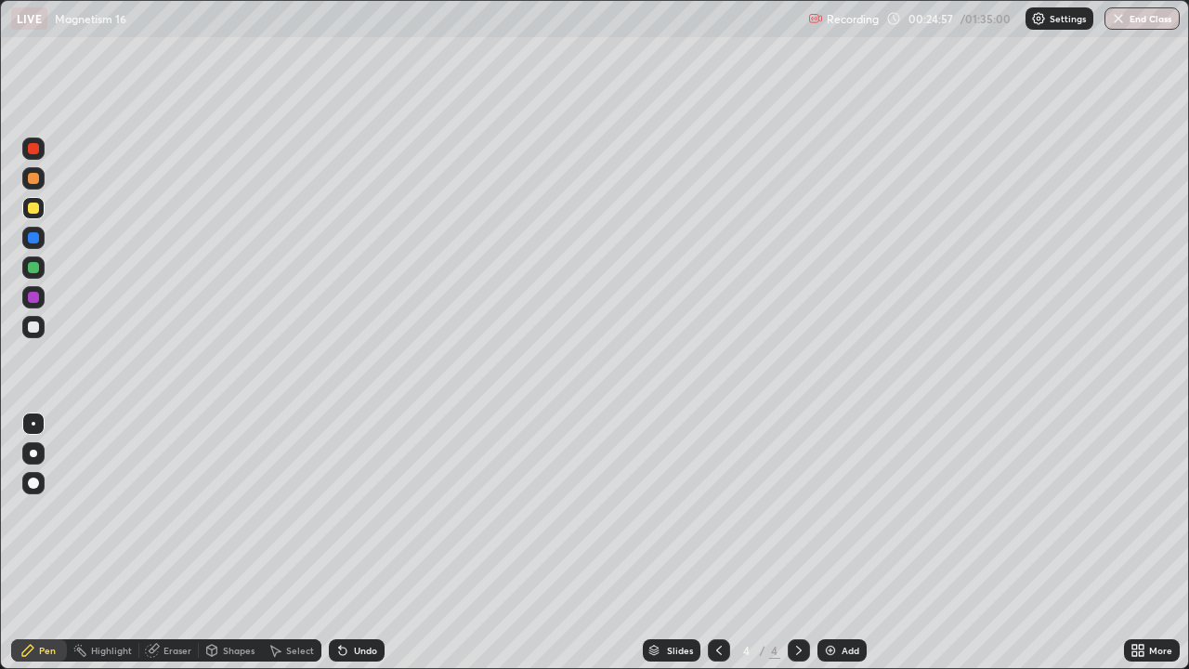
click at [174, 543] on div "Eraser" at bounding box center [168, 650] width 59 height 22
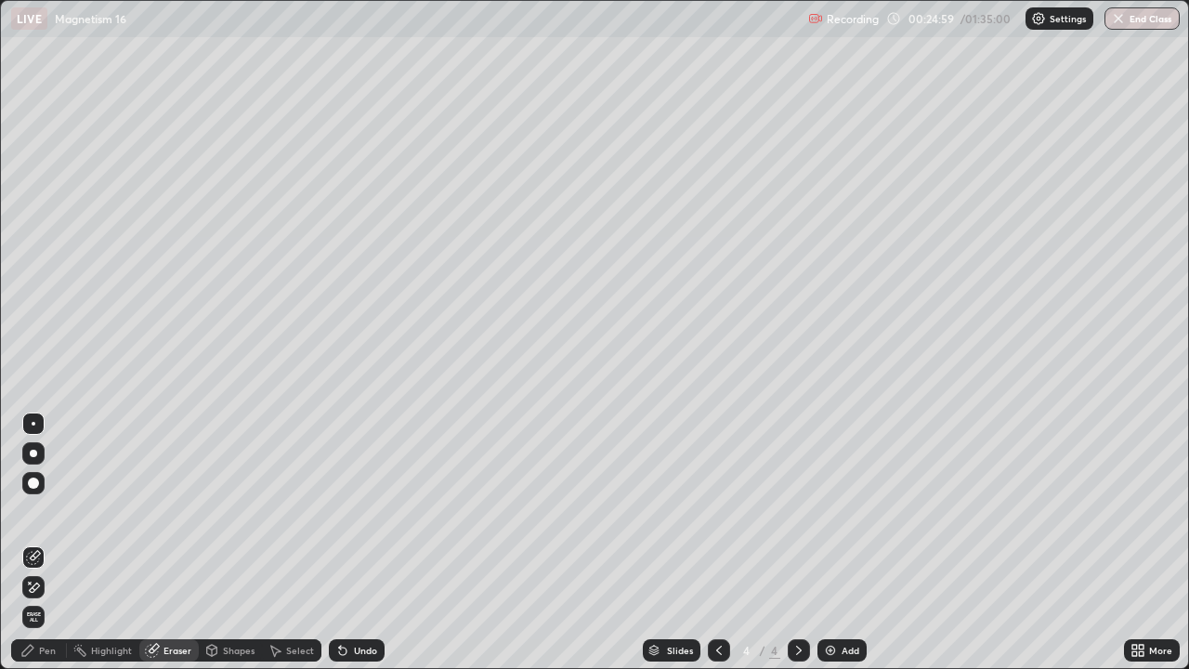
click at [46, 543] on div "Pen" at bounding box center [39, 650] width 56 height 22
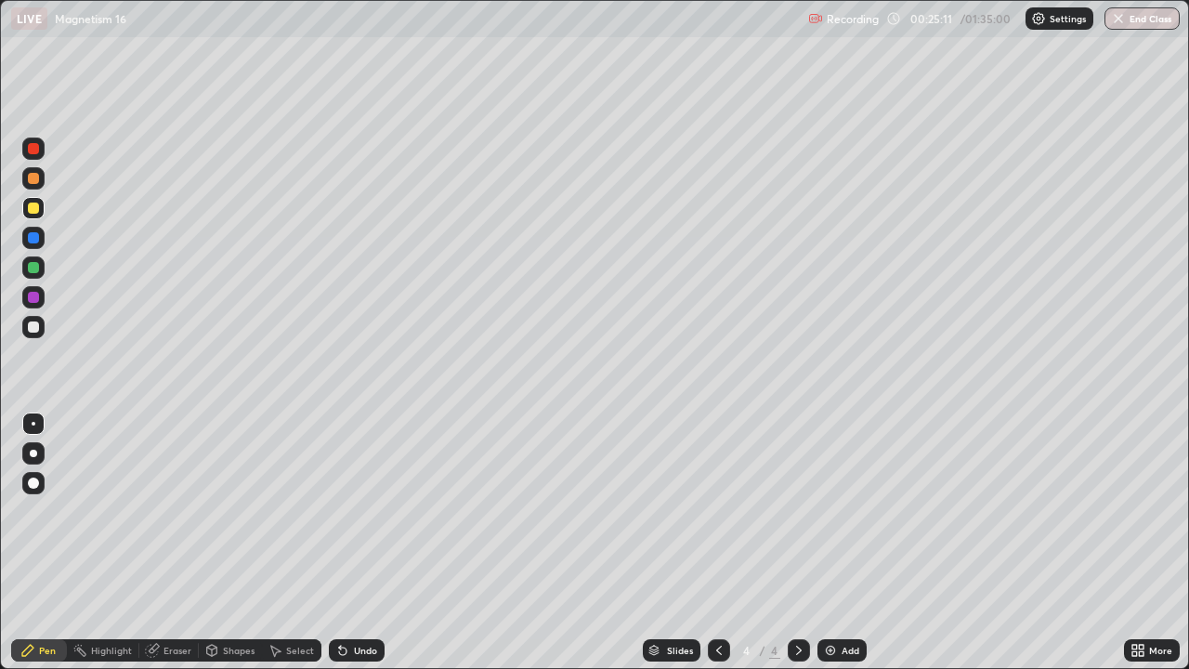
click at [177, 543] on div "Eraser" at bounding box center [177, 650] width 28 height 9
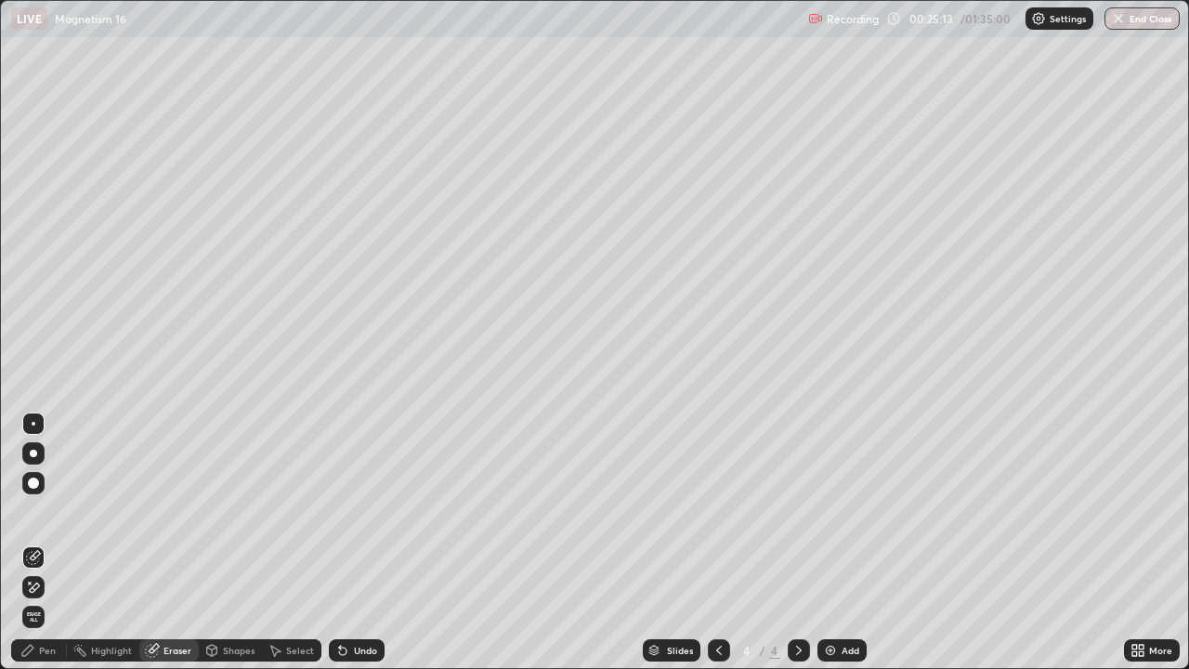
click at [53, 543] on div "Pen" at bounding box center [47, 650] width 17 height 9
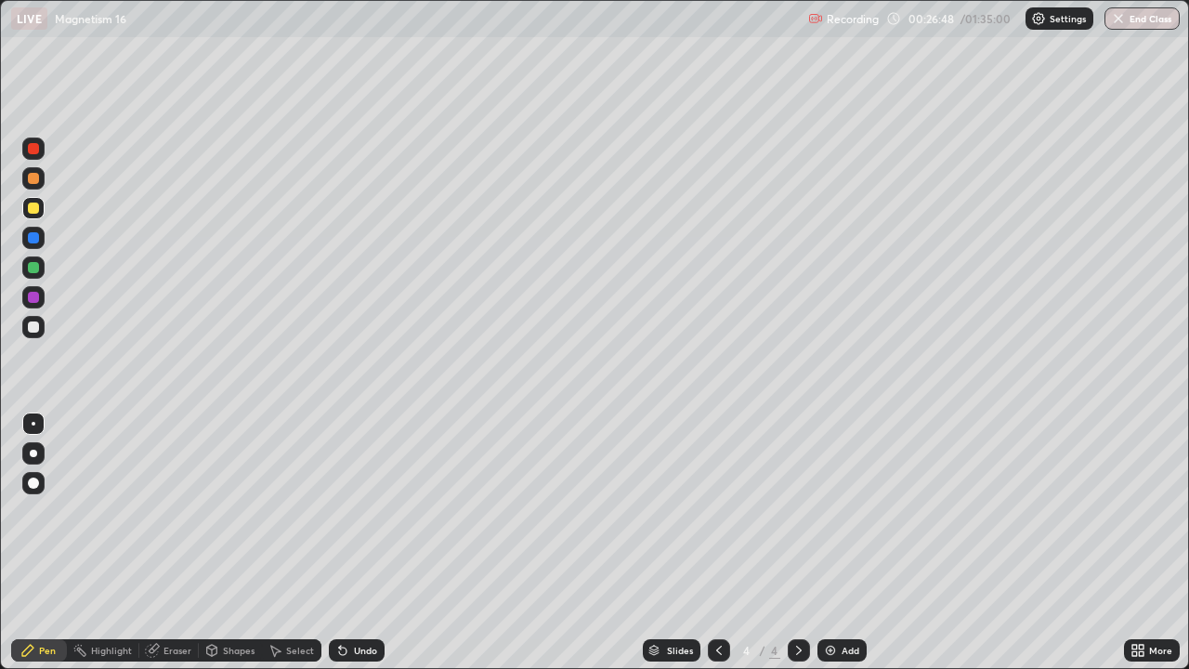
click at [177, 543] on div "Eraser" at bounding box center [177, 650] width 28 height 9
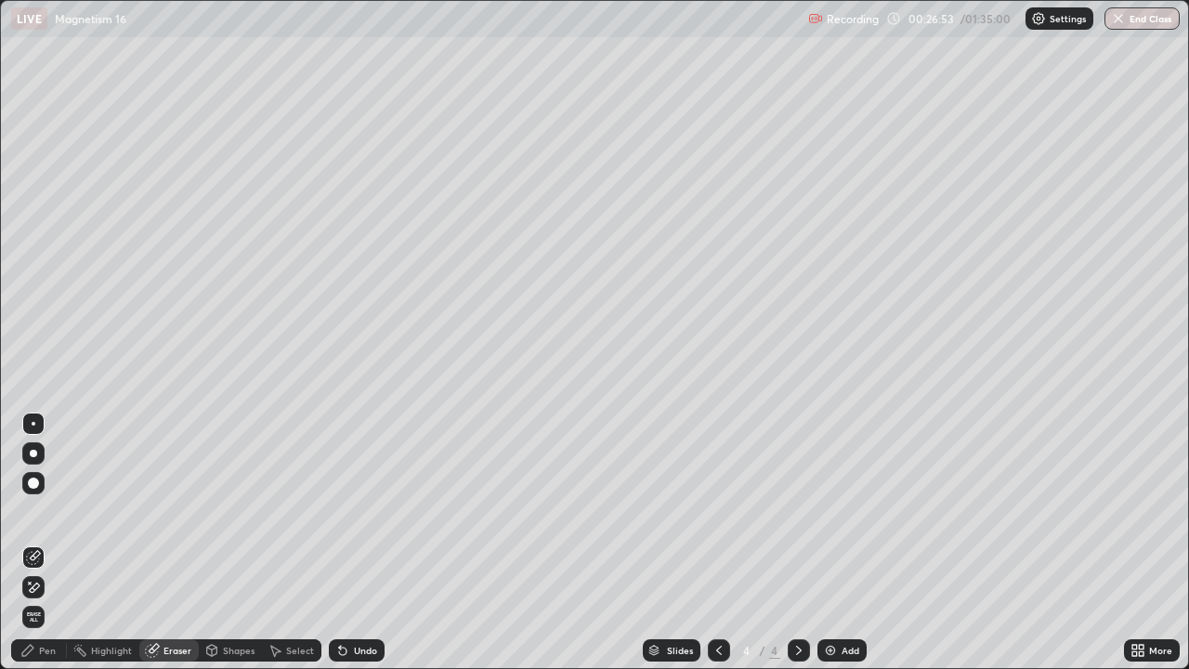
click at [47, 543] on div "Pen" at bounding box center [47, 650] width 17 height 9
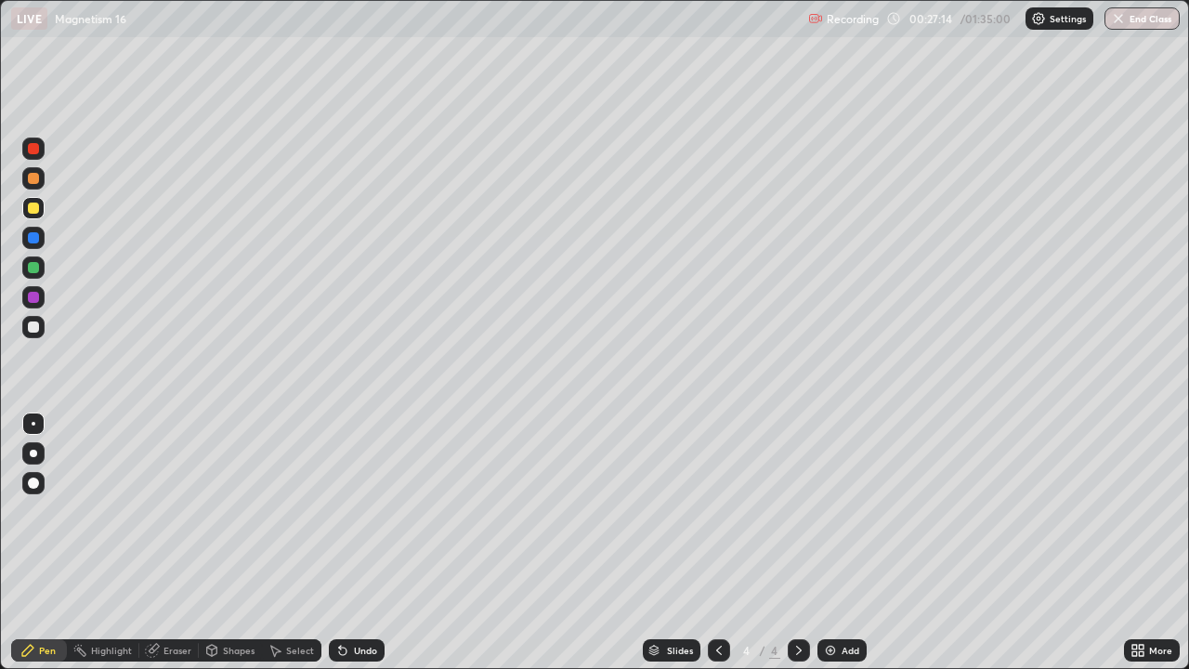
click at [37, 330] on div at bounding box center [33, 326] width 11 height 11
click at [716, 543] on icon at bounding box center [719, 650] width 6 height 9
click at [797, 543] on div at bounding box center [799, 650] width 22 height 22
click at [717, 543] on icon at bounding box center [719, 650] width 15 height 15
click at [797, 543] on icon at bounding box center [798, 650] width 15 height 15
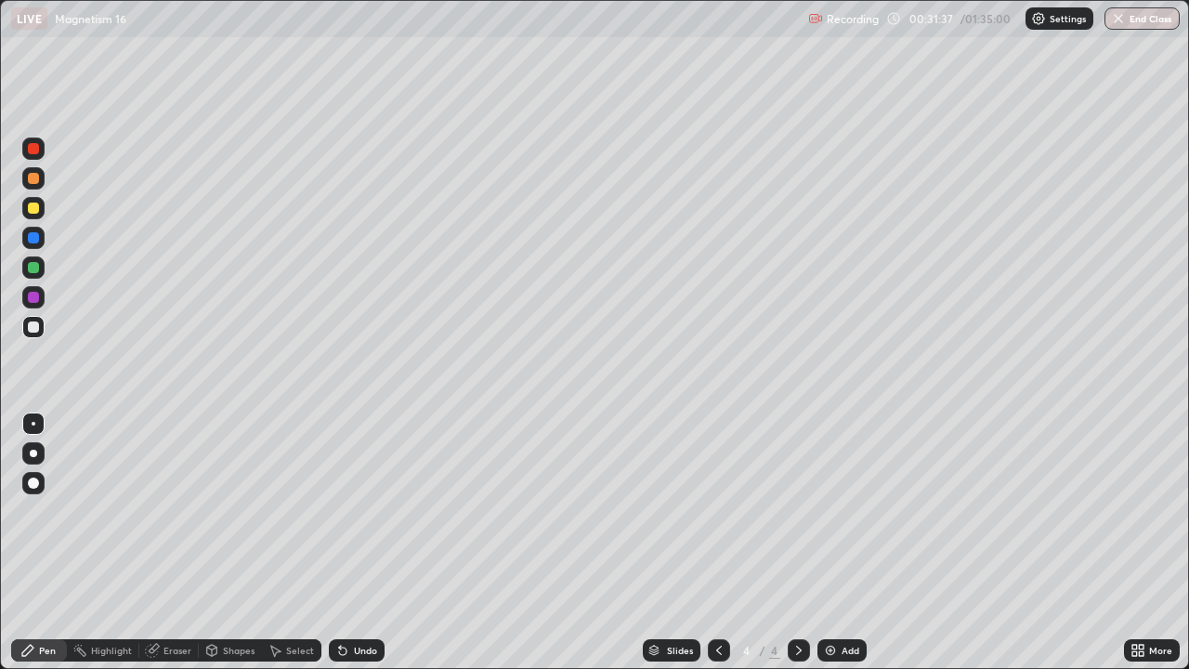
click at [33, 271] on div at bounding box center [33, 267] width 11 height 11
click at [35, 208] on div at bounding box center [33, 208] width 11 height 11
click at [35, 322] on div at bounding box center [33, 326] width 11 height 11
click at [34, 299] on div at bounding box center [33, 297] width 11 height 11
click at [34, 330] on div at bounding box center [33, 326] width 11 height 11
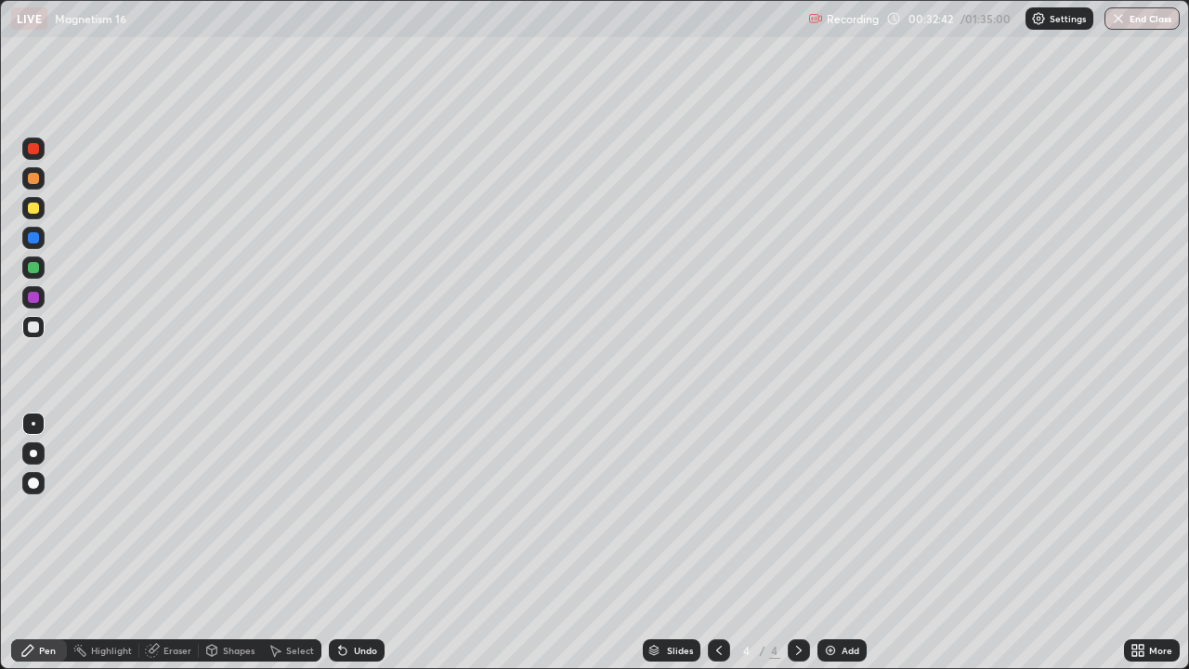
click at [36, 269] on div at bounding box center [33, 267] width 11 height 11
click at [34, 208] on div at bounding box center [33, 208] width 11 height 11
click at [28, 325] on div at bounding box center [33, 326] width 11 height 11
click at [37, 212] on div at bounding box center [33, 208] width 11 height 11
click at [851, 543] on div "Add" at bounding box center [851, 650] width 18 height 9
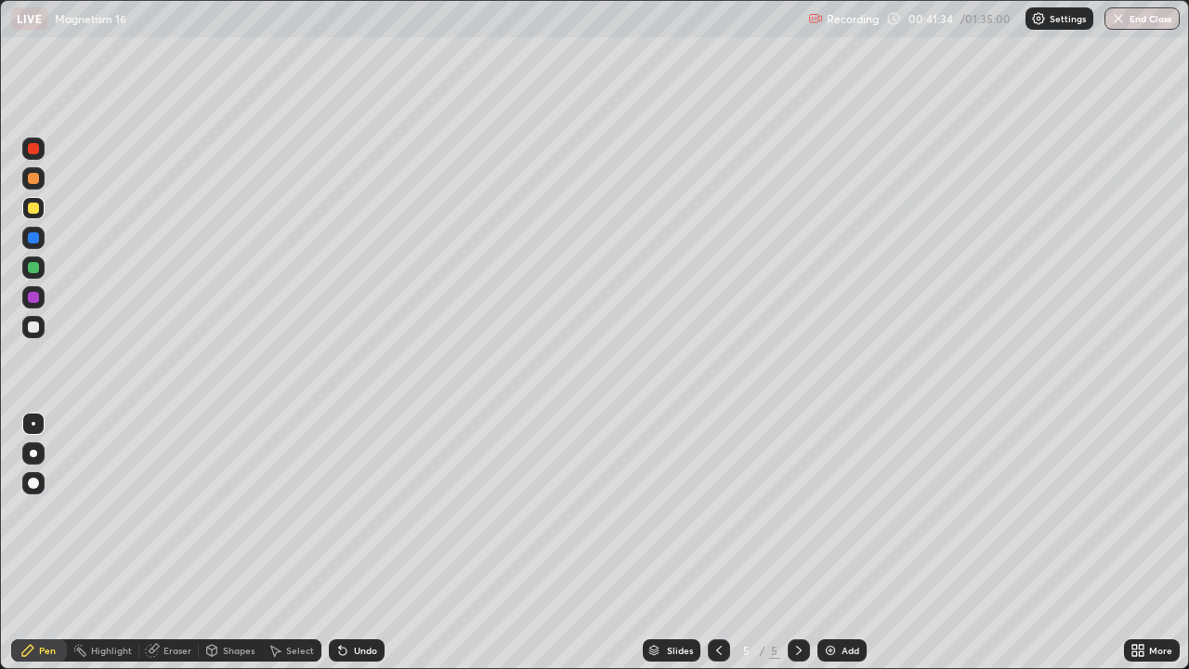
click at [30, 330] on div at bounding box center [33, 326] width 11 height 11
click at [171, 543] on div "Eraser" at bounding box center [168, 650] width 59 height 37
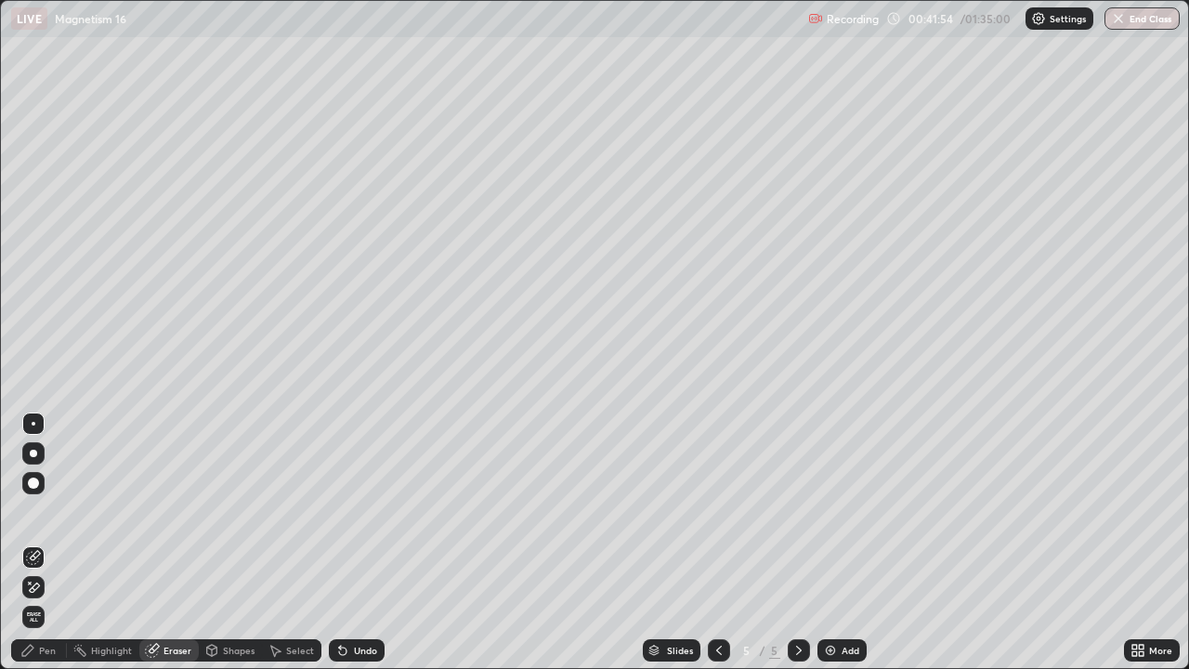
click at [54, 543] on div "Pen" at bounding box center [39, 650] width 56 height 22
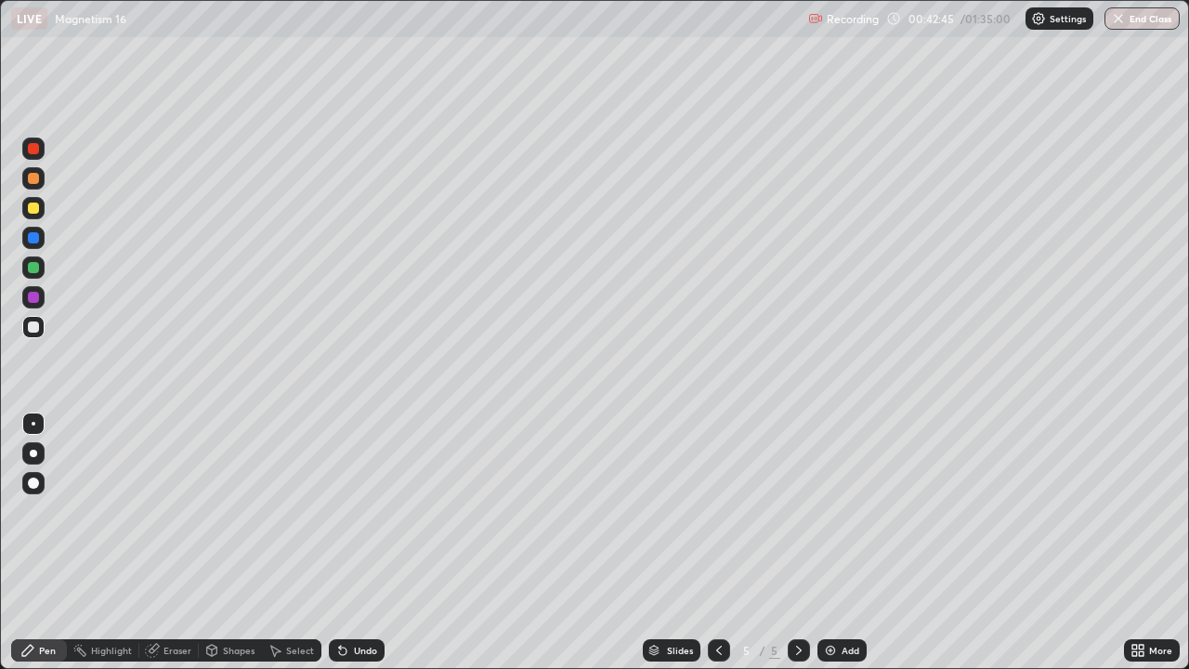
click at [184, 543] on div "Eraser" at bounding box center [177, 650] width 28 height 9
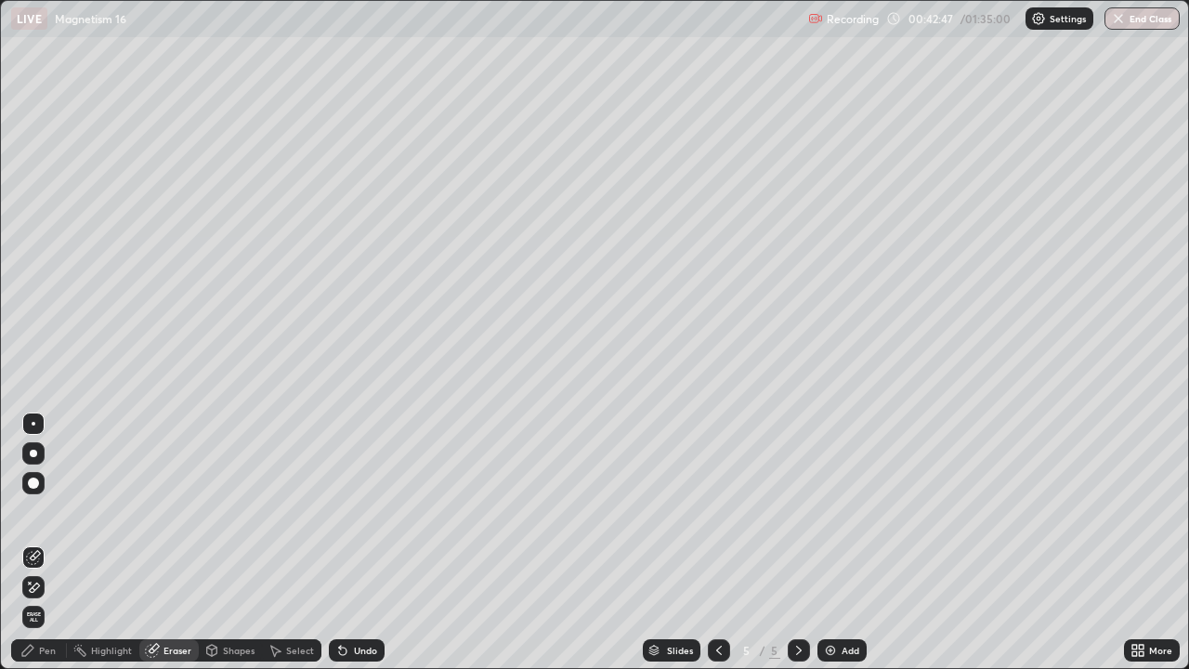
click at [47, 543] on div "Pen" at bounding box center [47, 650] width 17 height 9
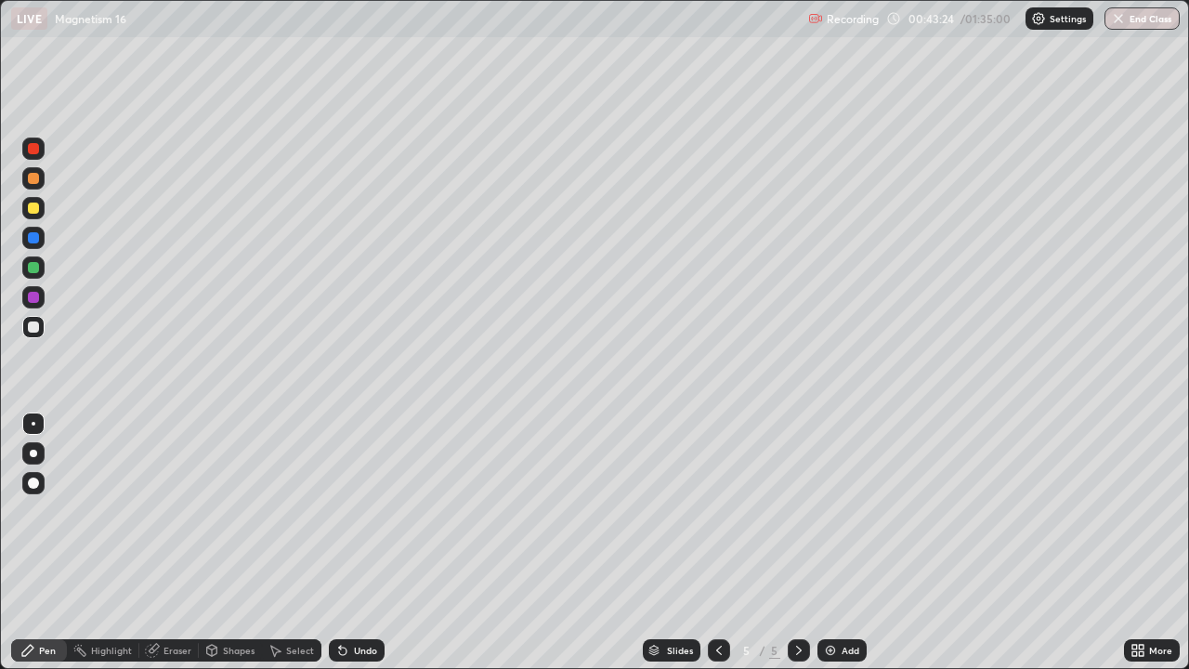
click at [181, 543] on div "Eraser" at bounding box center [177, 650] width 28 height 9
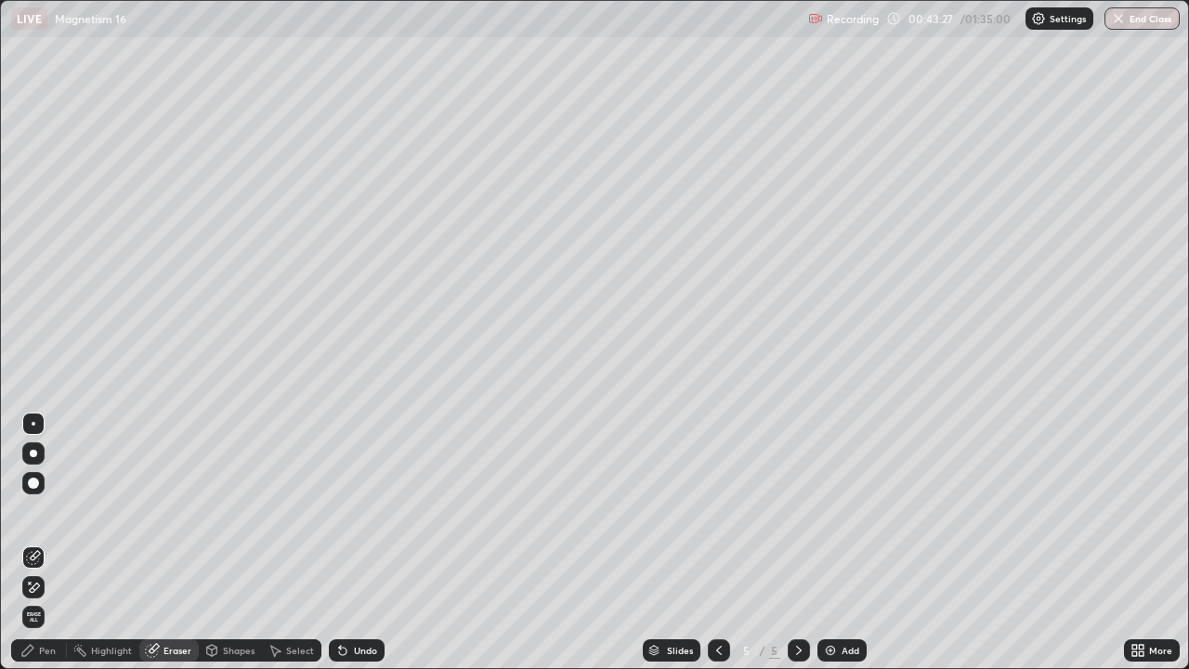
click at [52, 543] on div "Pen" at bounding box center [47, 650] width 17 height 9
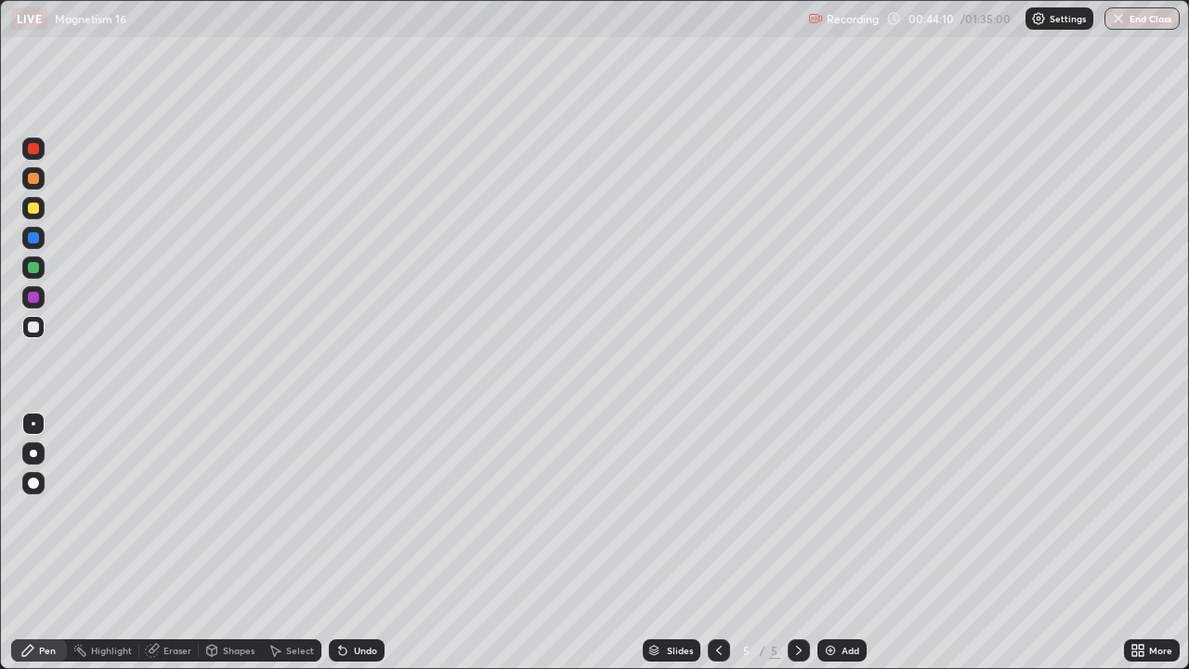
click at [183, 543] on div "Eraser" at bounding box center [177, 650] width 28 height 9
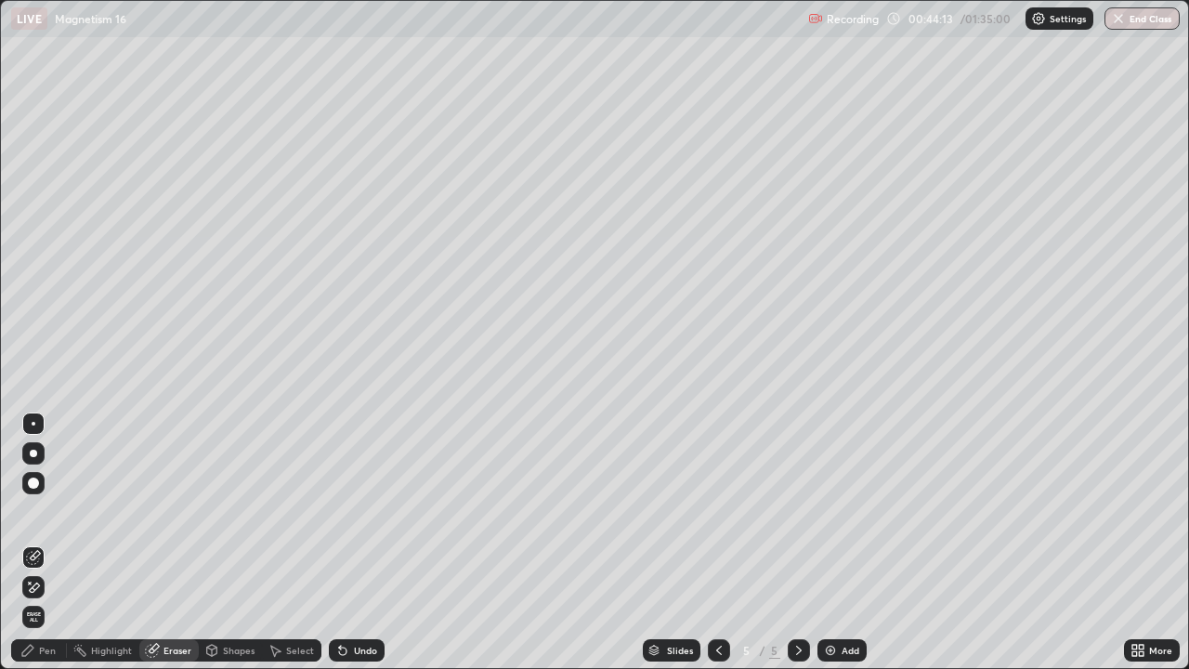
click at [52, 543] on div "Pen" at bounding box center [39, 650] width 56 height 22
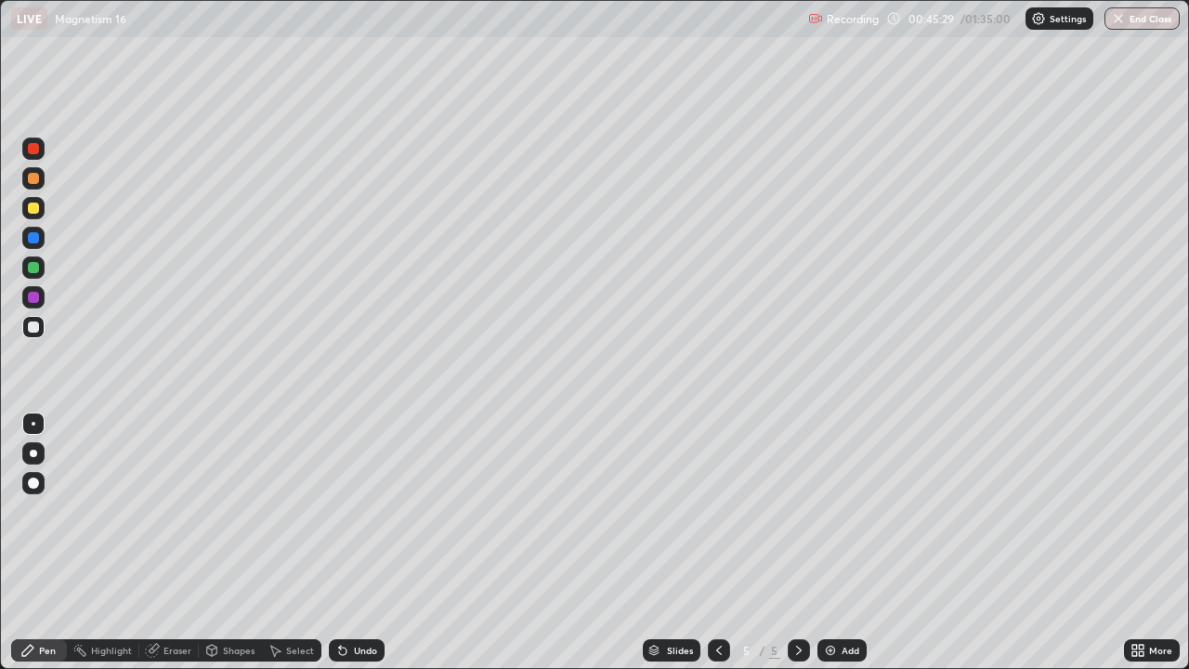
click at [719, 543] on icon at bounding box center [719, 650] width 15 height 15
click at [717, 543] on icon at bounding box center [719, 650] width 15 height 15
click at [796, 543] on icon at bounding box center [798, 650] width 15 height 15
click at [799, 543] on icon at bounding box center [799, 650] width 6 height 9
click at [842, 543] on div "Add" at bounding box center [851, 650] width 18 height 9
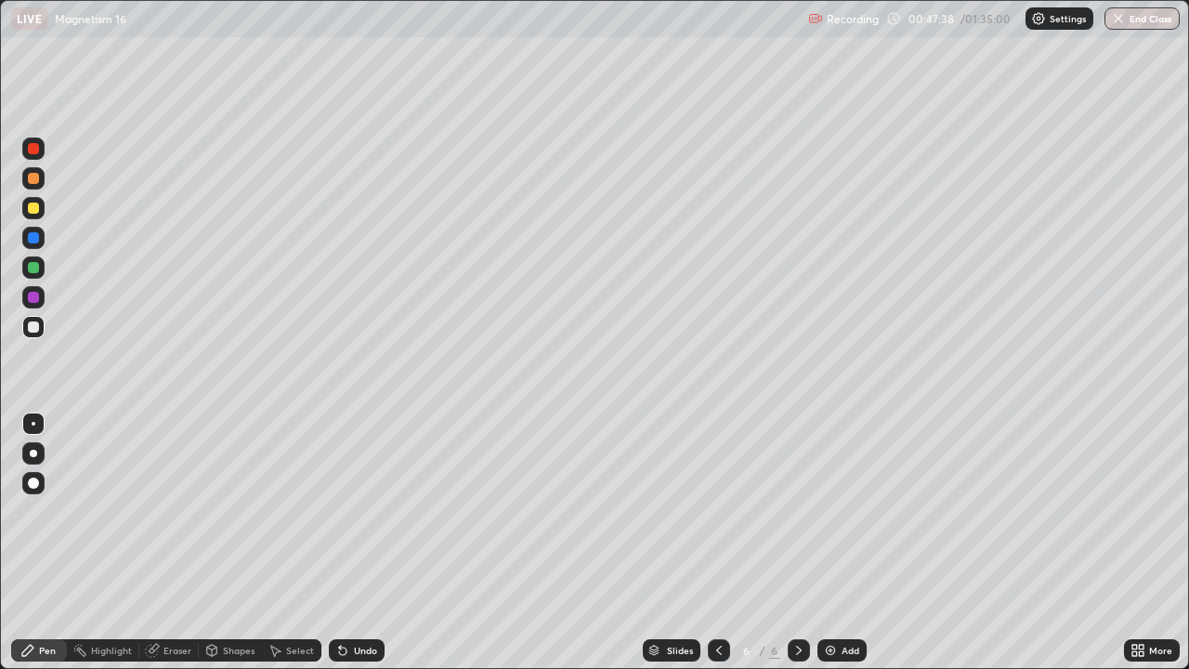
click at [33, 209] on div at bounding box center [33, 208] width 11 height 11
click at [33, 329] on div at bounding box center [33, 326] width 11 height 11
click at [172, 543] on div "Eraser" at bounding box center [177, 650] width 28 height 9
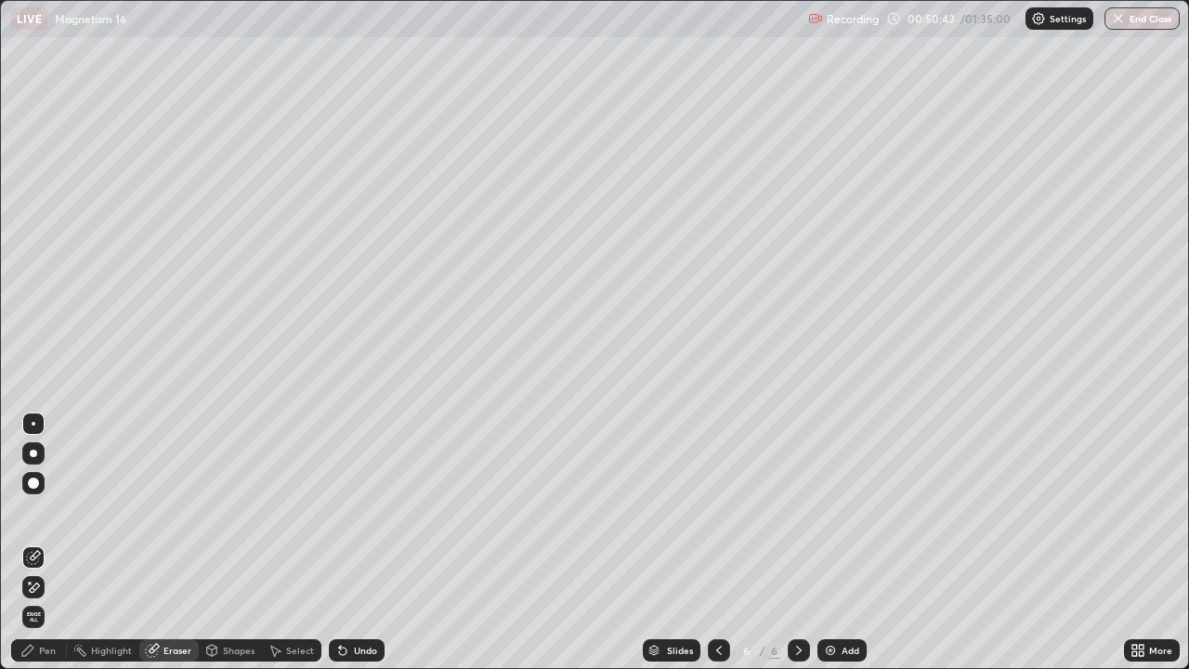
click at [47, 543] on div "Pen" at bounding box center [47, 650] width 17 height 9
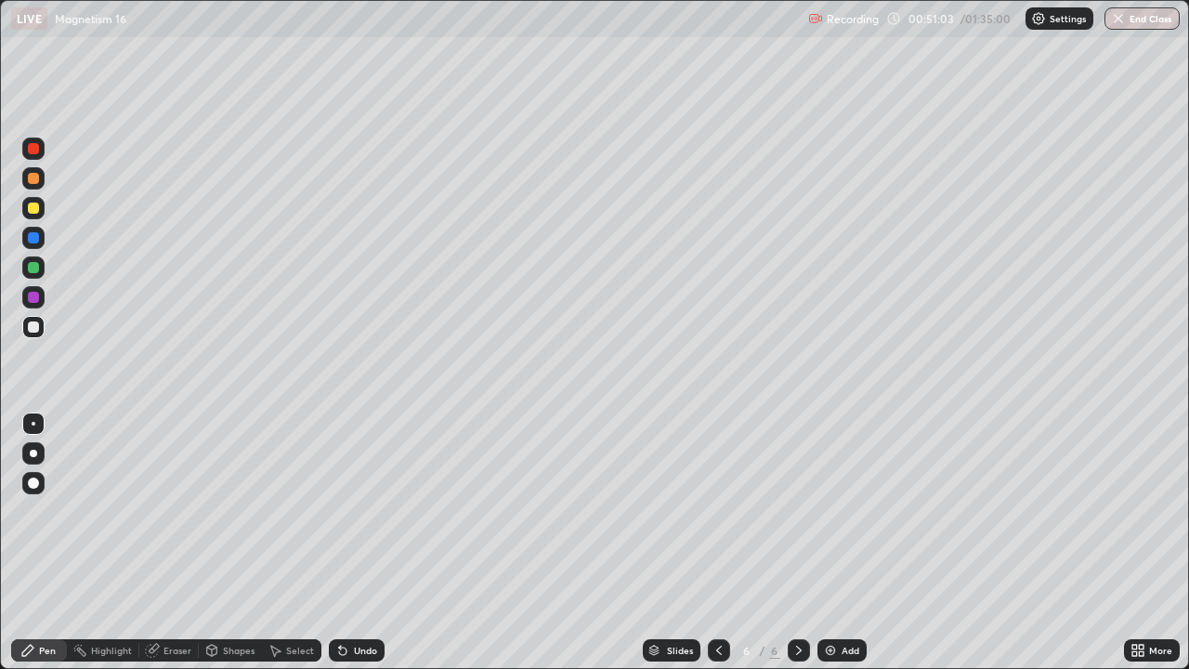
click at [175, 543] on div "Eraser" at bounding box center [177, 650] width 28 height 9
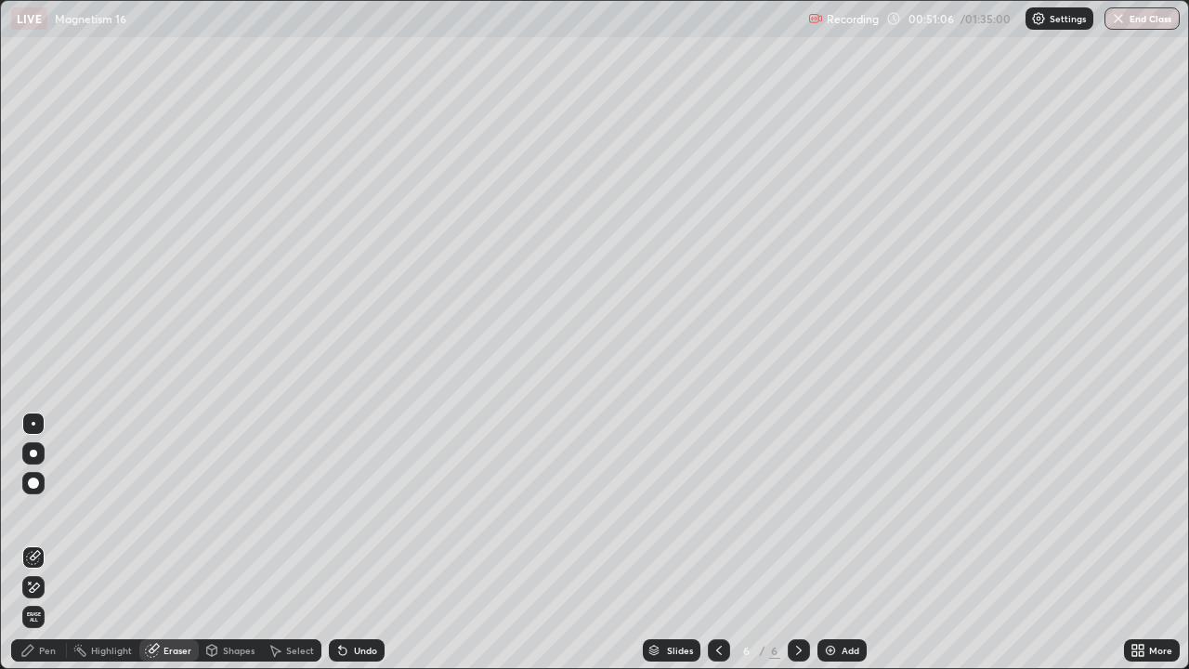
click at [54, 543] on div "Pen" at bounding box center [39, 650] width 56 height 22
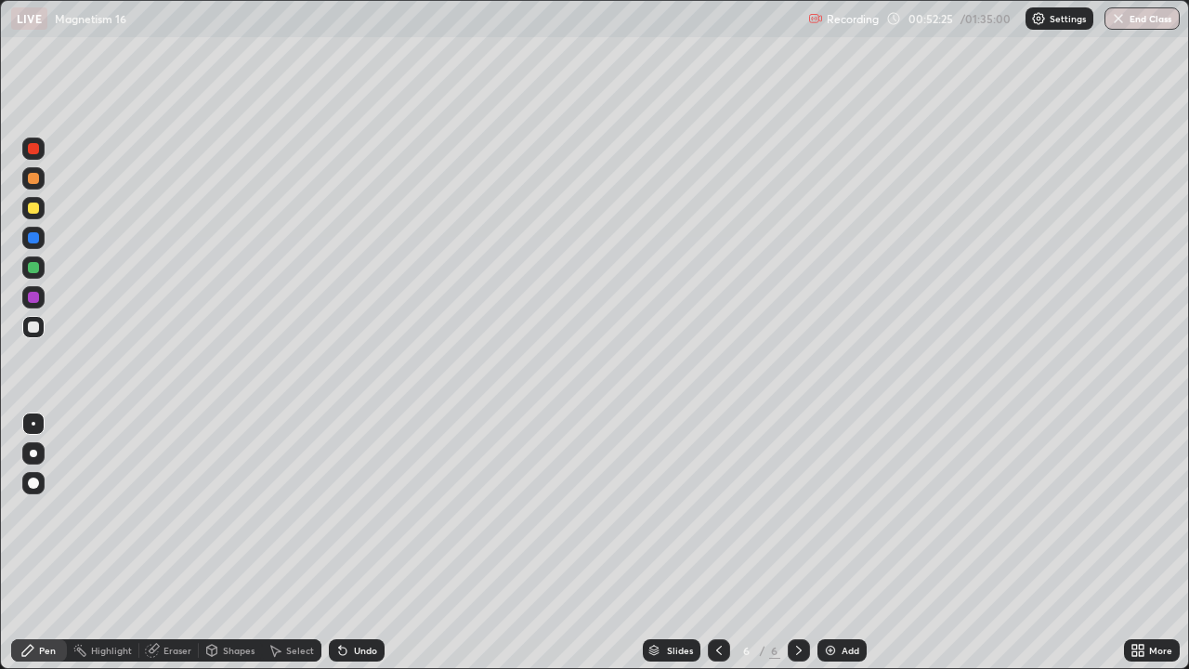
click at [173, 543] on div "Eraser" at bounding box center [177, 650] width 28 height 9
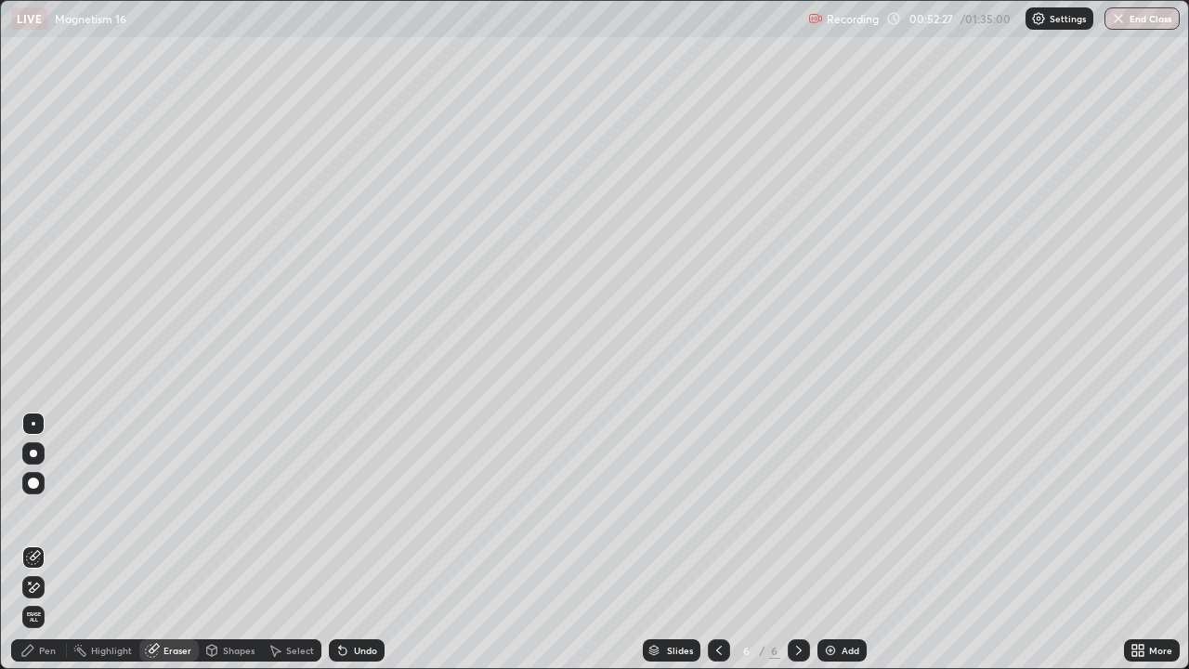
click at [45, 543] on div "Pen" at bounding box center [47, 650] width 17 height 9
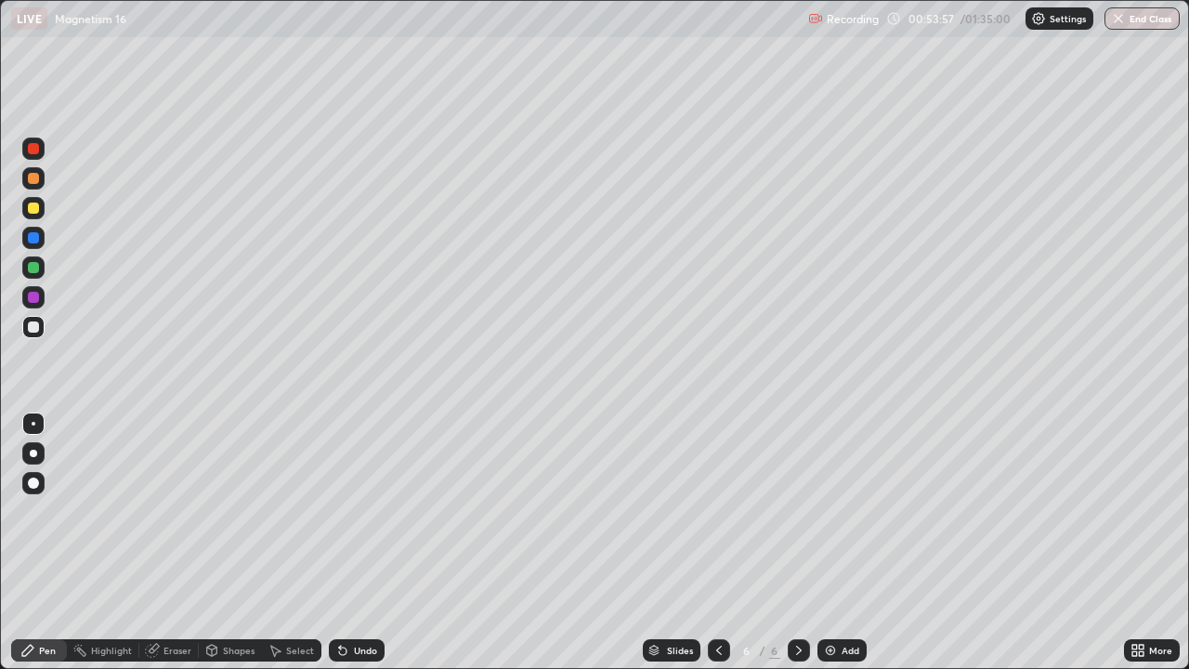
click at [40, 210] on div at bounding box center [33, 208] width 22 height 22
click at [162, 543] on div "Eraser" at bounding box center [168, 650] width 59 height 22
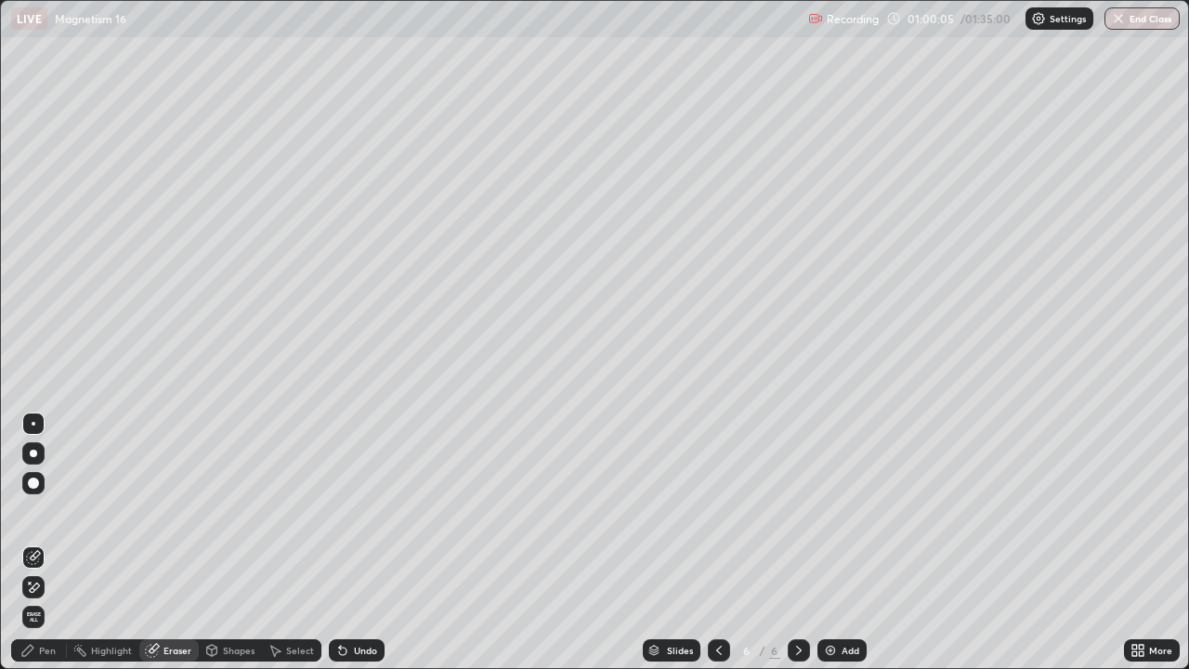
click at [53, 543] on div "Pen" at bounding box center [47, 650] width 17 height 9
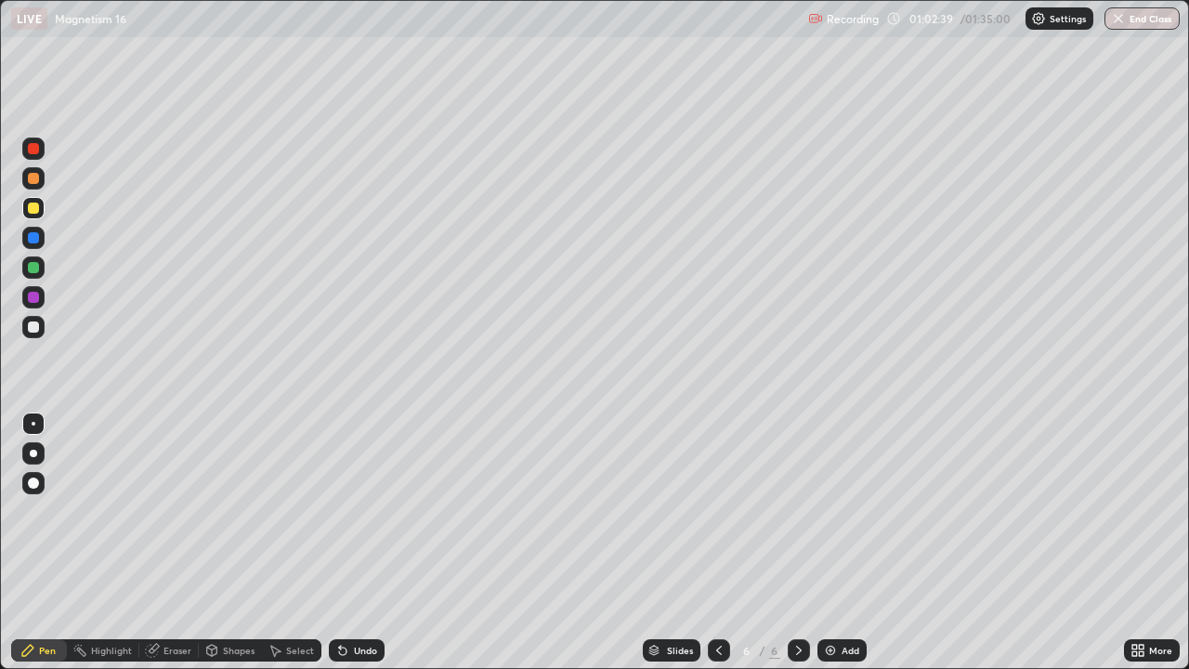
click at [847, 543] on div "Add" at bounding box center [851, 650] width 18 height 9
click at [33, 329] on div at bounding box center [33, 326] width 11 height 11
click at [183, 543] on div "Eraser" at bounding box center [168, 650] width 59 height 22
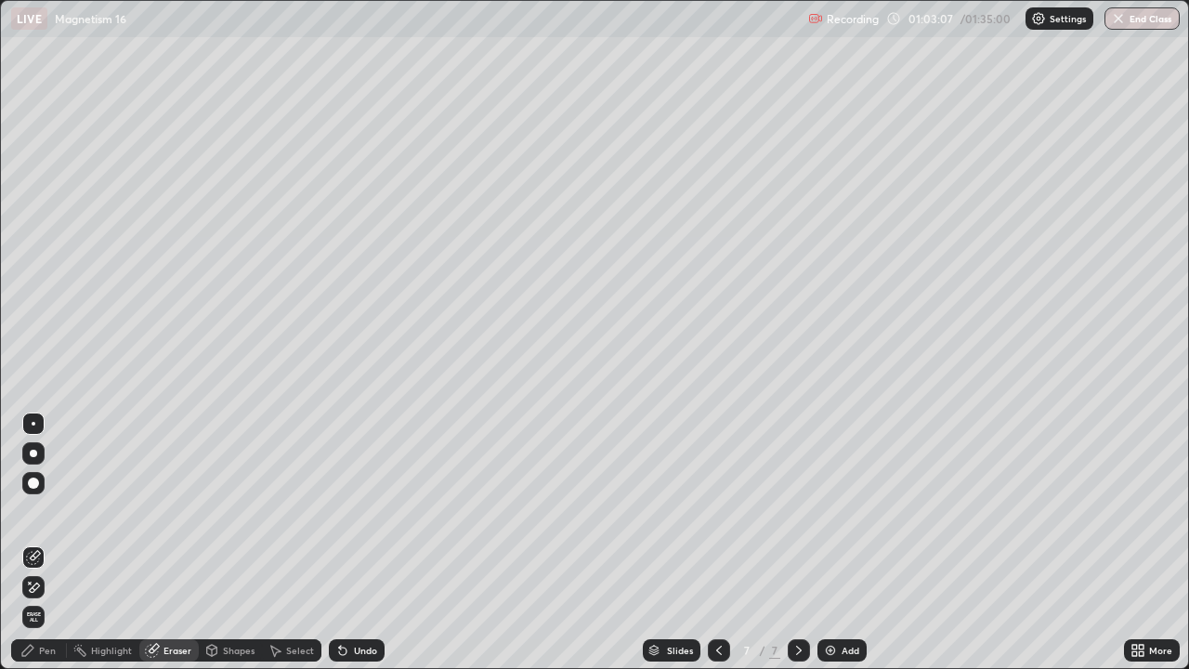
click at [54, 543] on div "Pen" at bounding box center [47, 650] width 17 height 9
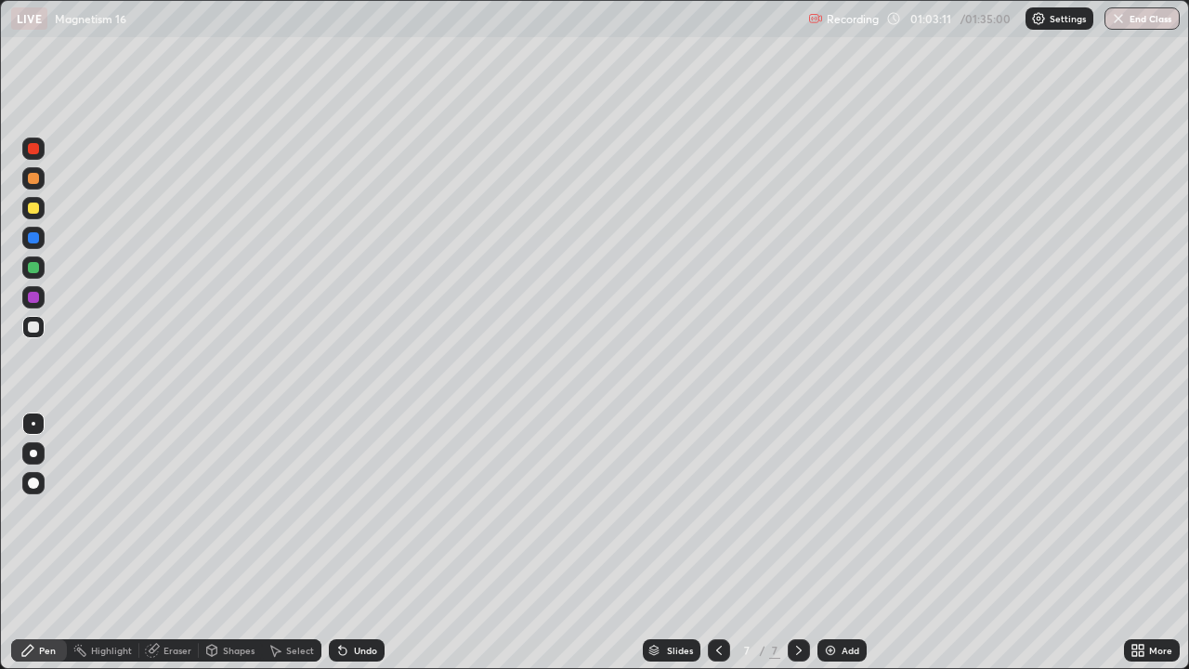
click at [160, 543] on div "Eraser" at bounding box center [168, 650] width 59 height 22
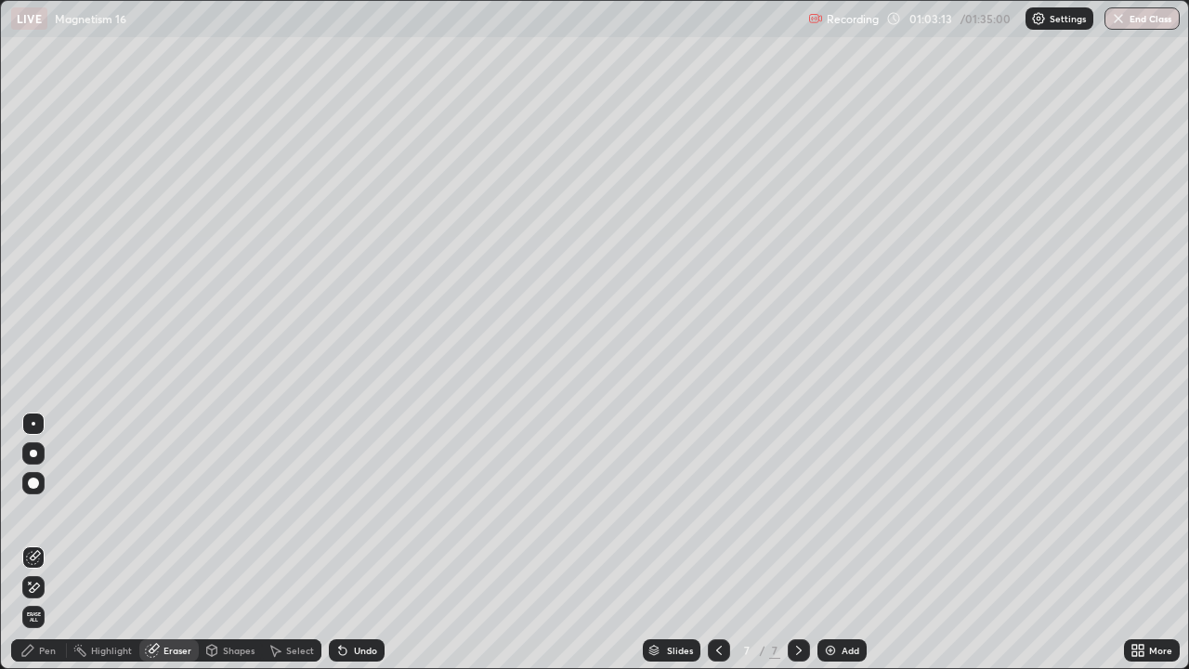
click at [47, 543] on div "Pen" at bounding box center [47, 650] width 17 height 9
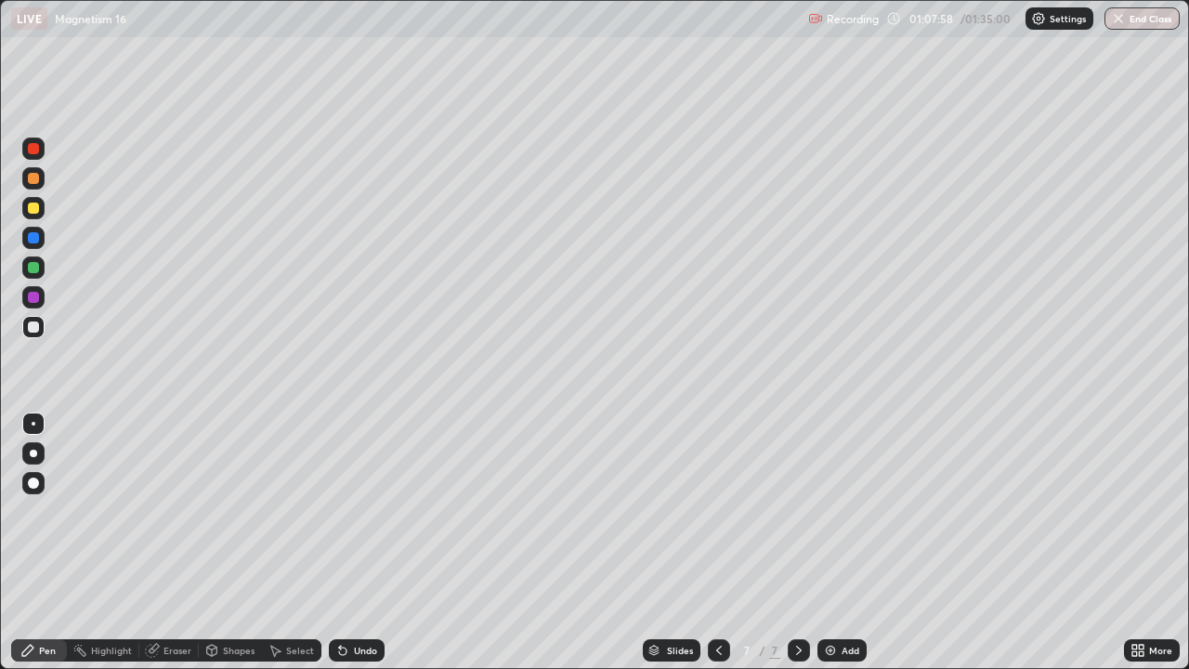
click at [717, 543] on icon at bounding box center [719, 650] width 15 height 15
click at [797, 543] on icon at bounding box center [798, 650] width 15 height 15
click at [849, 543] on div "Add" at bounding box center [851, 650] width 18 height 9
click at [36, 206] on div at bounding box center [33, 208] width 11 height 11
click at [32, 333] on div at bounding box center [33, 327] width 22 height 22
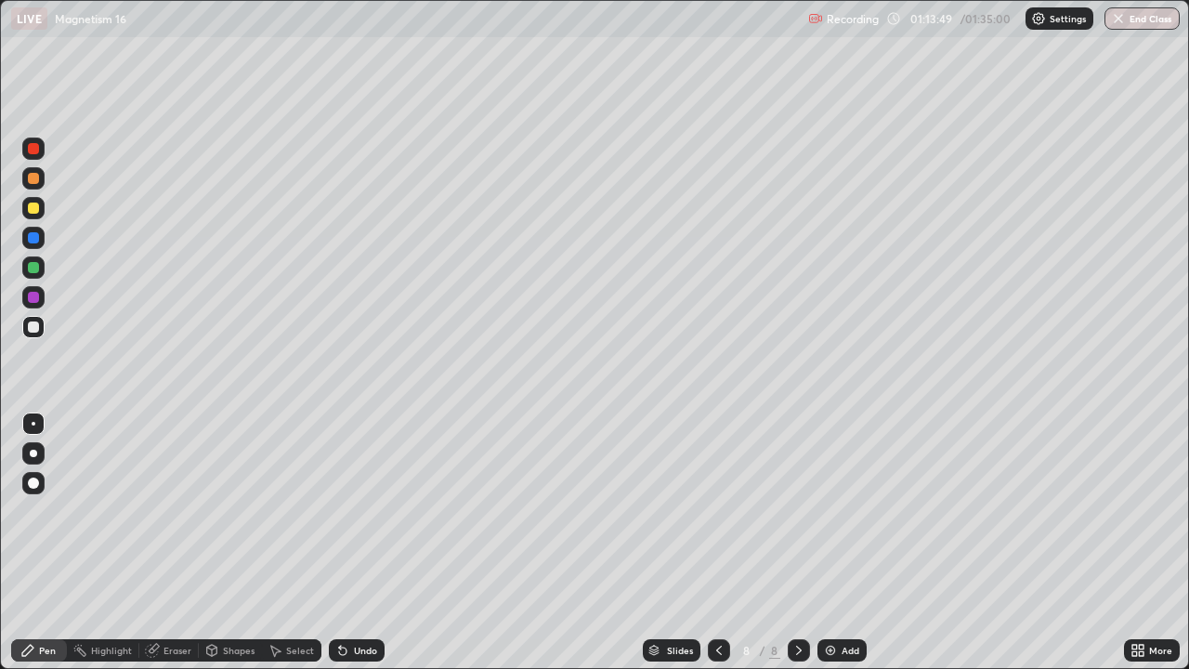
click at [33, 179] on div at bounding box center [33, 178] width 11 height 11
click at [179, 543] on div "Eraser" at bounding box center [168, 650] width 59 height 22
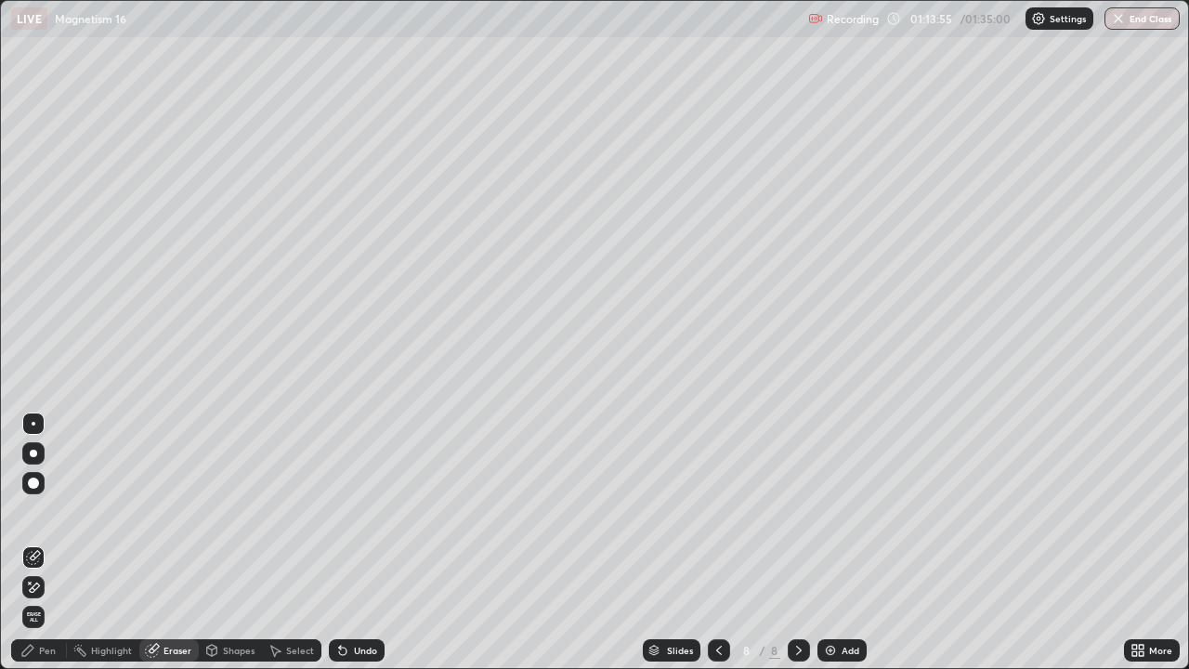
click at [52, 543] on div "Pen" at bounding box center [39, 650] width 56 height 22
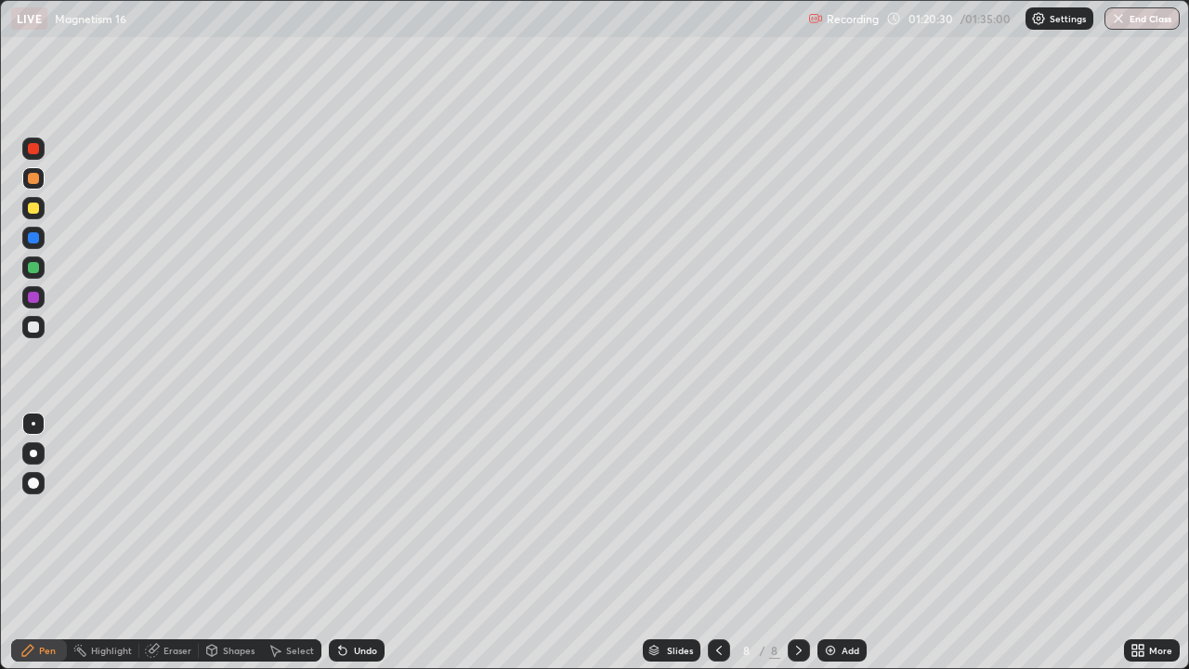
click at [179, 543] on div "Eraser" at bounding box center [177, 650] width 28 height 9
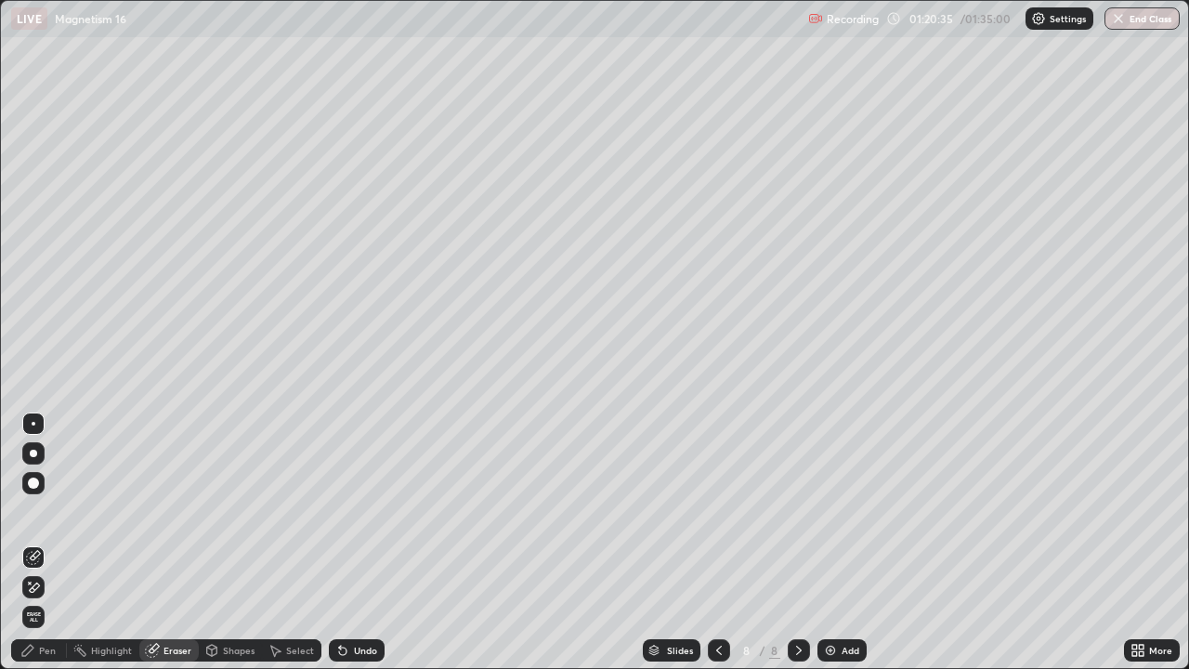
click at [46, 543] on div "Pen" at bounding box center [47, 650] width 17 height 9
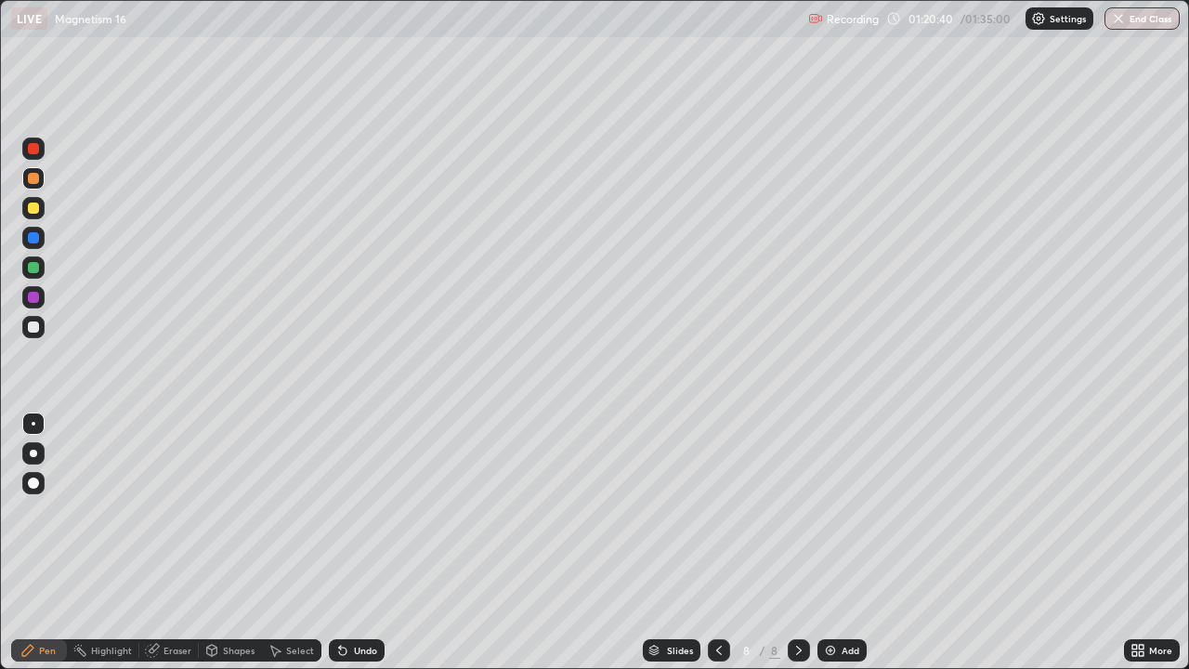
click at [29, 335] on div at bounding box center [33, 327] width 22 height 22
click at [850, 543] on div "Add" at bounding box center [851, 650] width 18 height 9
click at [36, 209] on div at bounding box center [33, 208] width 11 height 11
click at [33, 329] on div at bounding box center [33, 326] width 11 height 11
click at [845, 543] on div "Add" at bounding box center [851, 650] width 18 height 9
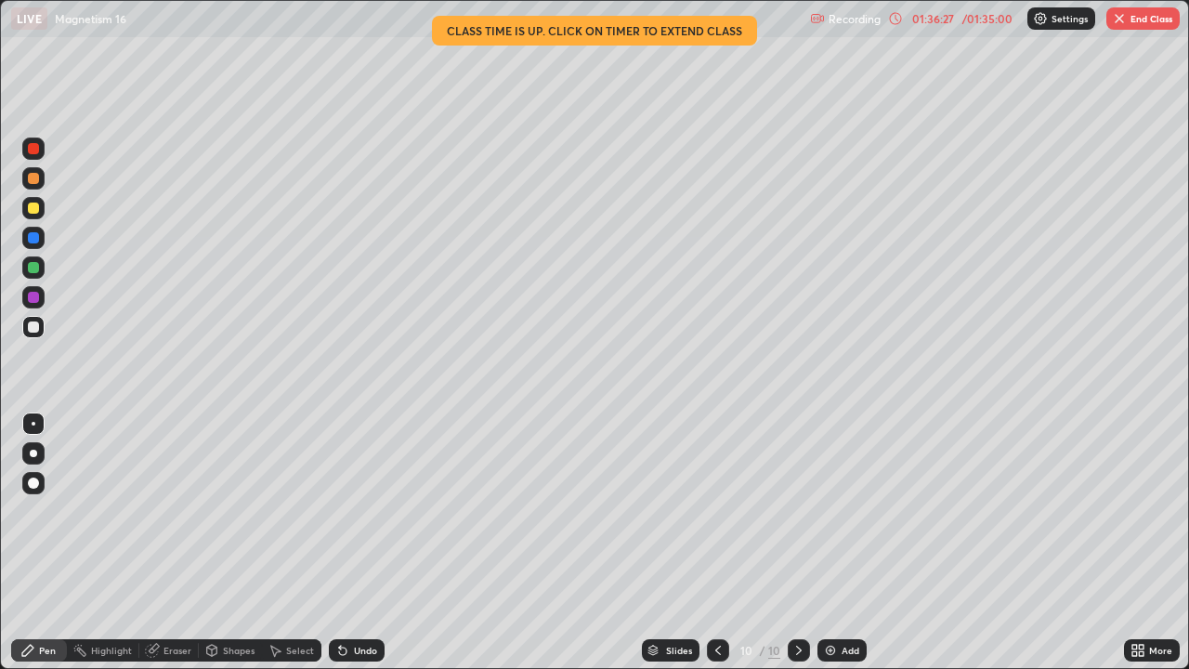
click at [1126, 24] on button "End Class" at bounding box center [1142, 18] width 73 height 22
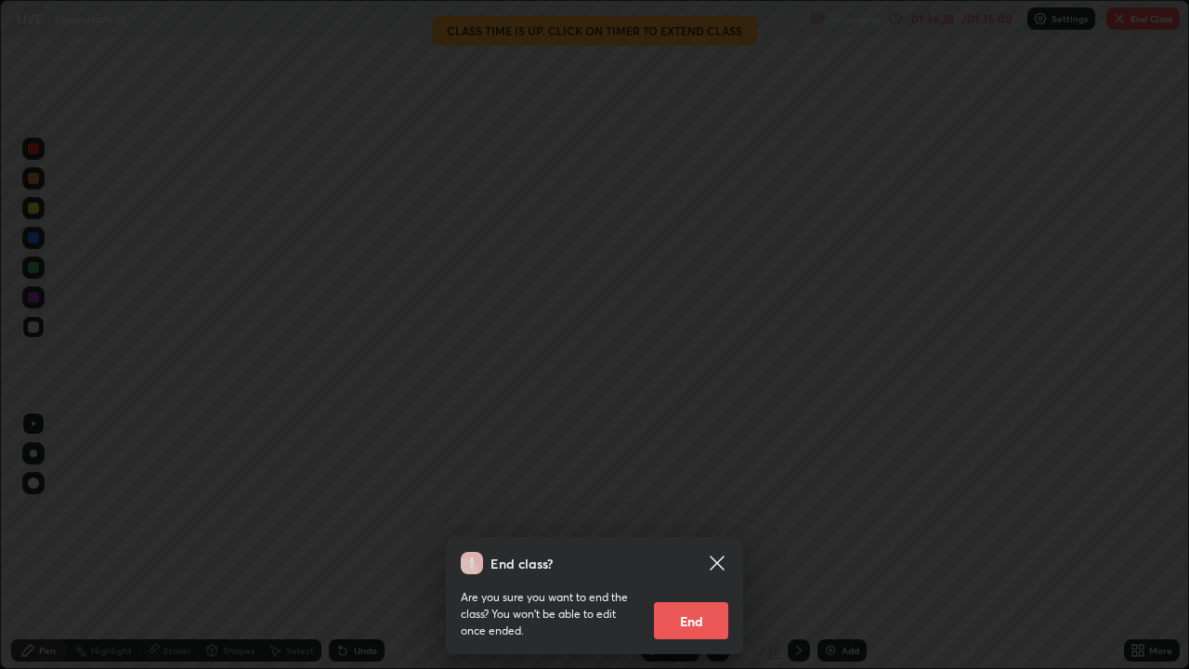
click at [699, 543] on button "End" at bounding box center [691, 620] width 74 height 37
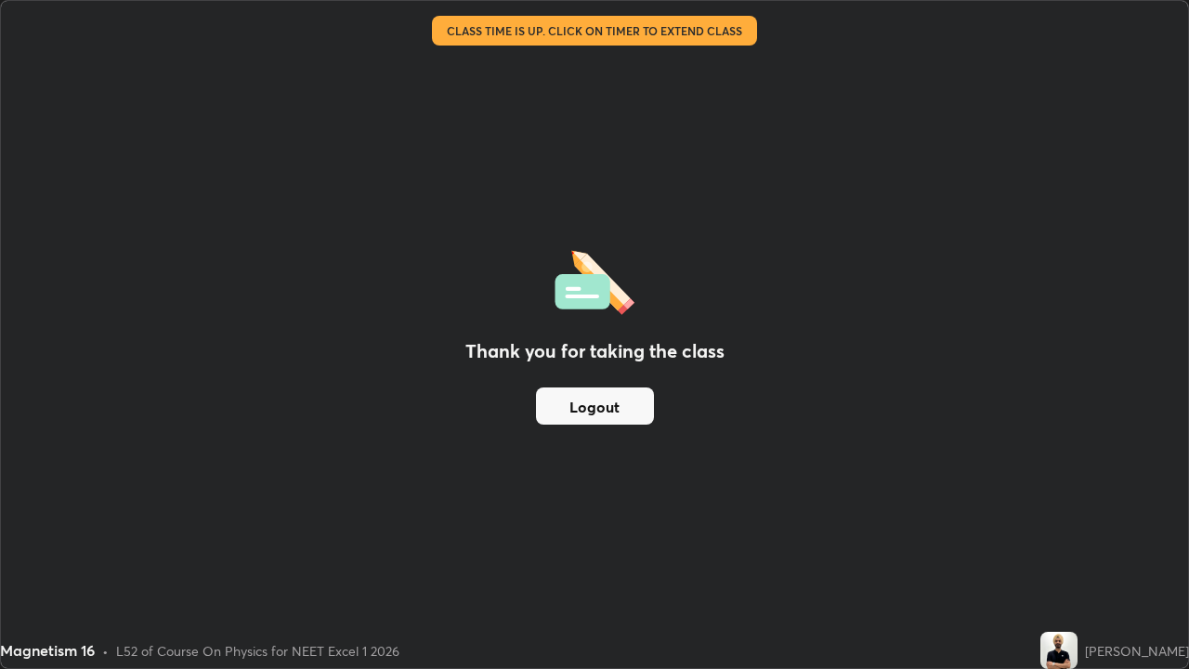
click at [631, 412] on button "Logout" at bounding box center [595, 405] width 118 height 37
